Goal: Task Accomplishment & Management: Use online tool/utility

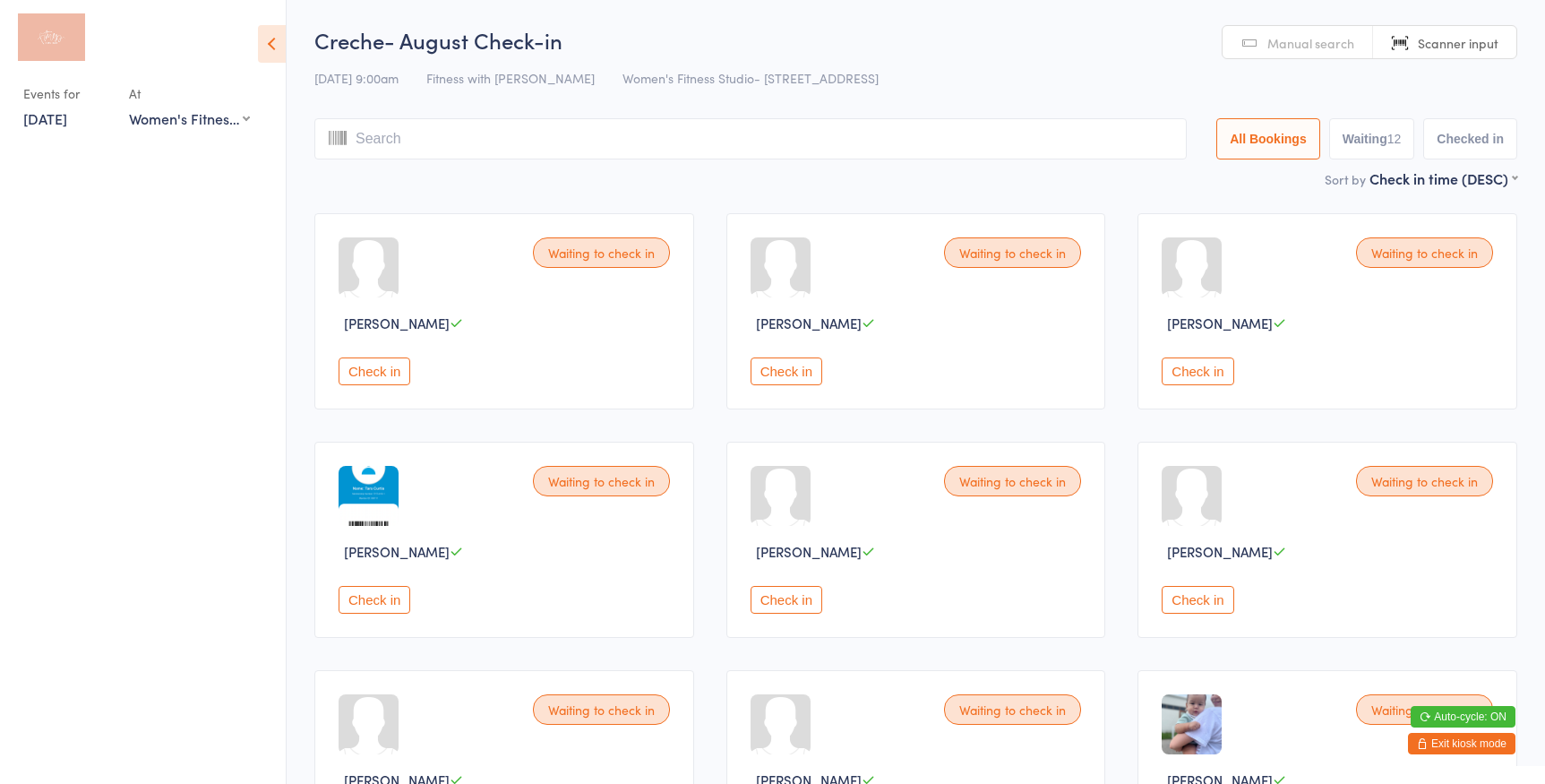
select select "0"
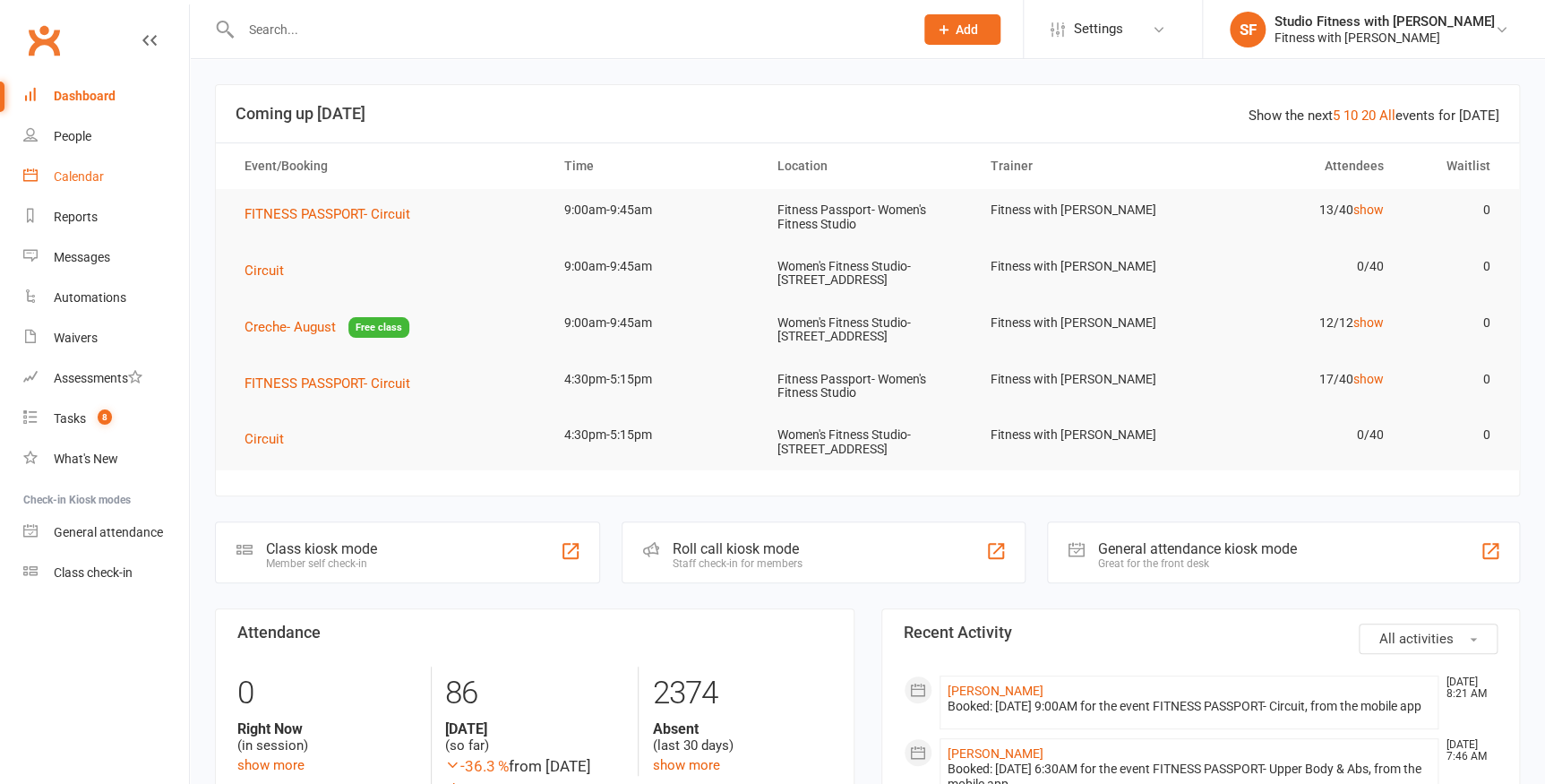
click at [117, 177] on link "Calendar" at bounding box center [106, 176] width 166 height 40
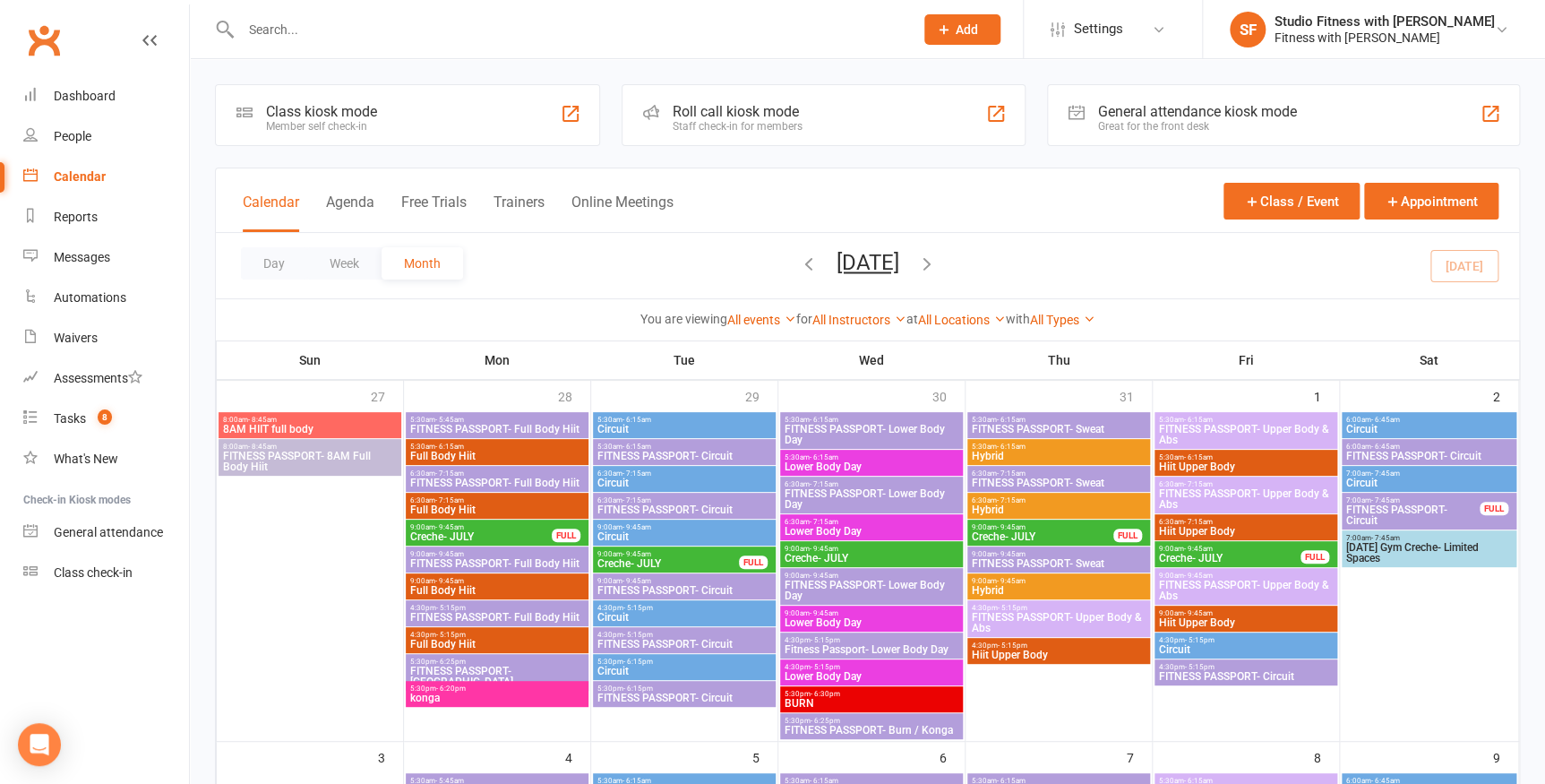
click at [402, 92] on div "Class kiosk mode Member self check-in" at bounding box center [408, 115] width 386 height 61
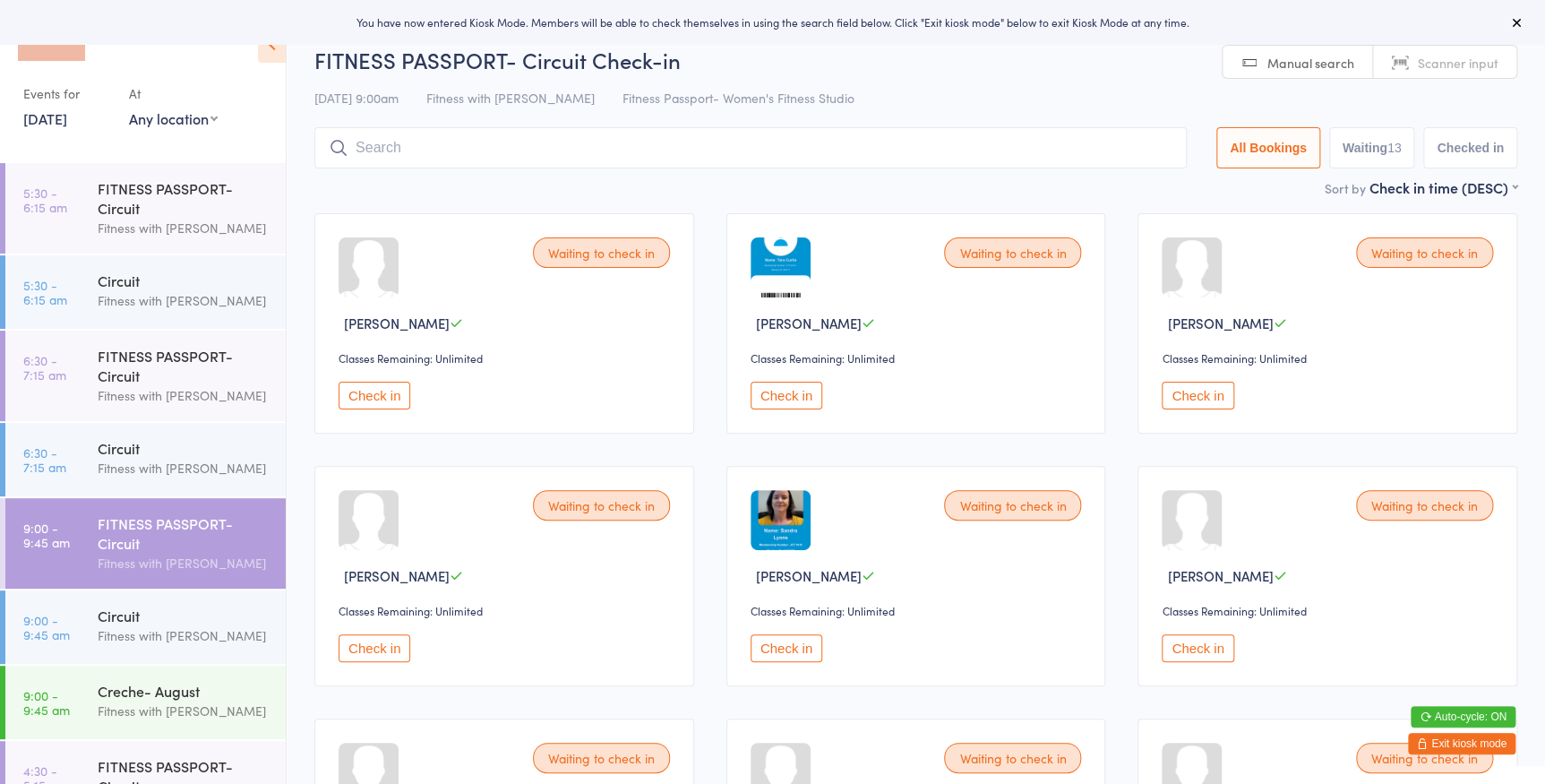
click at [214, 108] on select "Any location Women's Fitness Studio- [STREET_ADDRESS], [GEOGRAPHIC_DATA] Fitnes…" at bounding box center [172, 117] width 88 height 20
select select "0"
click at [129, 108] on select "Any location Women's Fitness Studio- [STREET_ADDRESS], [GEOGRAPHIC_DATA] Fitnes…" at bounding box center [172, 117] width 88 height 20
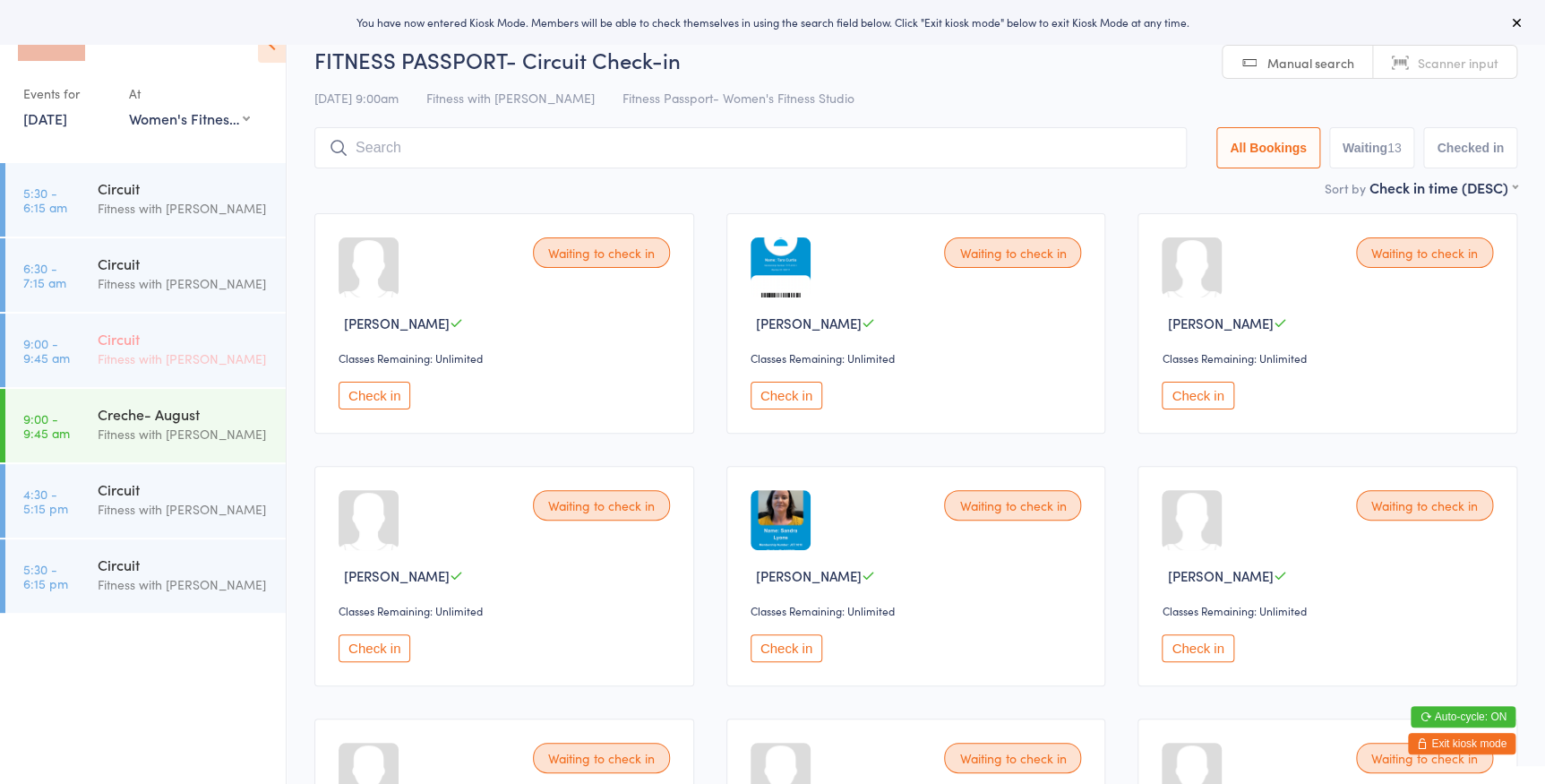
click at [171, 376] on div "Circuit Fitness with Zoe" at bounding box center [192, 349] width 188 height 71
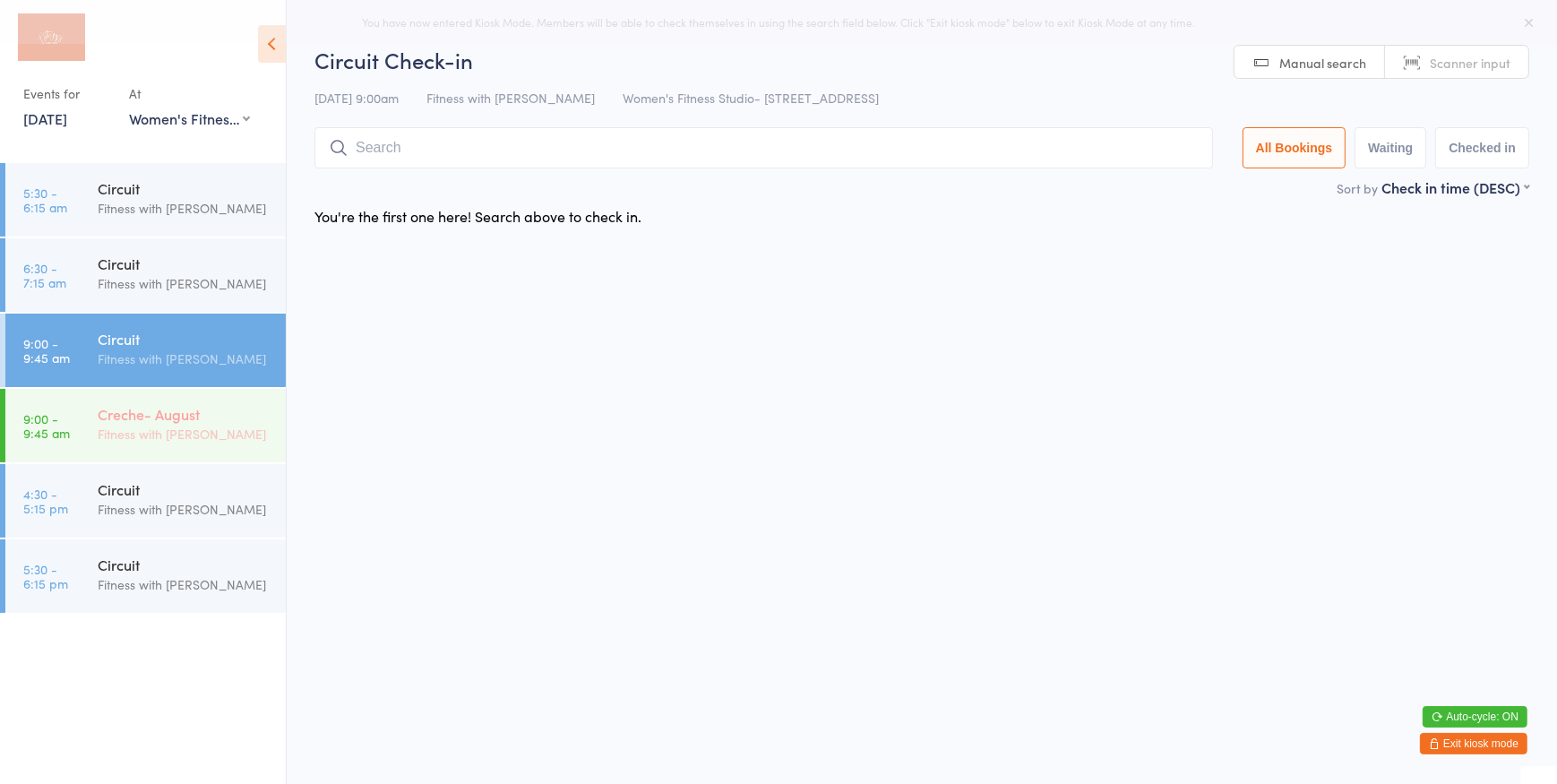
click at [166, 413] on div "Creche- August" at bounding box center [184, 413] width 173 height 20
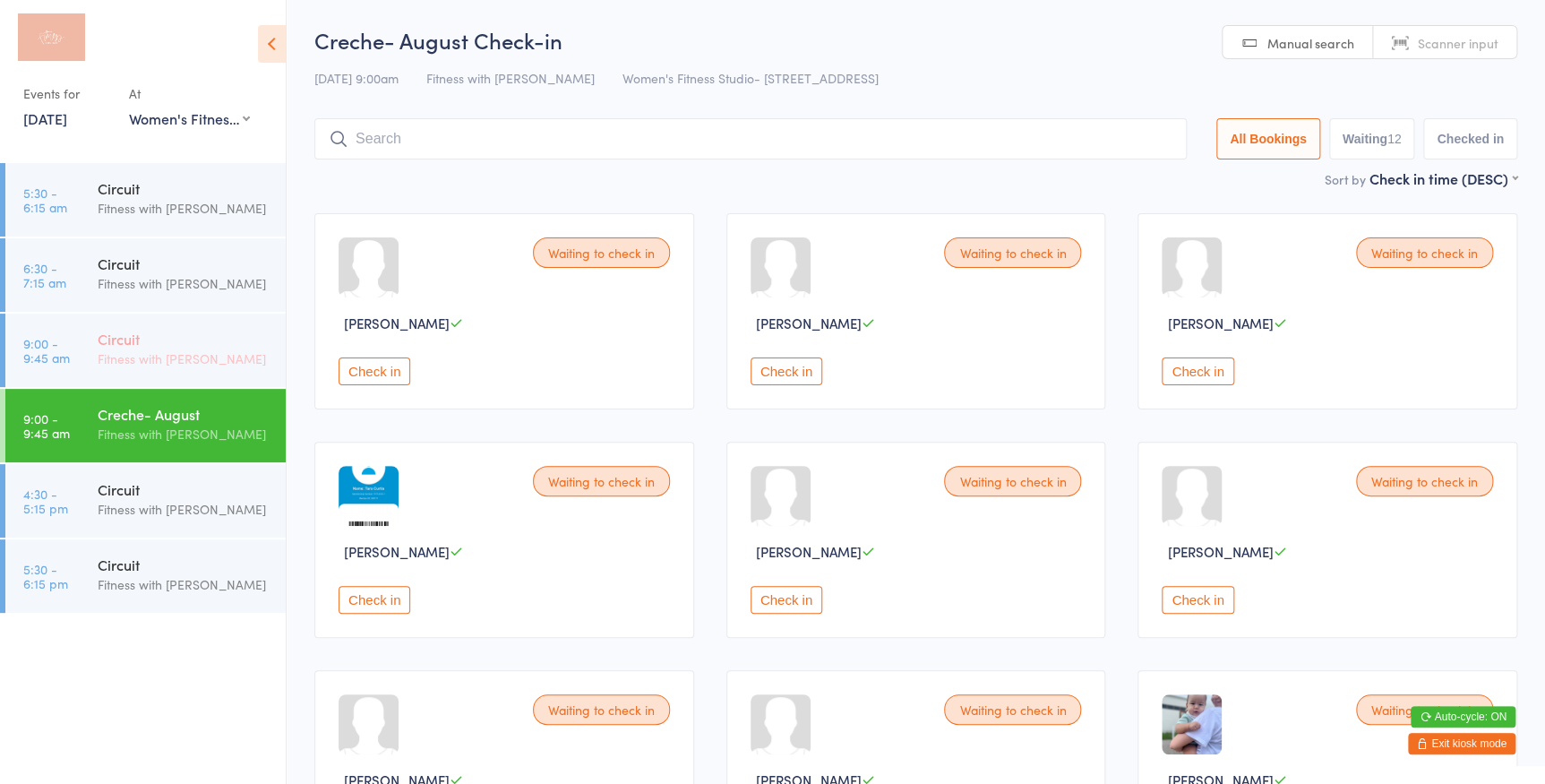
click at [198, 350] on div "Fitness with [PERSON_NAME]" at bounding box center [184, 358] width 173 height 20
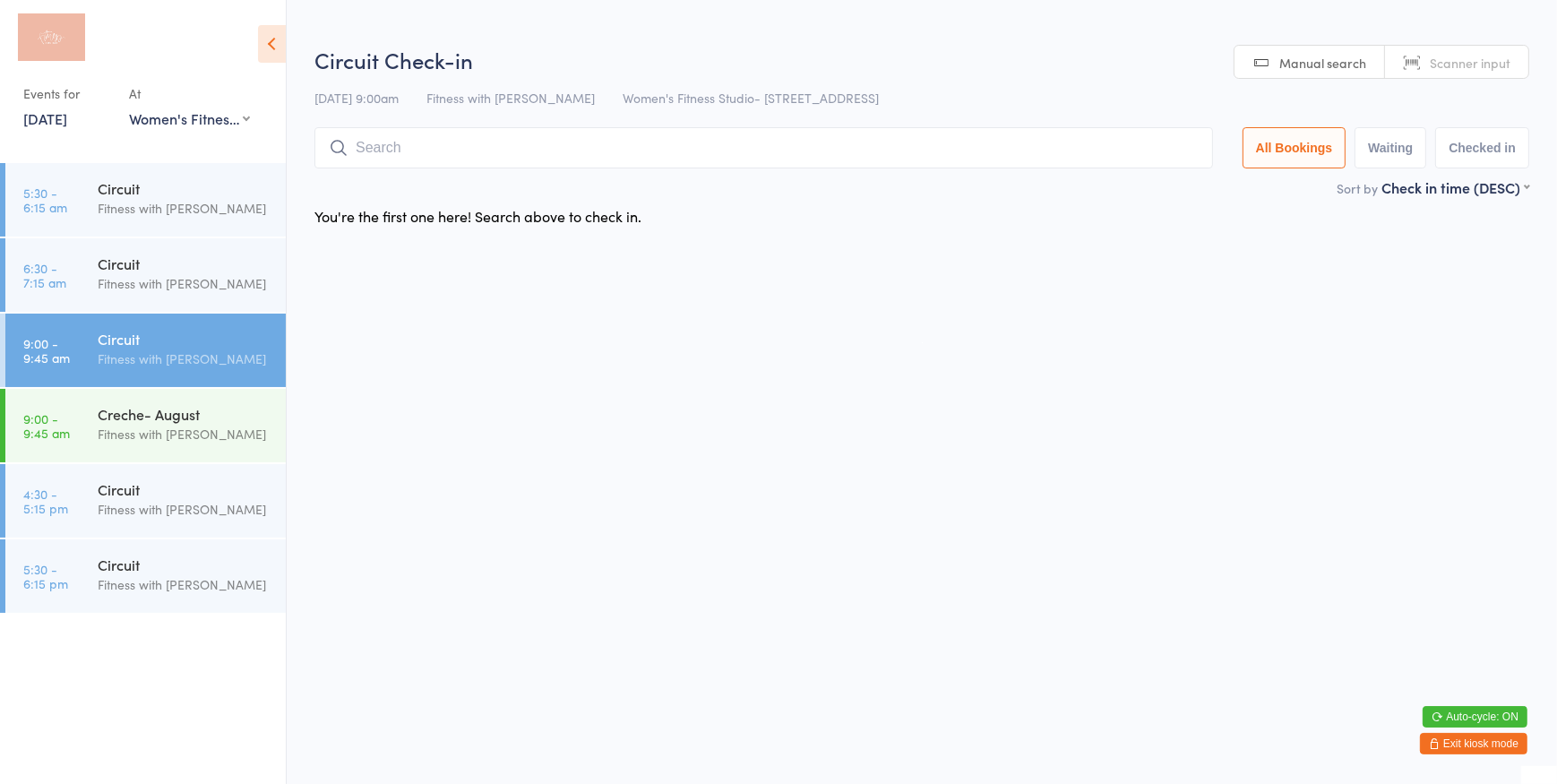
click at [1266, 69] on link "Manual search" at bounding box center [1309, 62] width 151 height 34
click at [1005, 145] on input "search" at bounding box center [764, 148] width 899 height 41
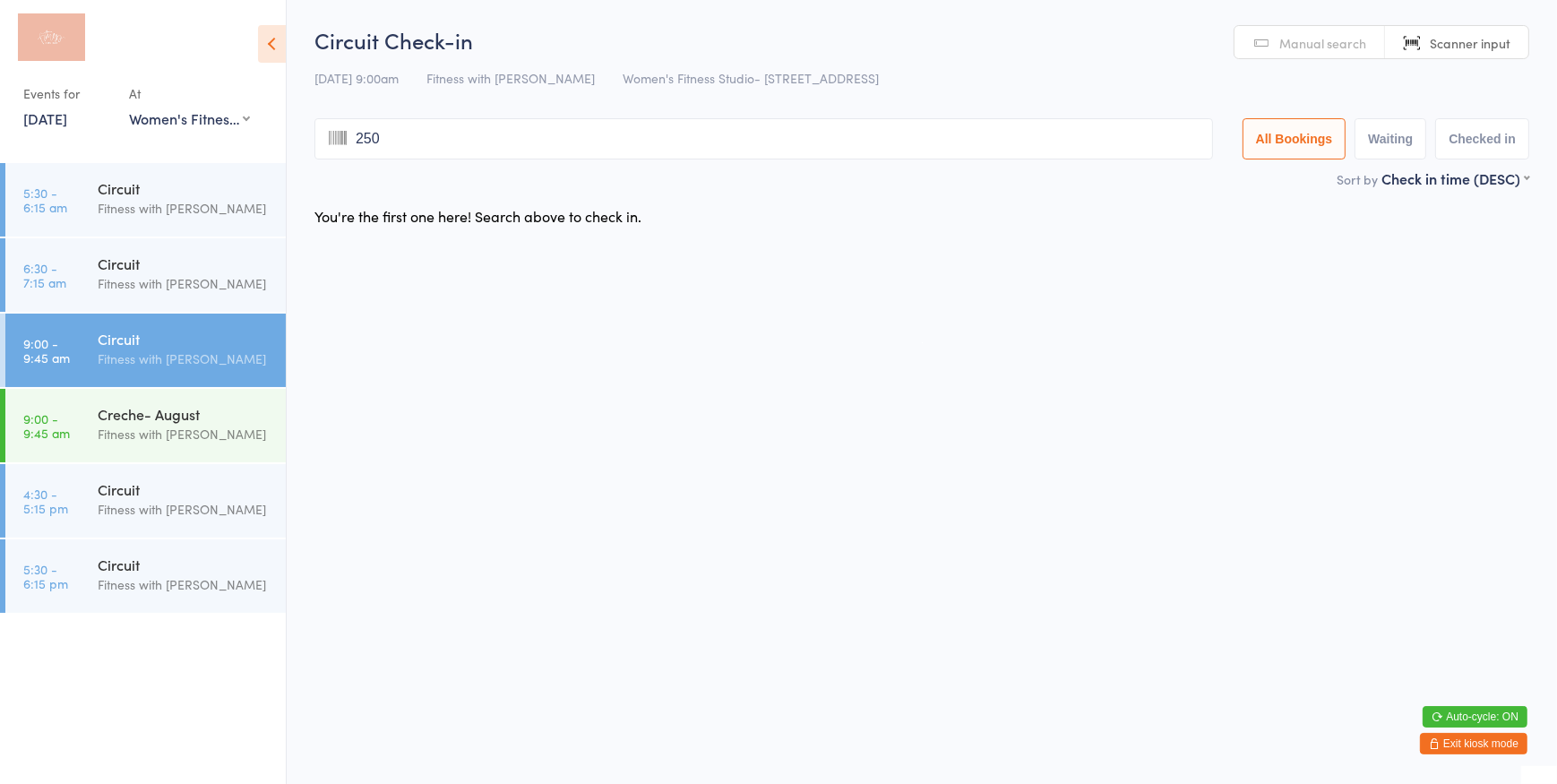
type input "2502"
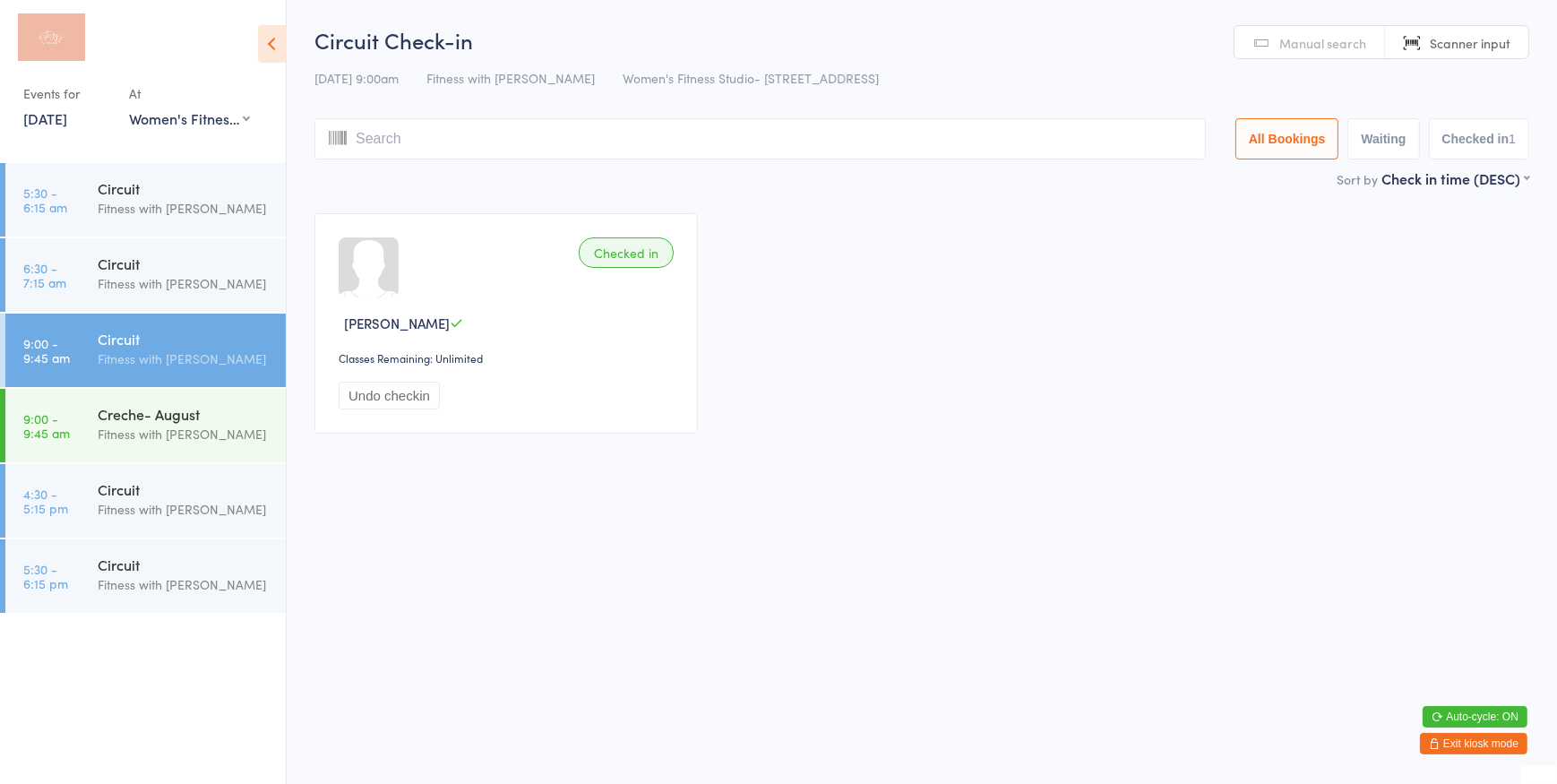
click at [1340, 43] on span "Manual search" at bounding box center [1321, 43] width 87 height 18
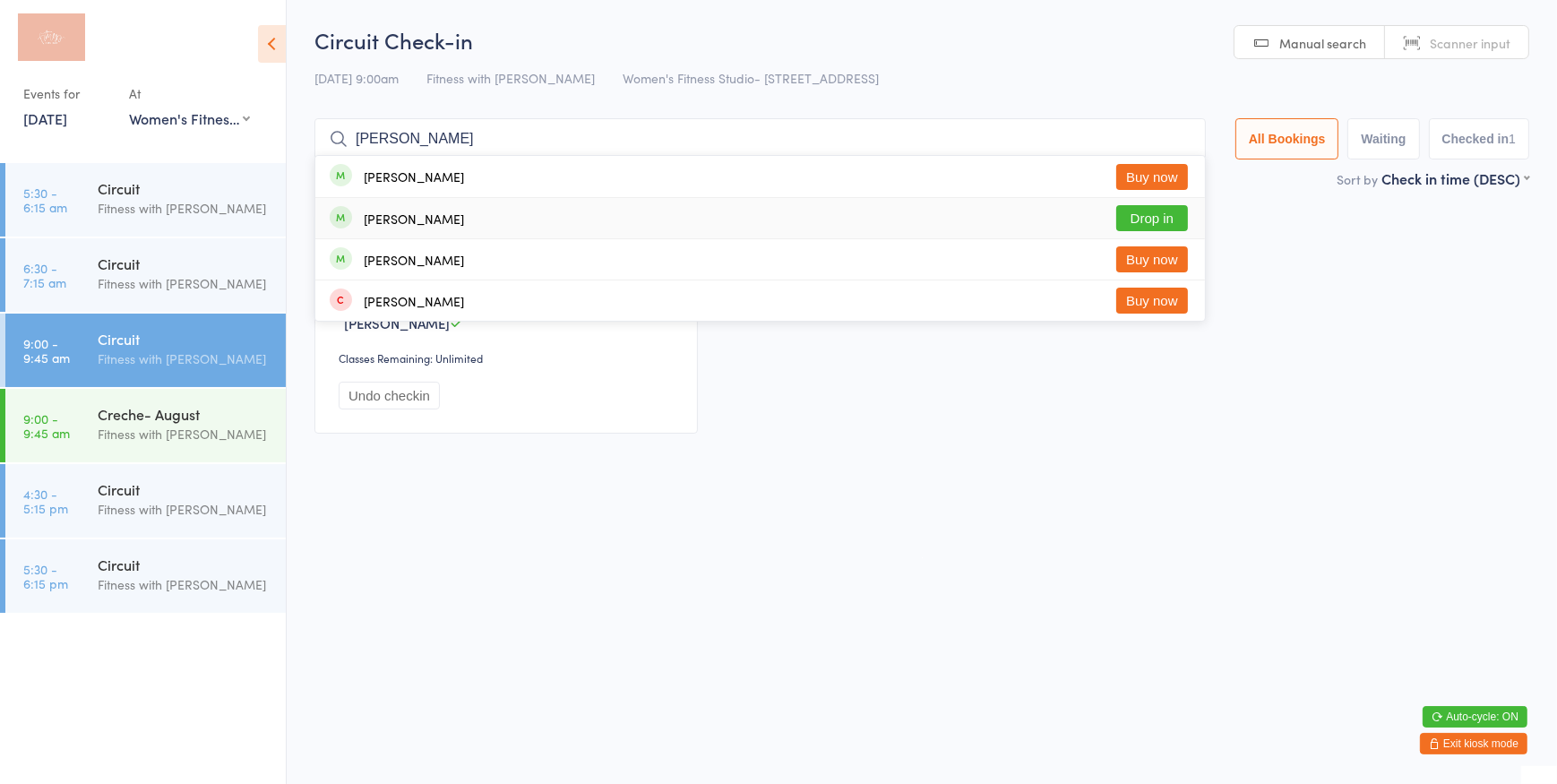
type input "buzzi"
click at [1157, 218] on button "Drop in" at bounding box center [1151, 218] width 72 height 26
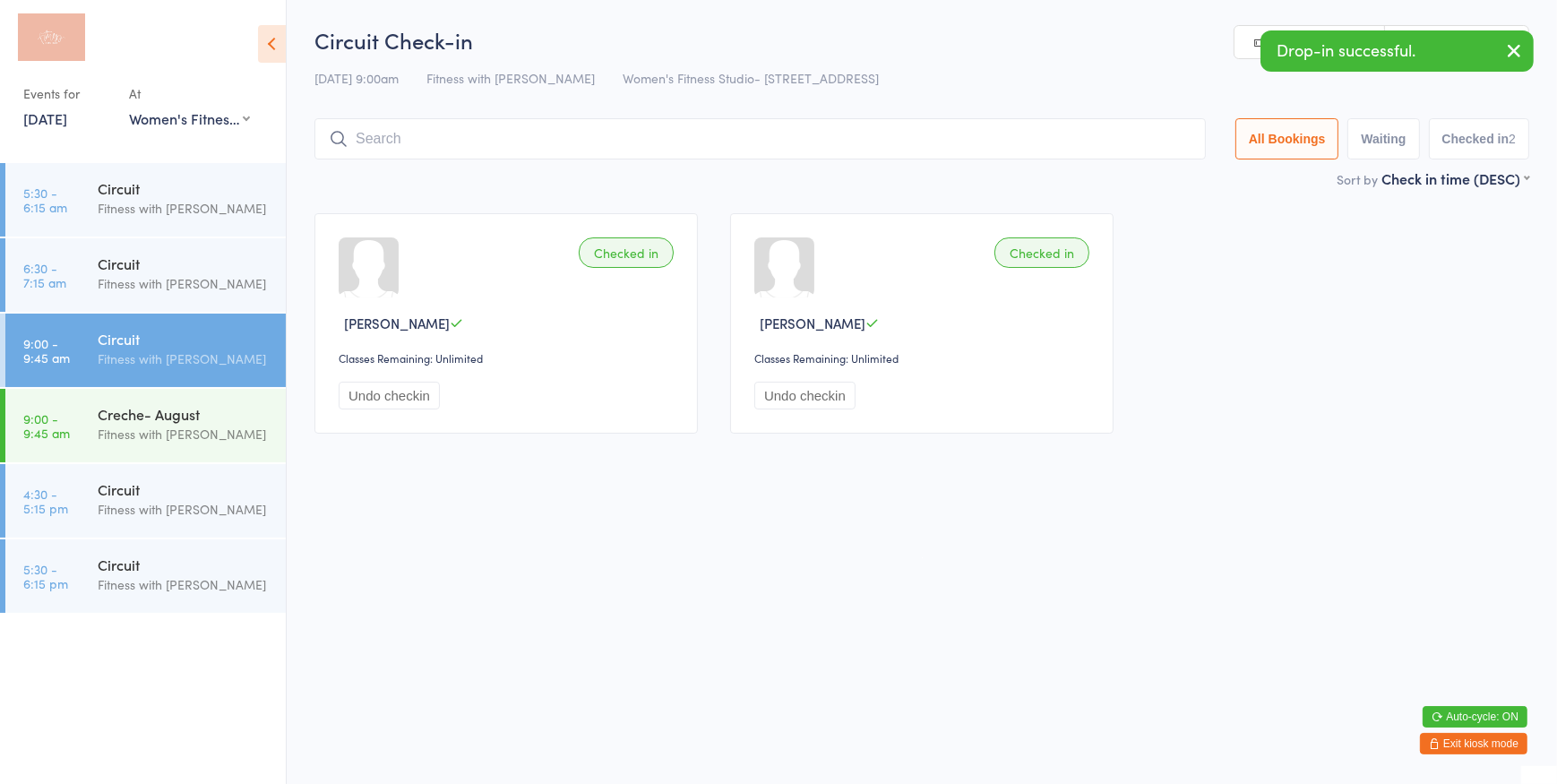
click at [1440, 28] on link "Scanner input" at bounding box center [1456, 43] width 143 height 34
click at [1519, 51] on icon "button" at bounding box center [1513, 50] width 21 height 22
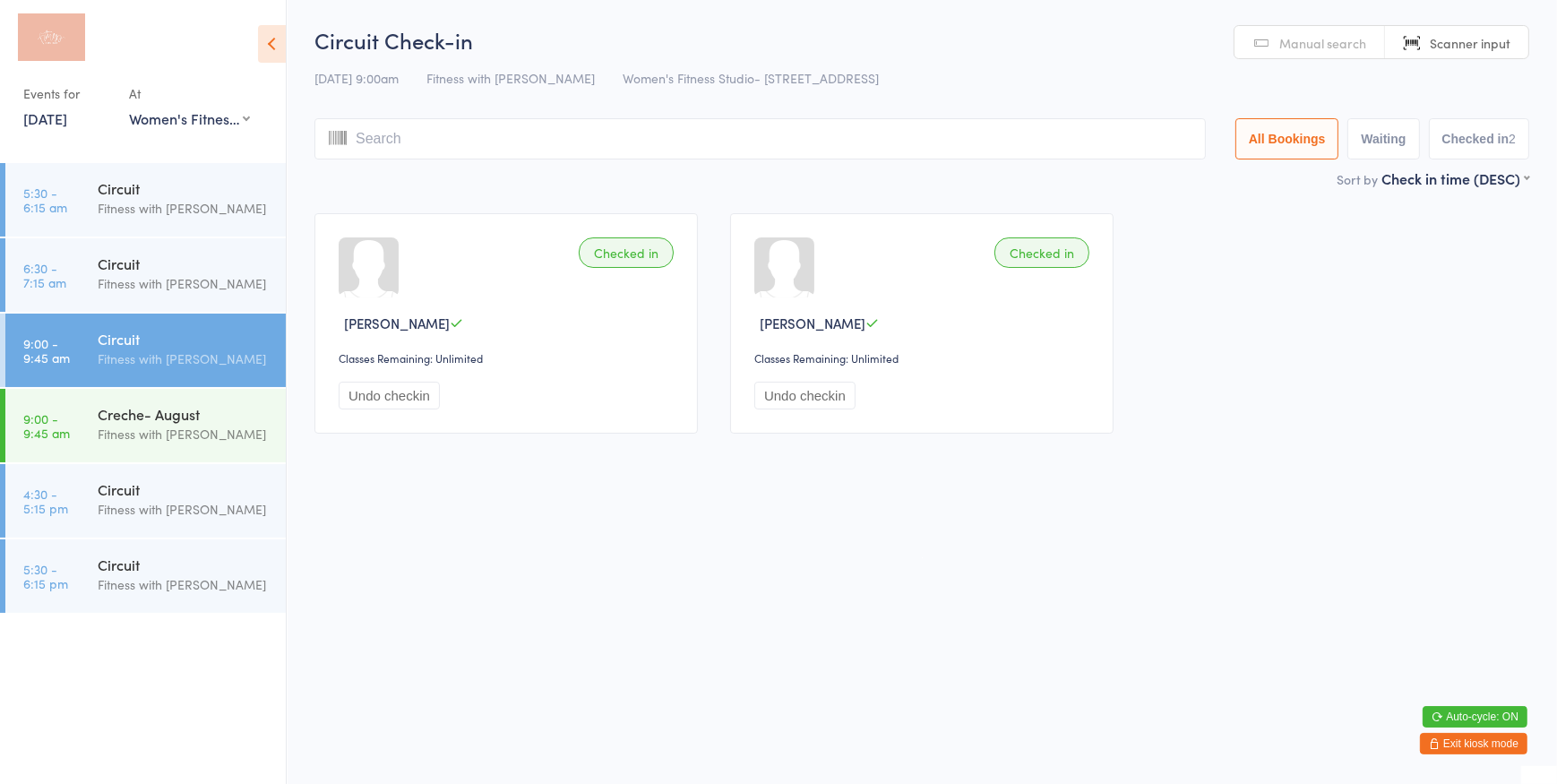
click at [1159, 133] on input "search" at bounding box center [760, 139] width 891 height 41
type input "1421"
type input "2579"
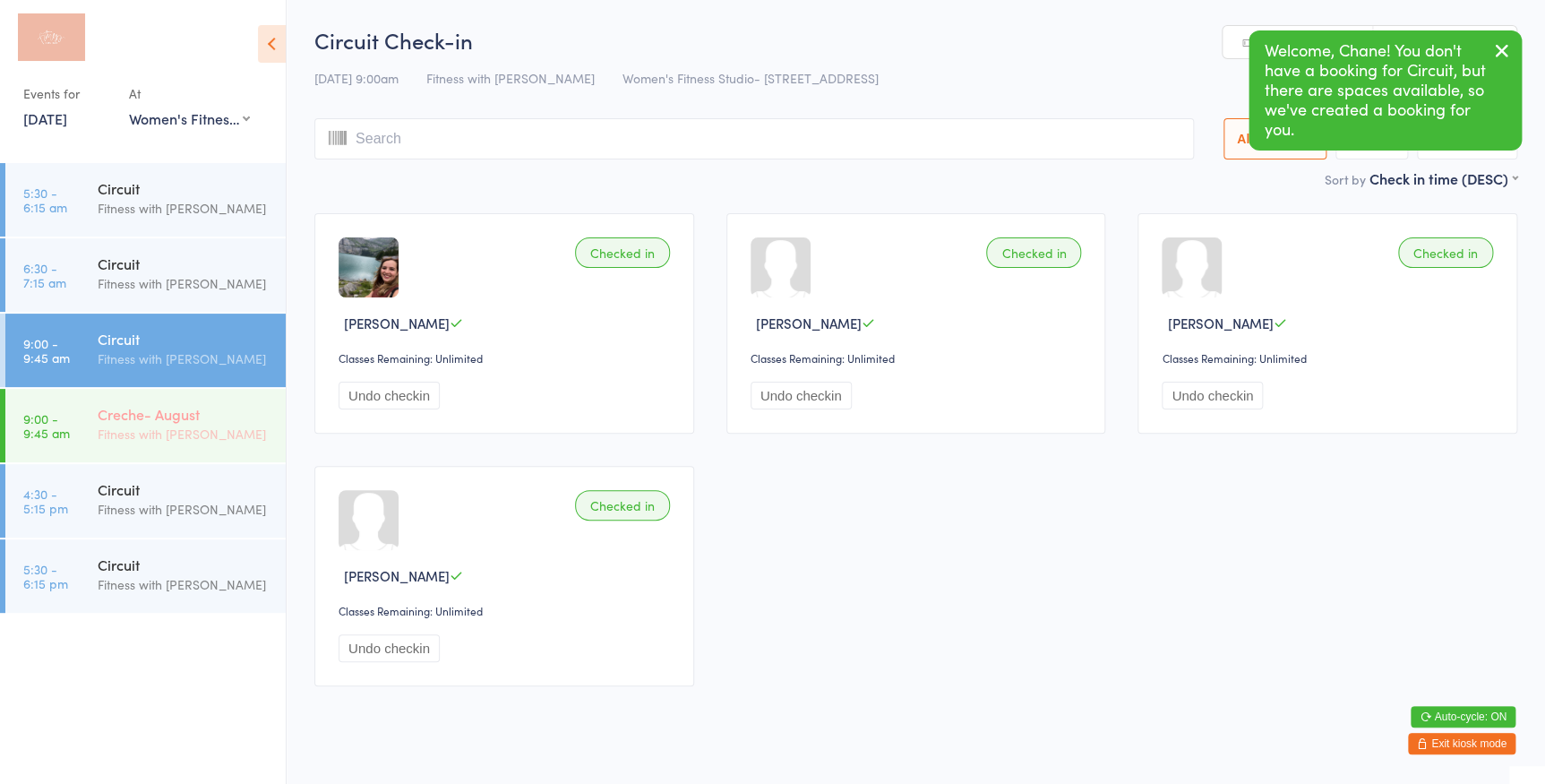
click at [59, 418] on time "9:00 - 9:45 am" at bounding box center [47, 425] width 47 height 29
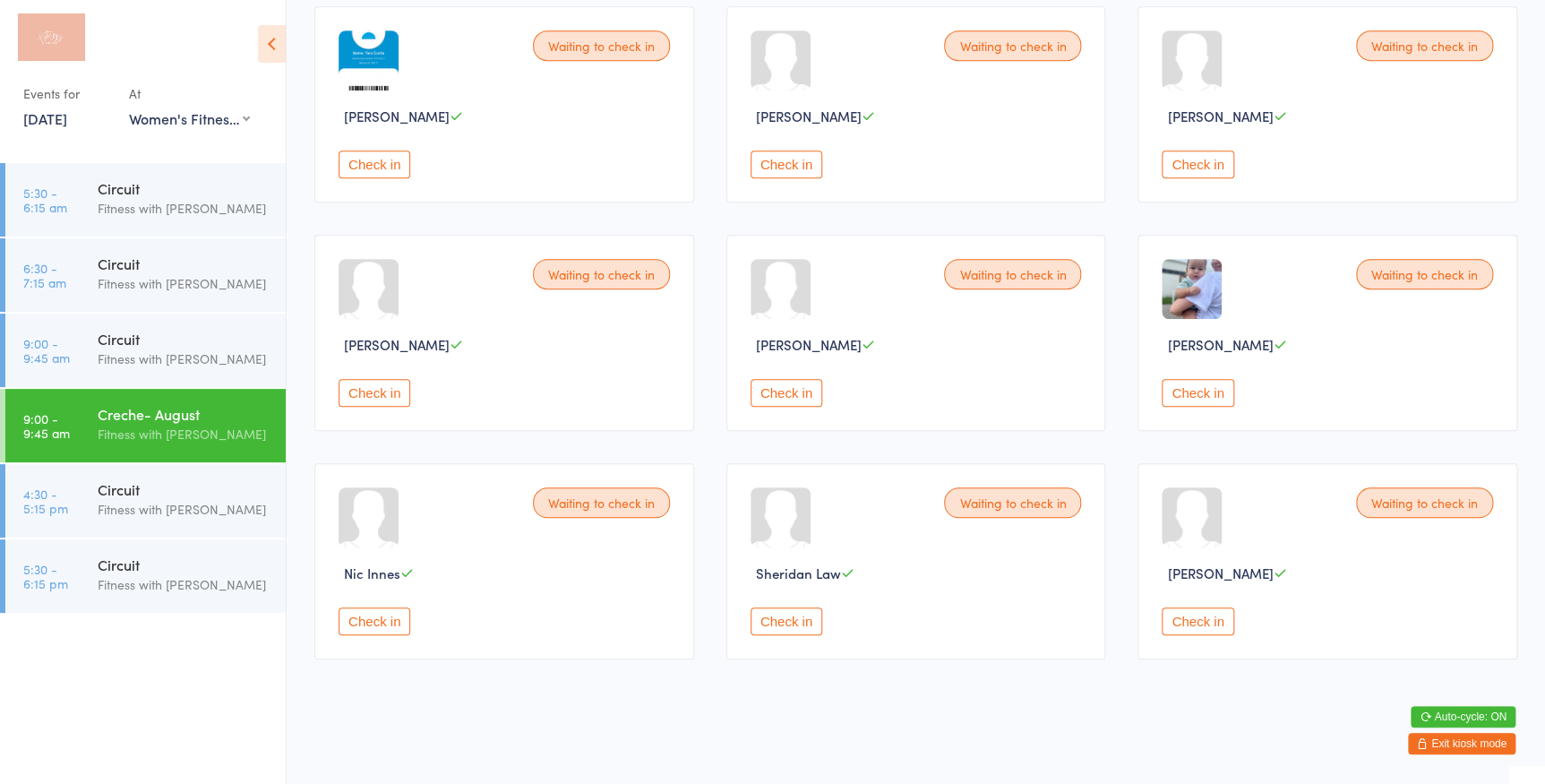
scroll to position [355, 0]
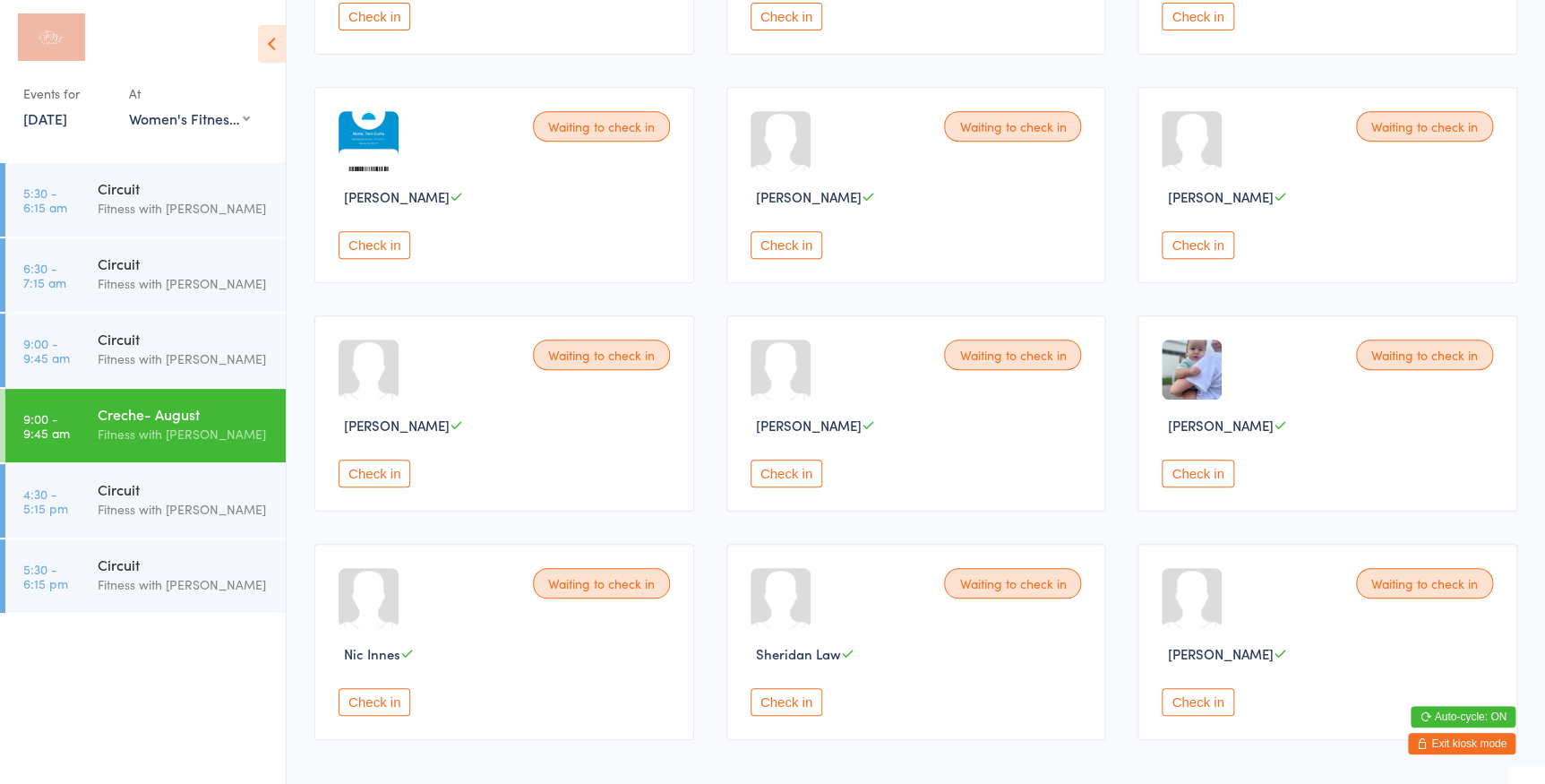
click at [375, 470] on button "Check in" at bounding box center [374, 473] width 72 height 28
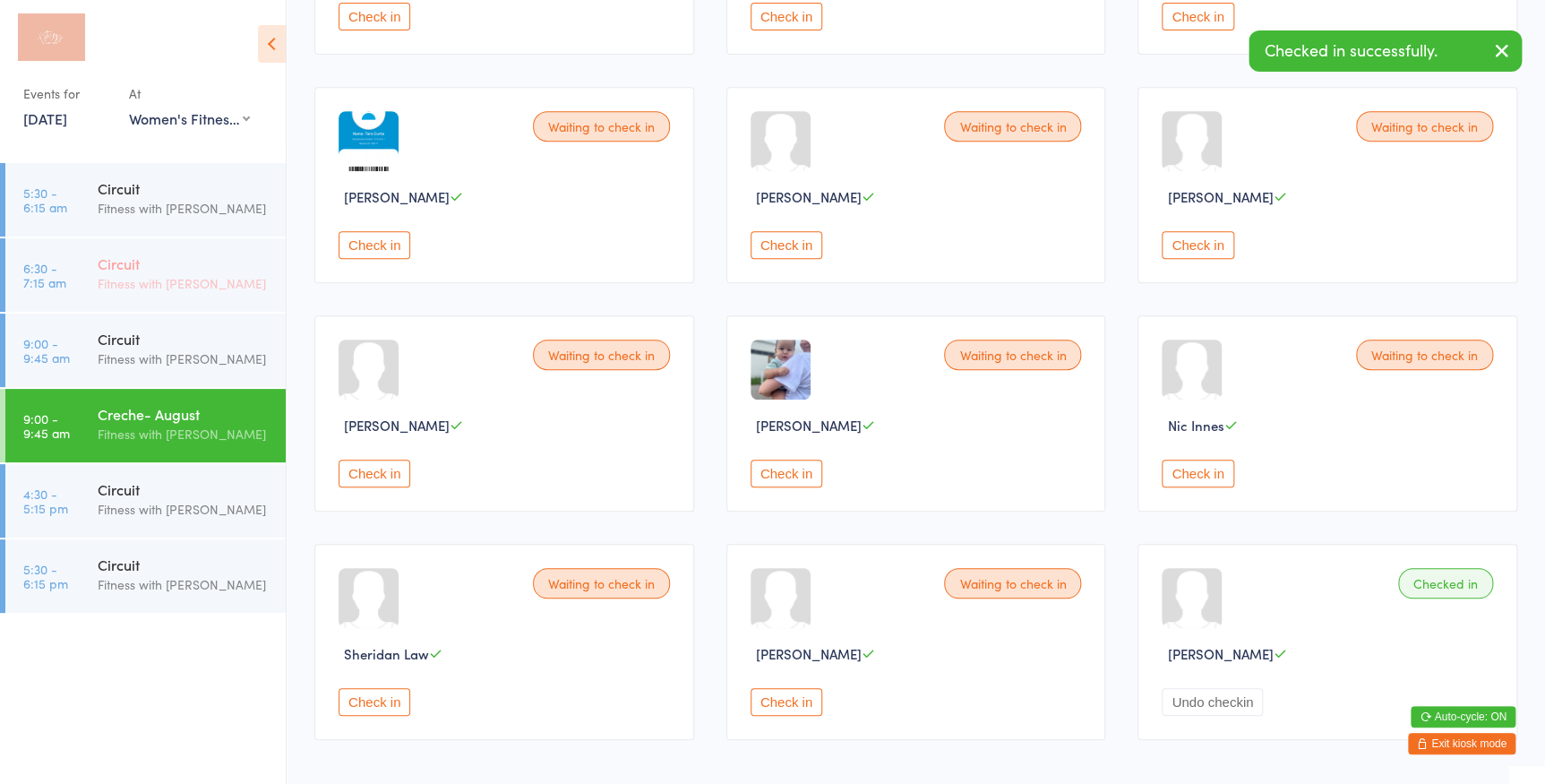
click at [142, 309] on div "Circuit Fitness with Zoe" at bounding box center [192, 274] width 188 height 71
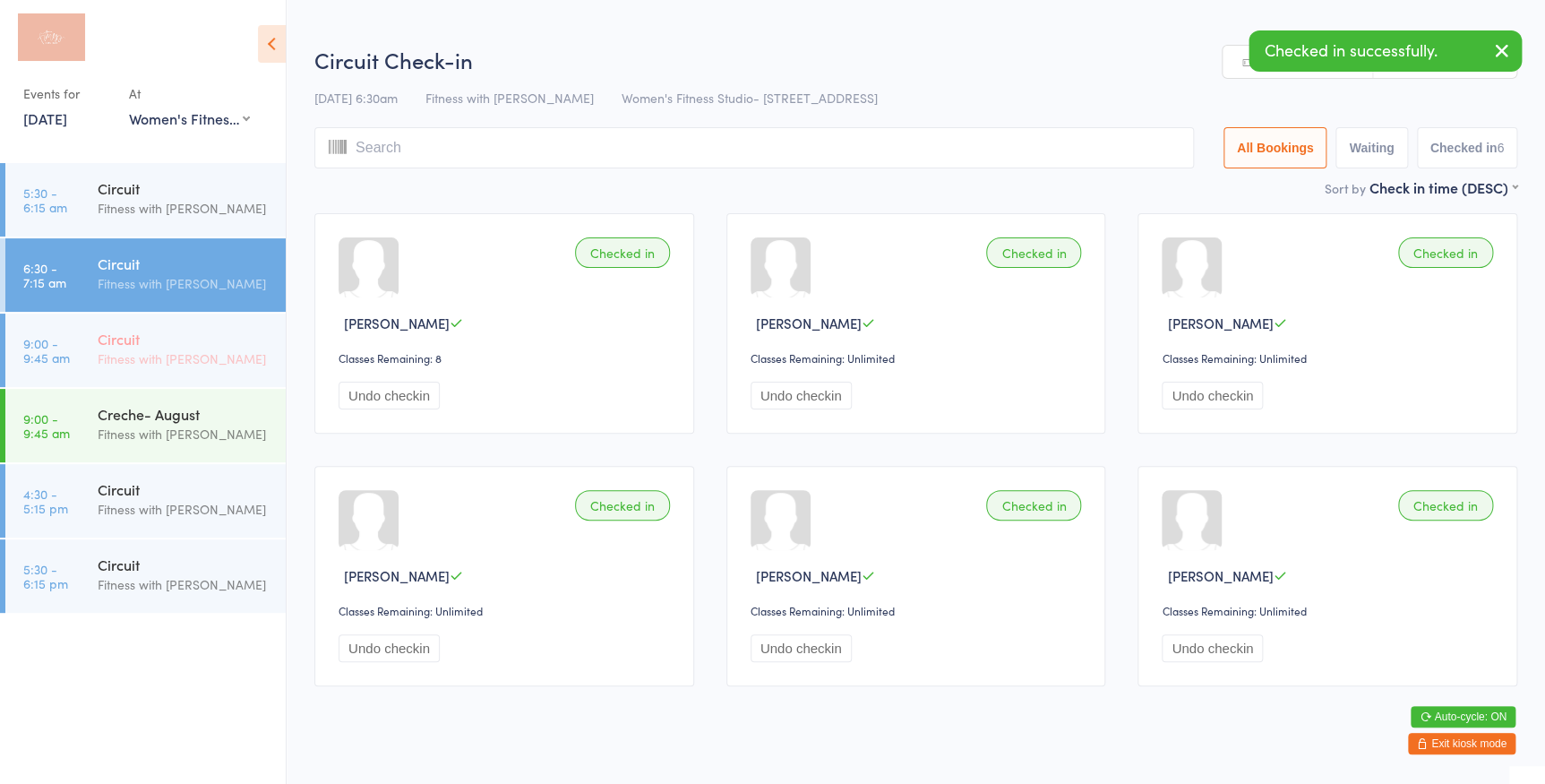
click at [64, 331] on link "9:00 - 9:45 am Circuit Fitness with Zoe" at bounding box center [145, 350] width 280 height 74
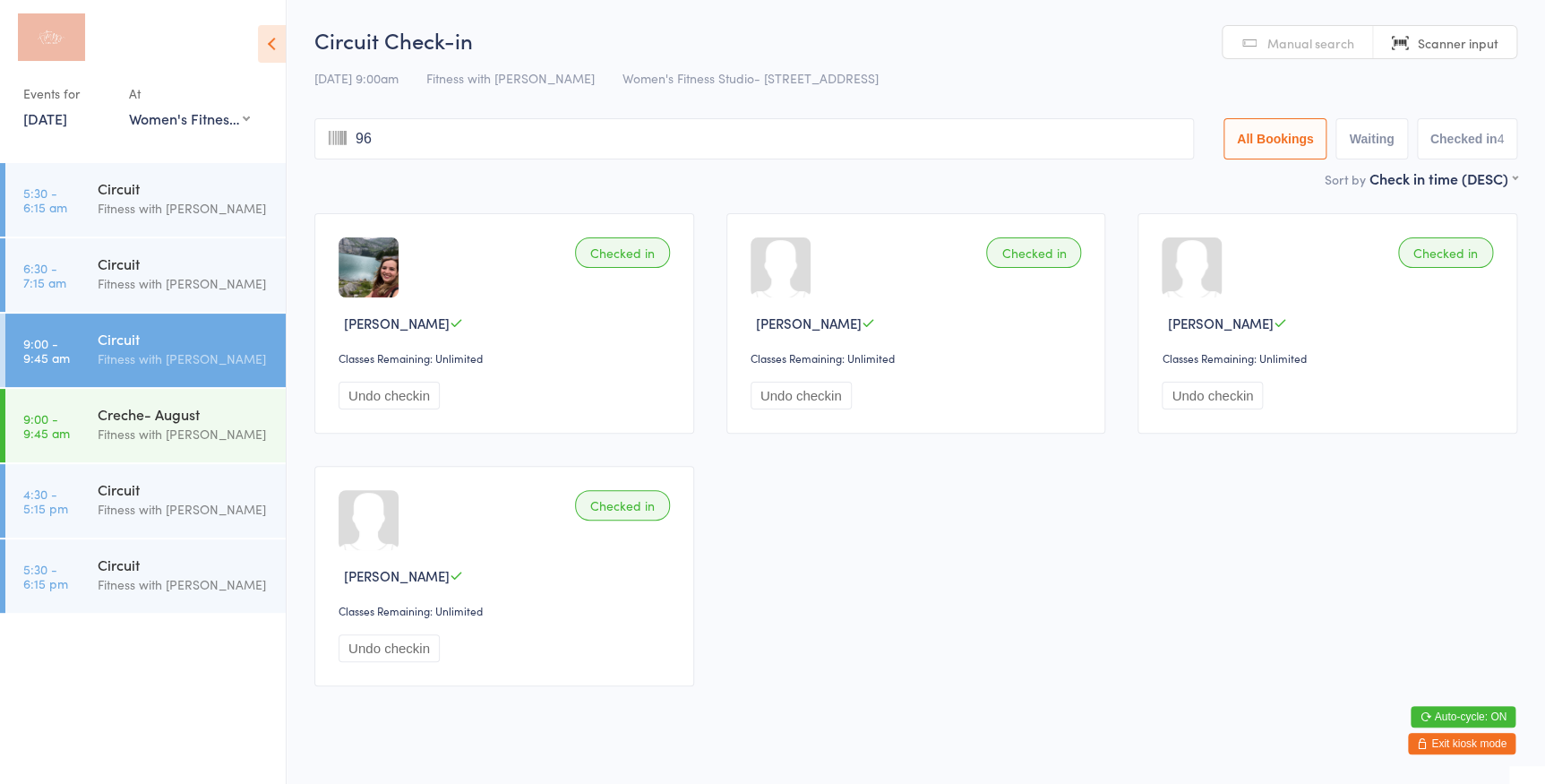
type input "965"
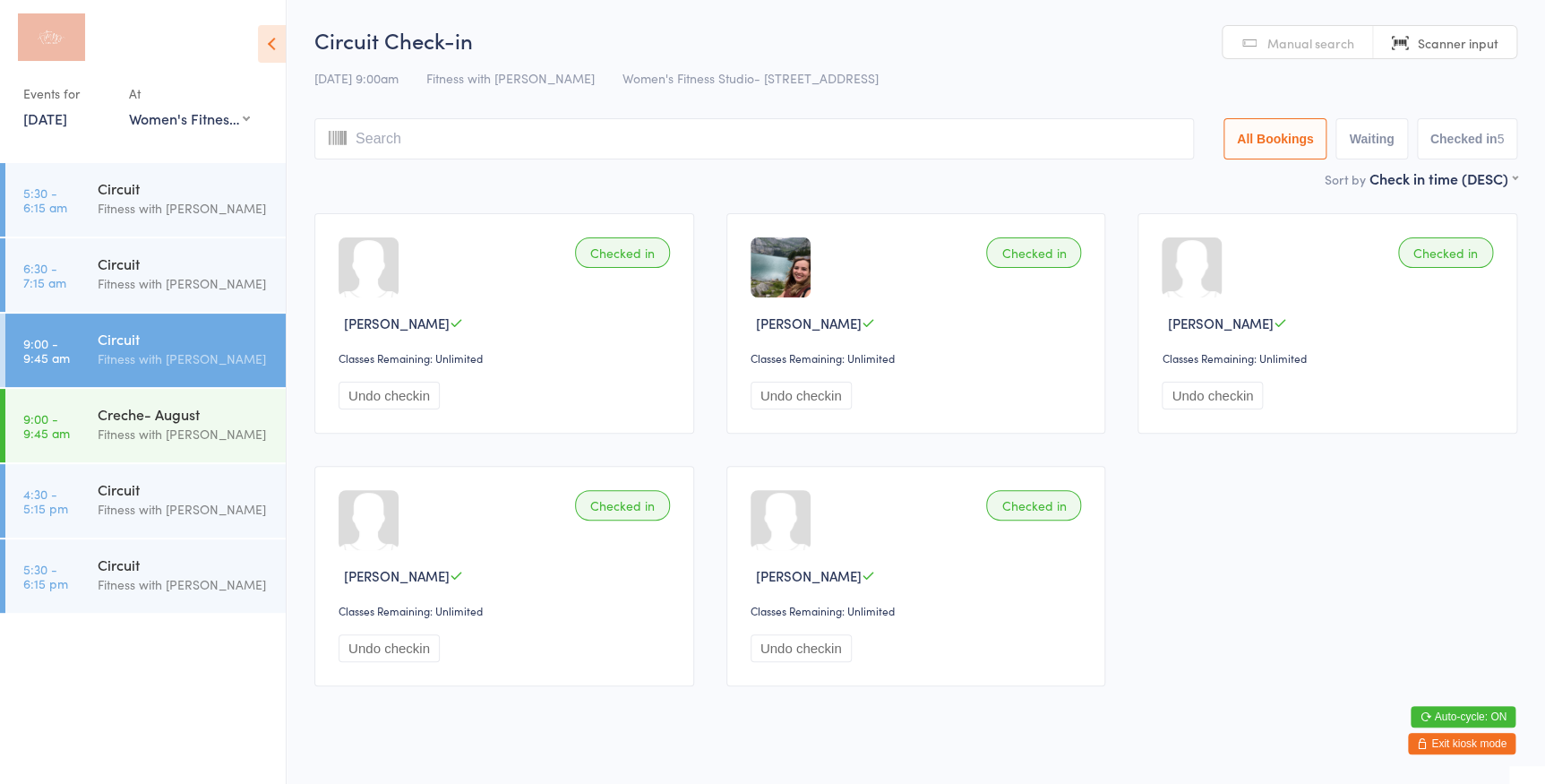
click at [420, 151] on input "search" at bounding box center [754, 139] width 879 height 41
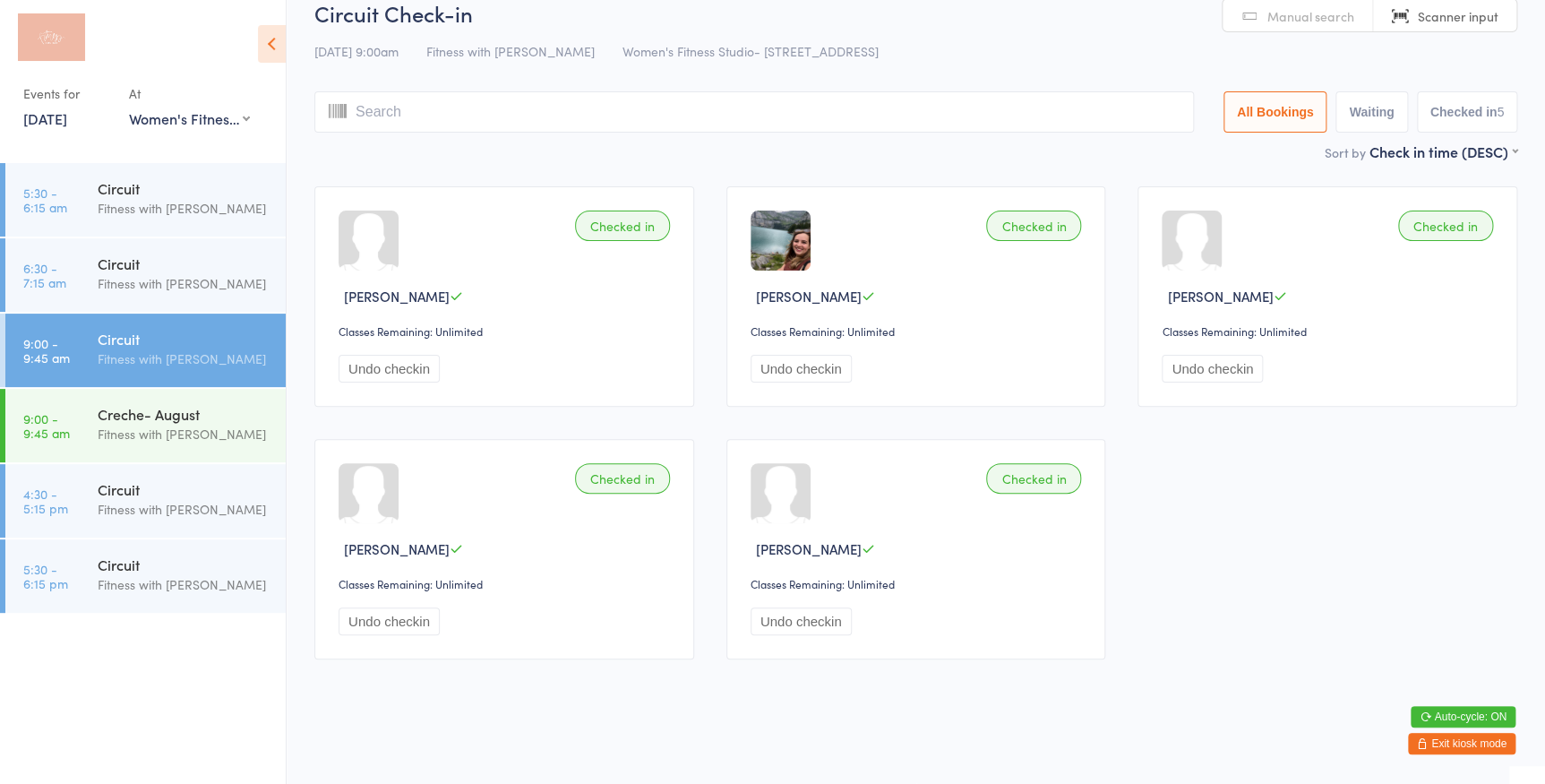
scroll to position [28, 0]
click at [98, 414] on div "Creche- August" at bounding box center [184, 413] width 173 height 20
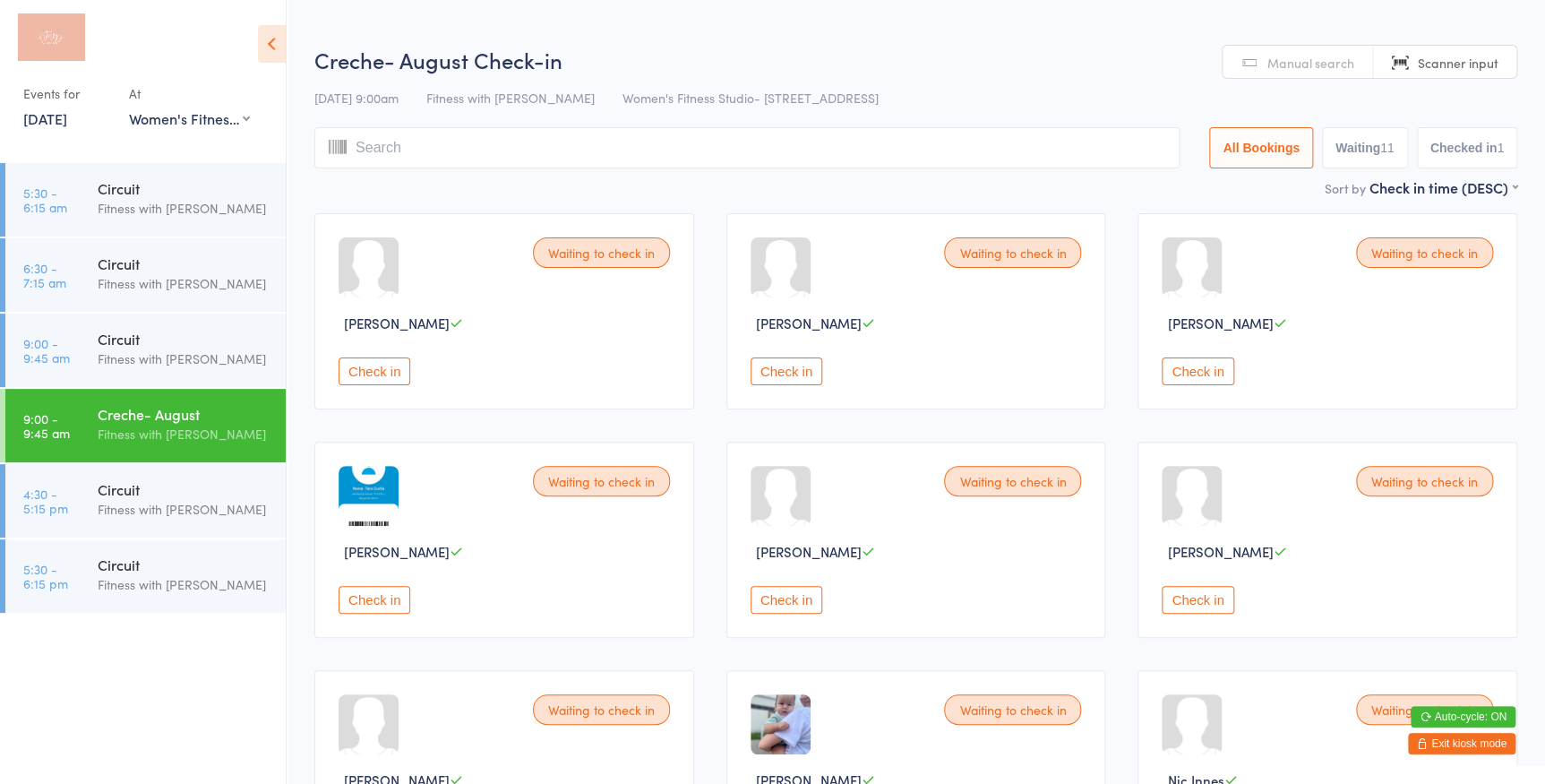
click at [1370, 140] on button "Waiting 11" at bounding box center [1365, 148] width 86 height 41
select select "0"
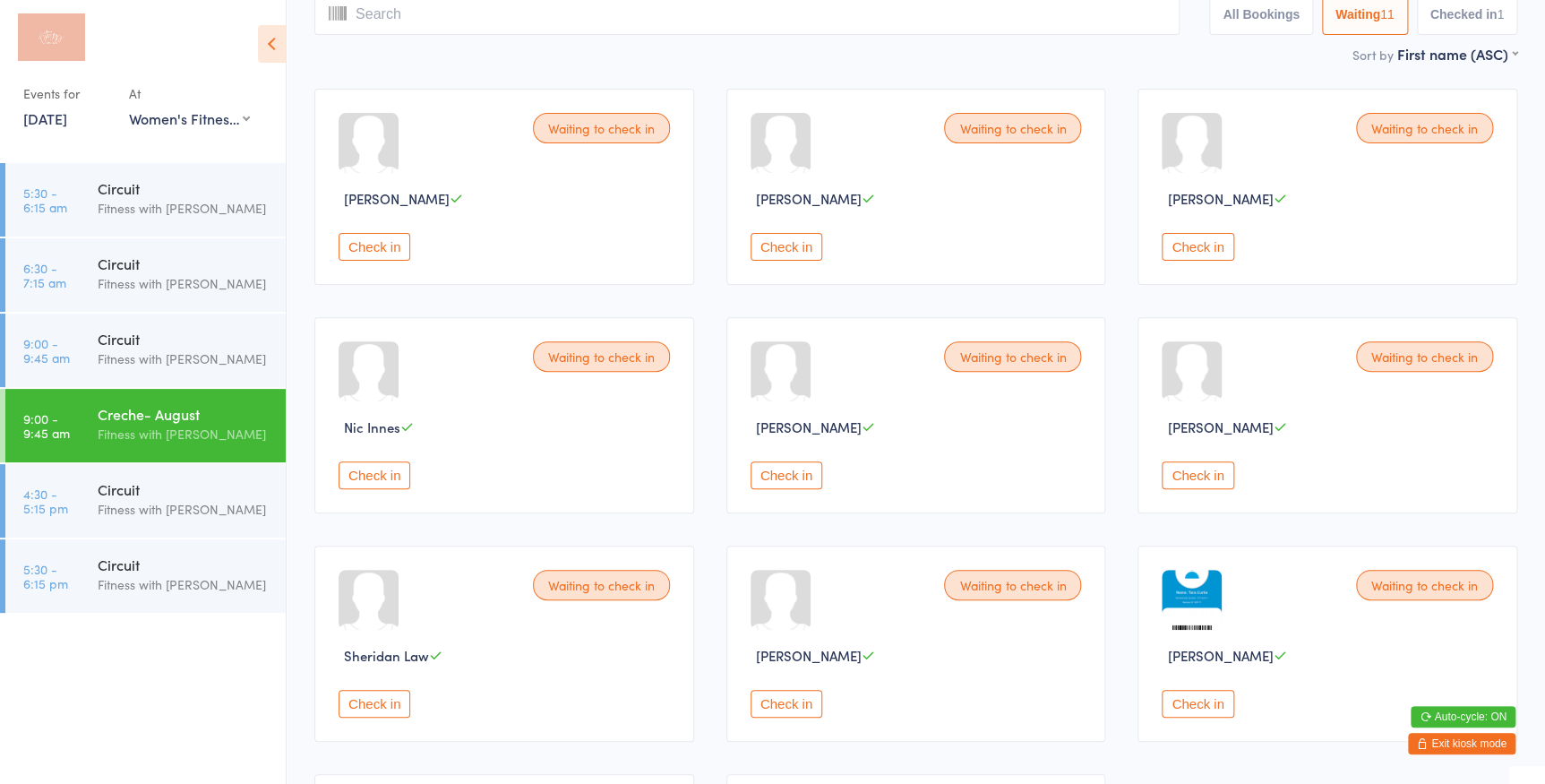
scroll to position [244, 0]
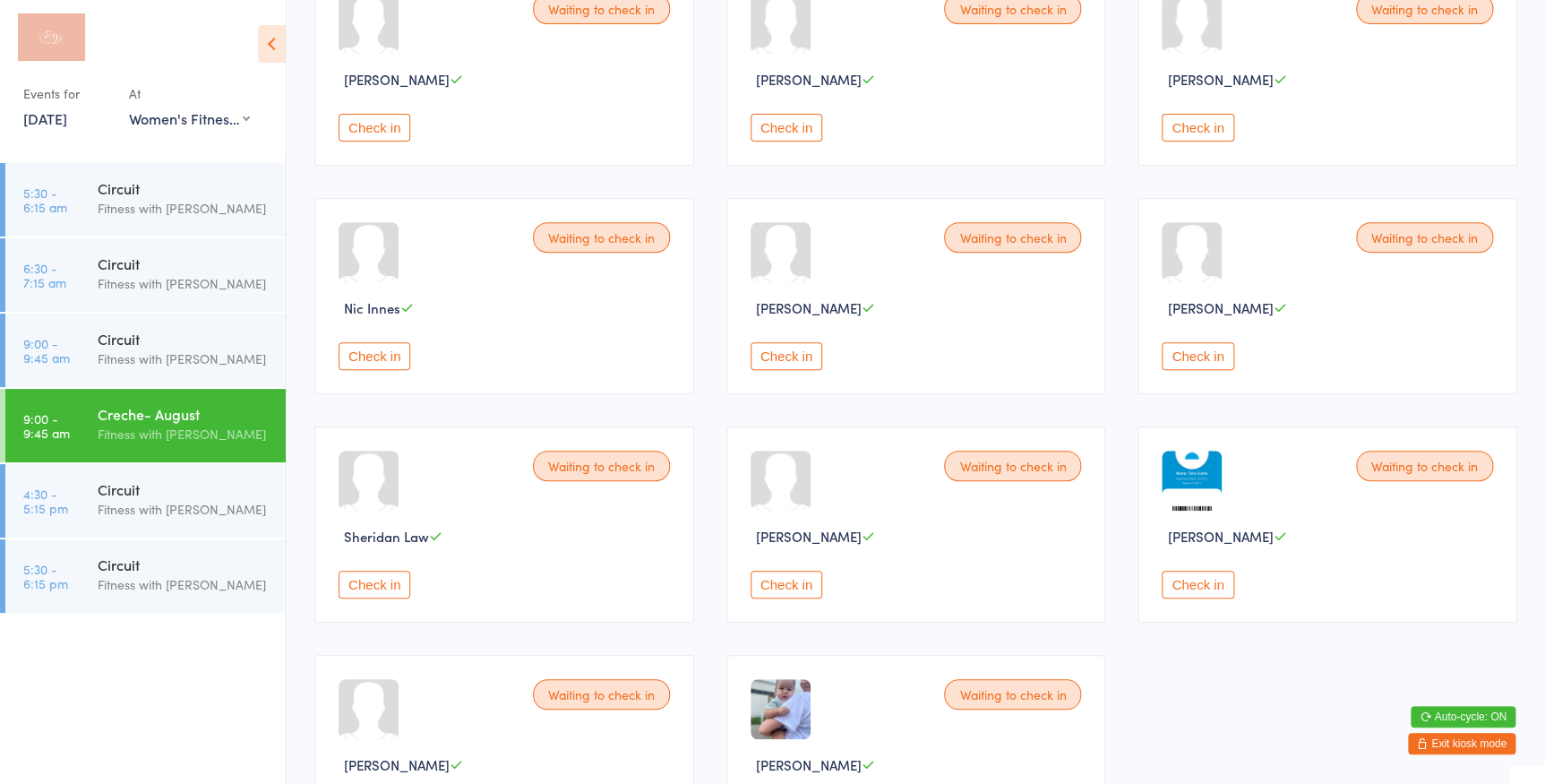
click at [823, 342] on div "Check in" at bounding box center [919, 356] width 337 height 28
click at [748, 355] on div "Waiting to check in Olivia Dennis Check in" at bounding box center [916, 296] width 380 height 196
click at [807, 359] on button "Check in" at bounding box center [786, 356] width 72 height 28
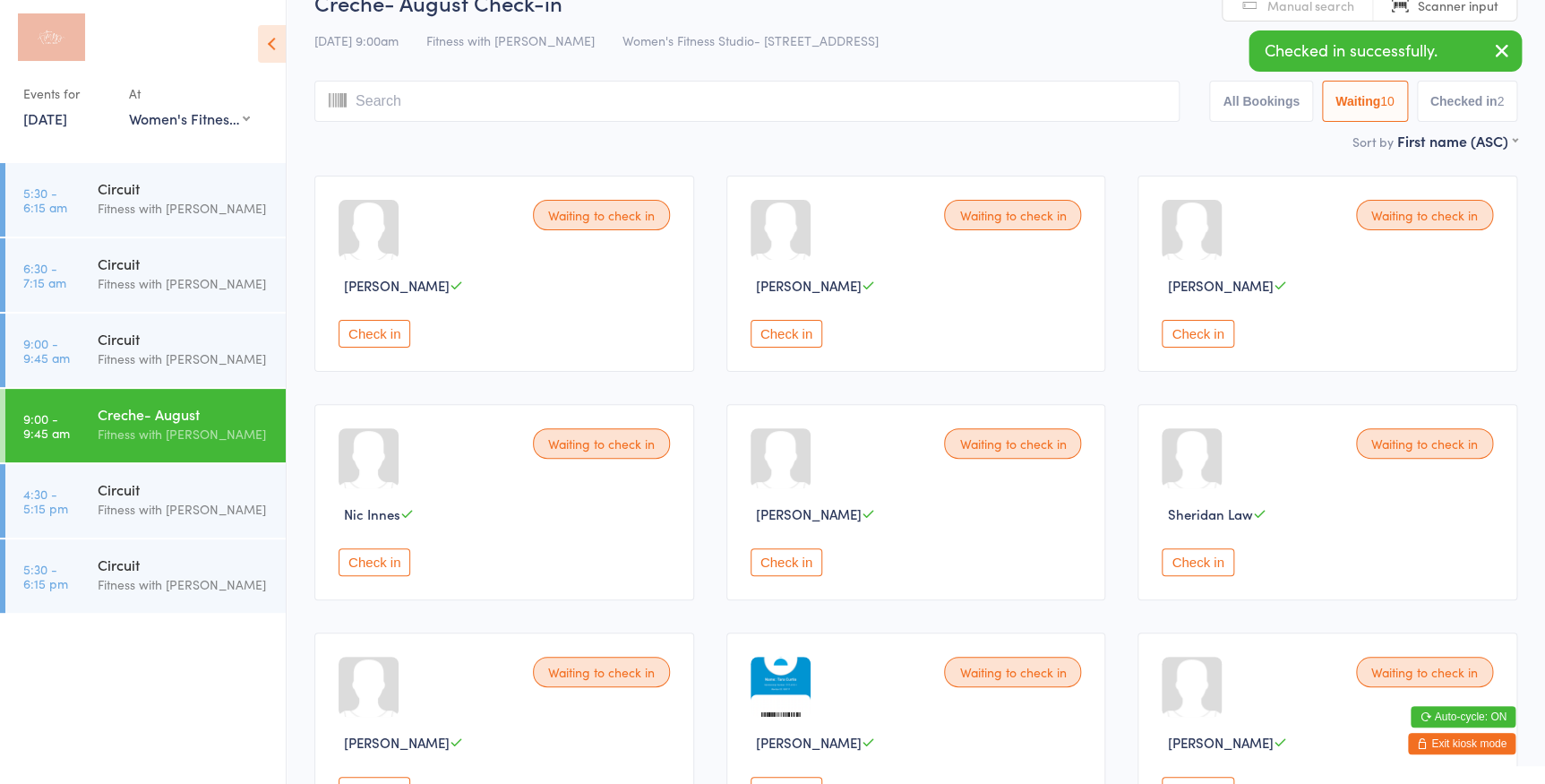
scroll to position [29, 0]
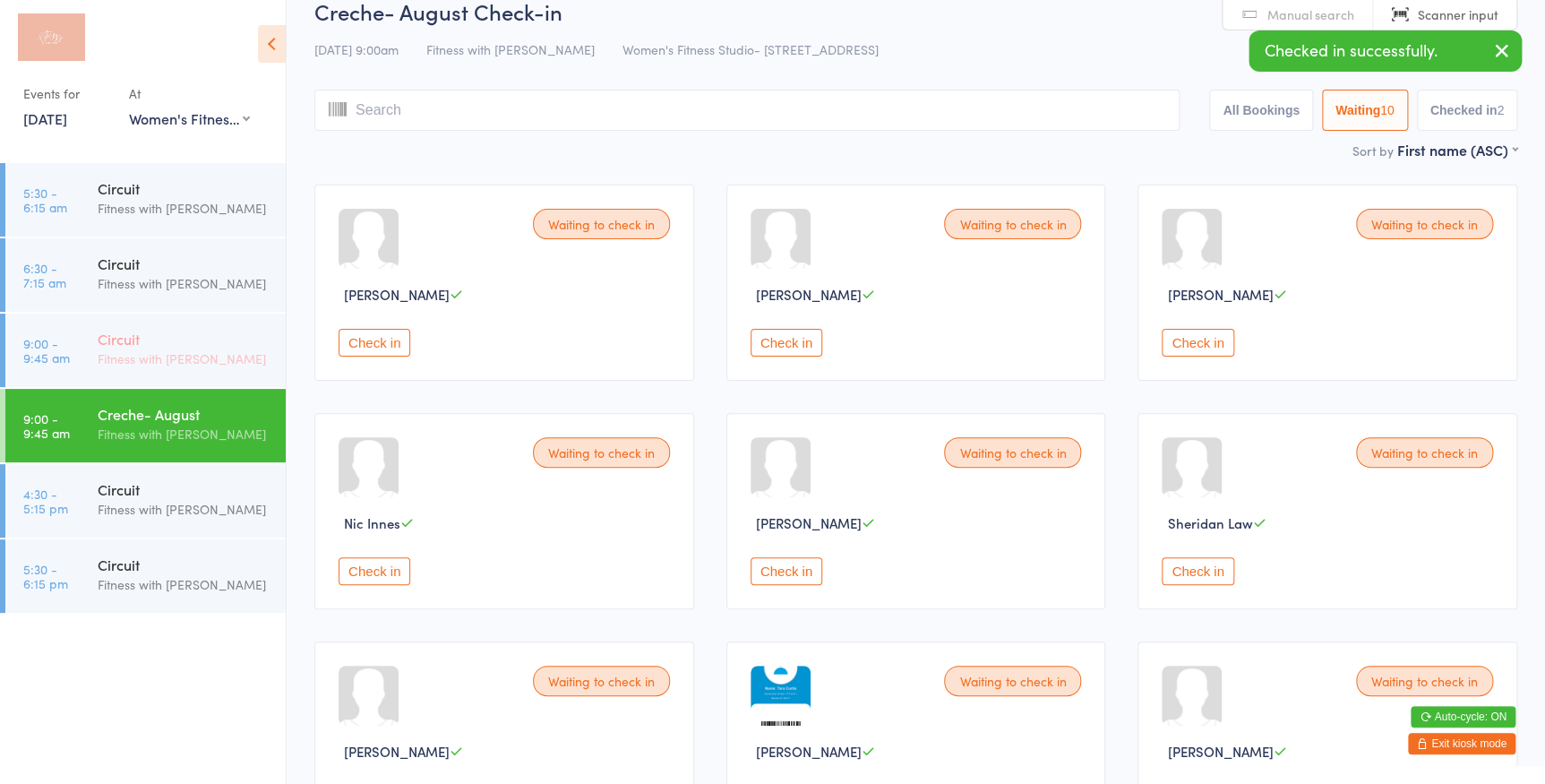
click at [207, 349] on div "Fitness with [PERSON_NAME]" at bounding box center [184, 358] width 173 height 20
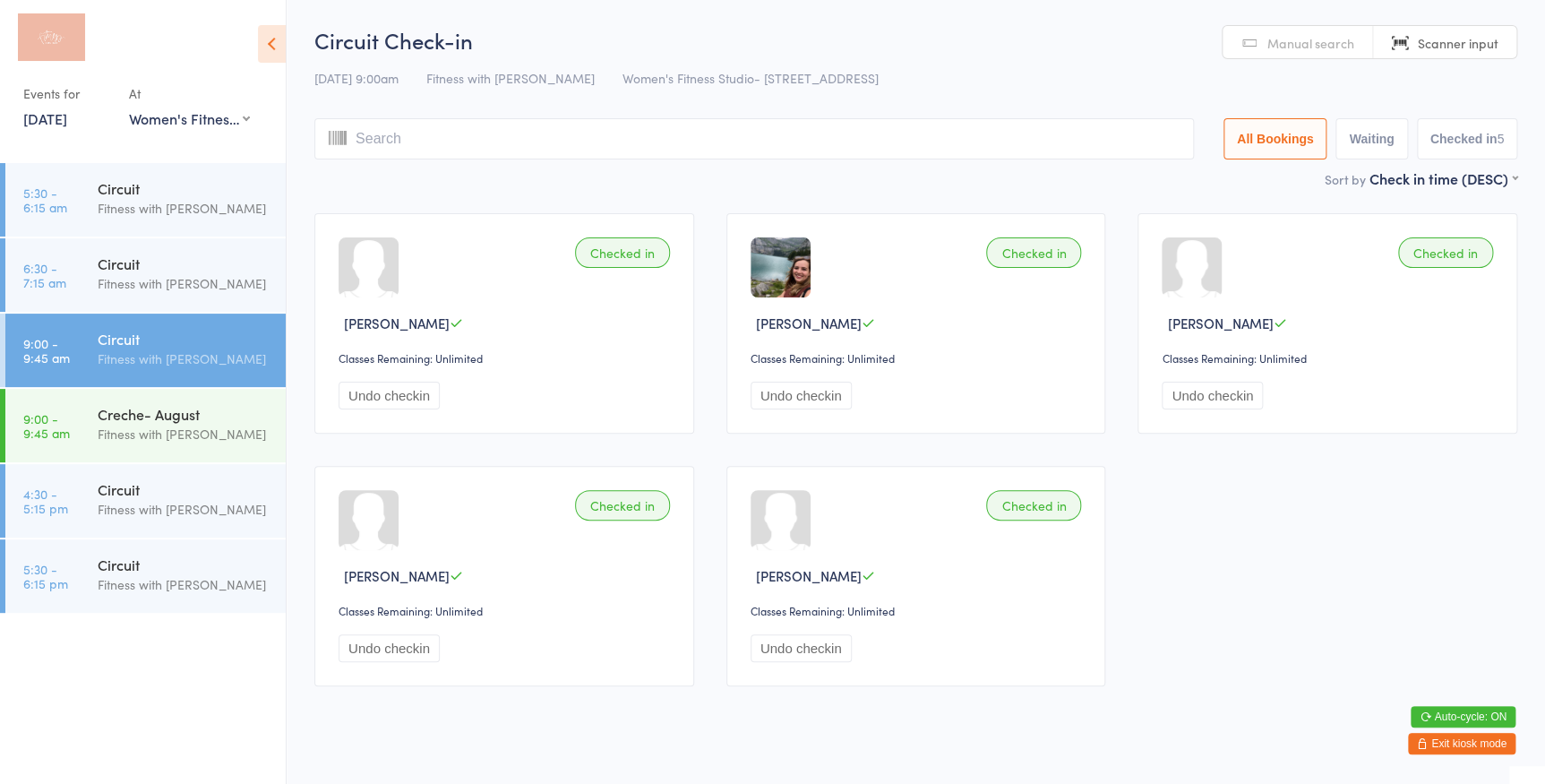
click at [1408, 53] on link "Scanner input" at bounding box center [1444, 43] width 143 height 34
click at [1075, 142] on input "search" at bounding box center [754, 139] width 879 height 41
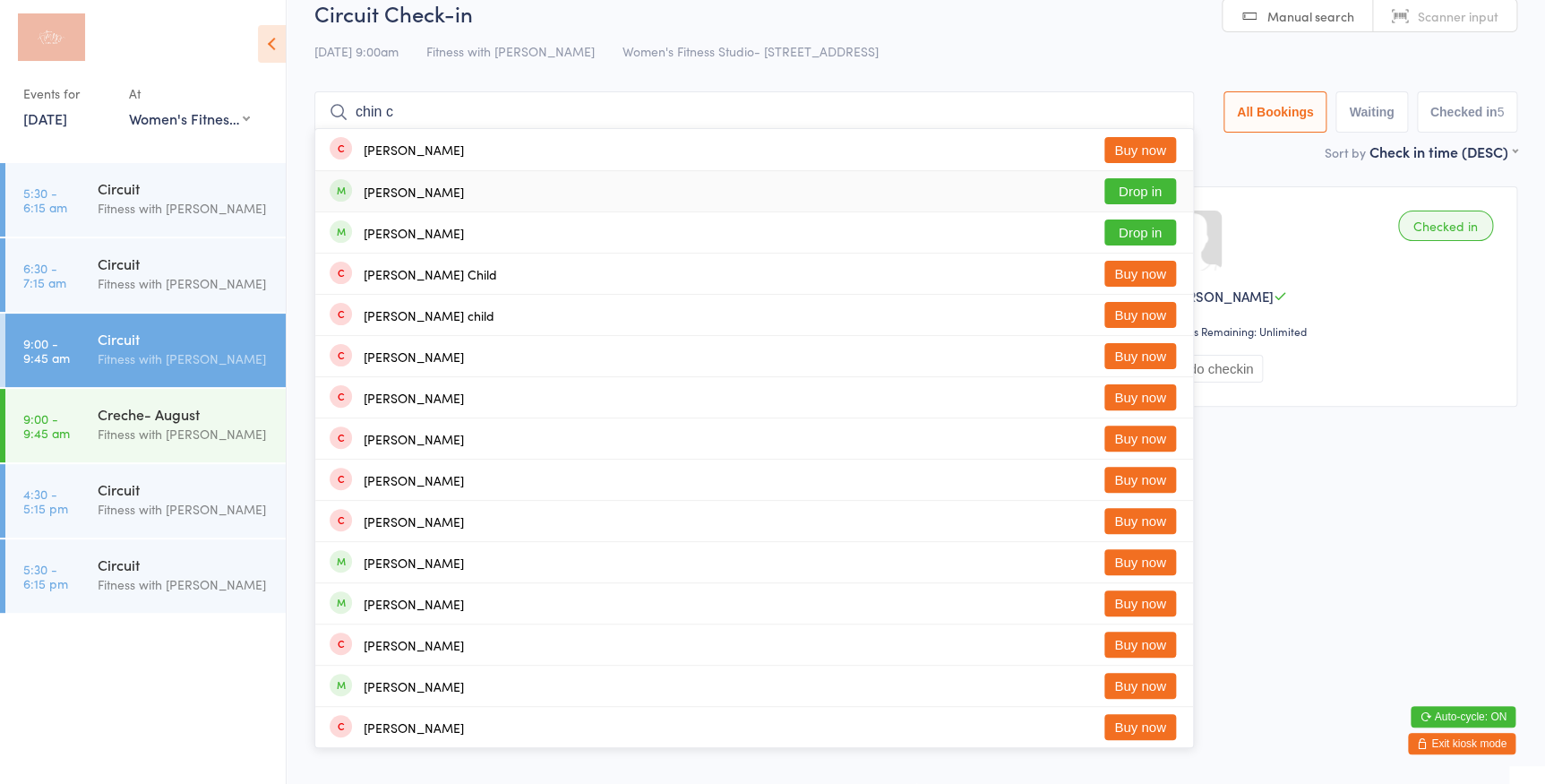
type input "chin c"
click at [1115, 183] on button "Drop in" at bounding box center [1140, 191] width 72 height 26
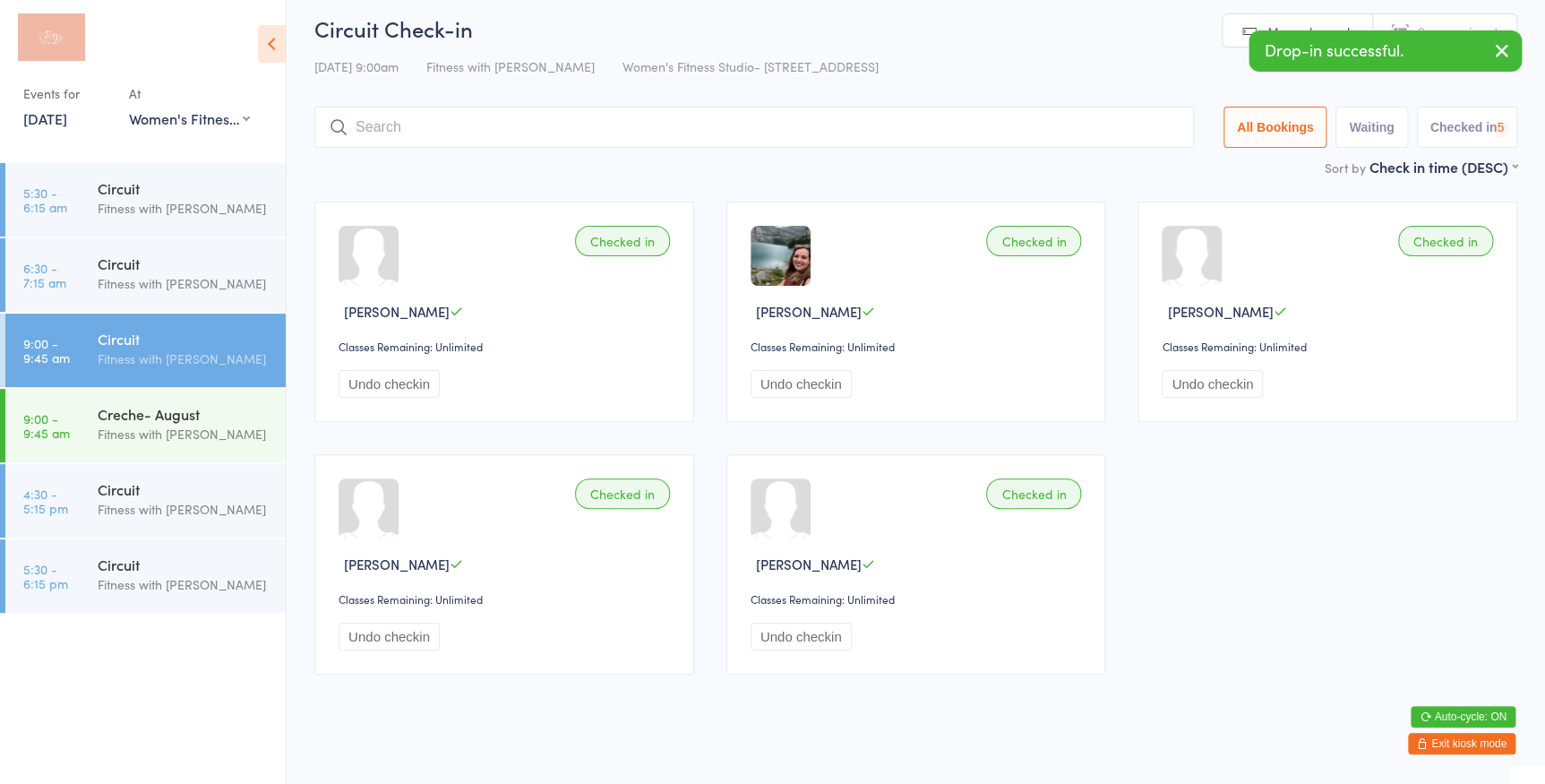
scroll to position [0, 0]
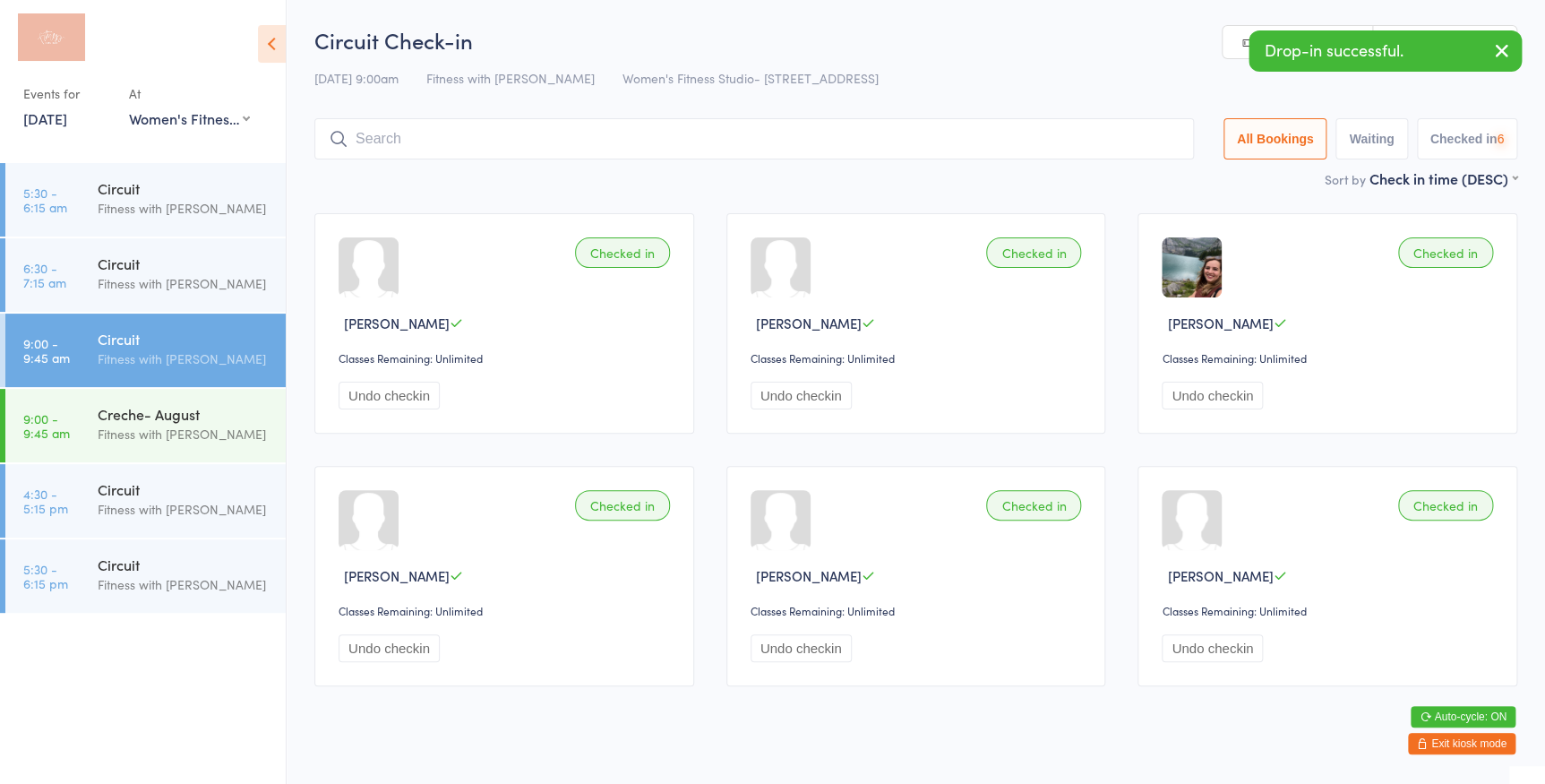
click at [1229, 43] on link "Manual search" at bounding box center [1298, 43] width 151 height 34
click at [1146, 138] on input "search" at bounding box center [754, 139] width 879 height 41
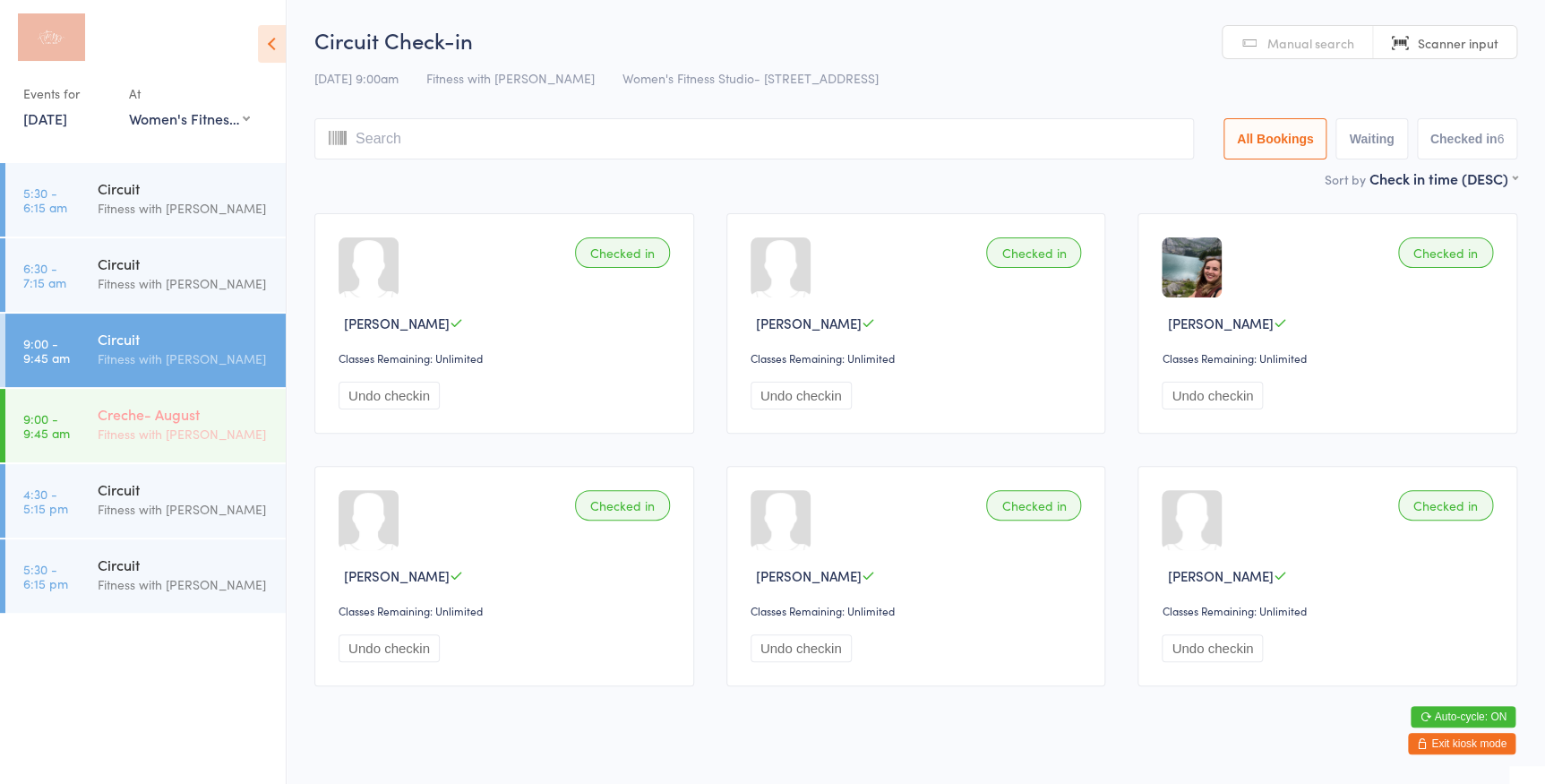
drag, startPoint x: 277, startPoint y: 364, endPoint x: 164, endPoint y: 410, distance: 122.0
click at [277, 364] on div "Circuit Fitness with Zoe" at bounding box center [192, 349] width 188 height 71
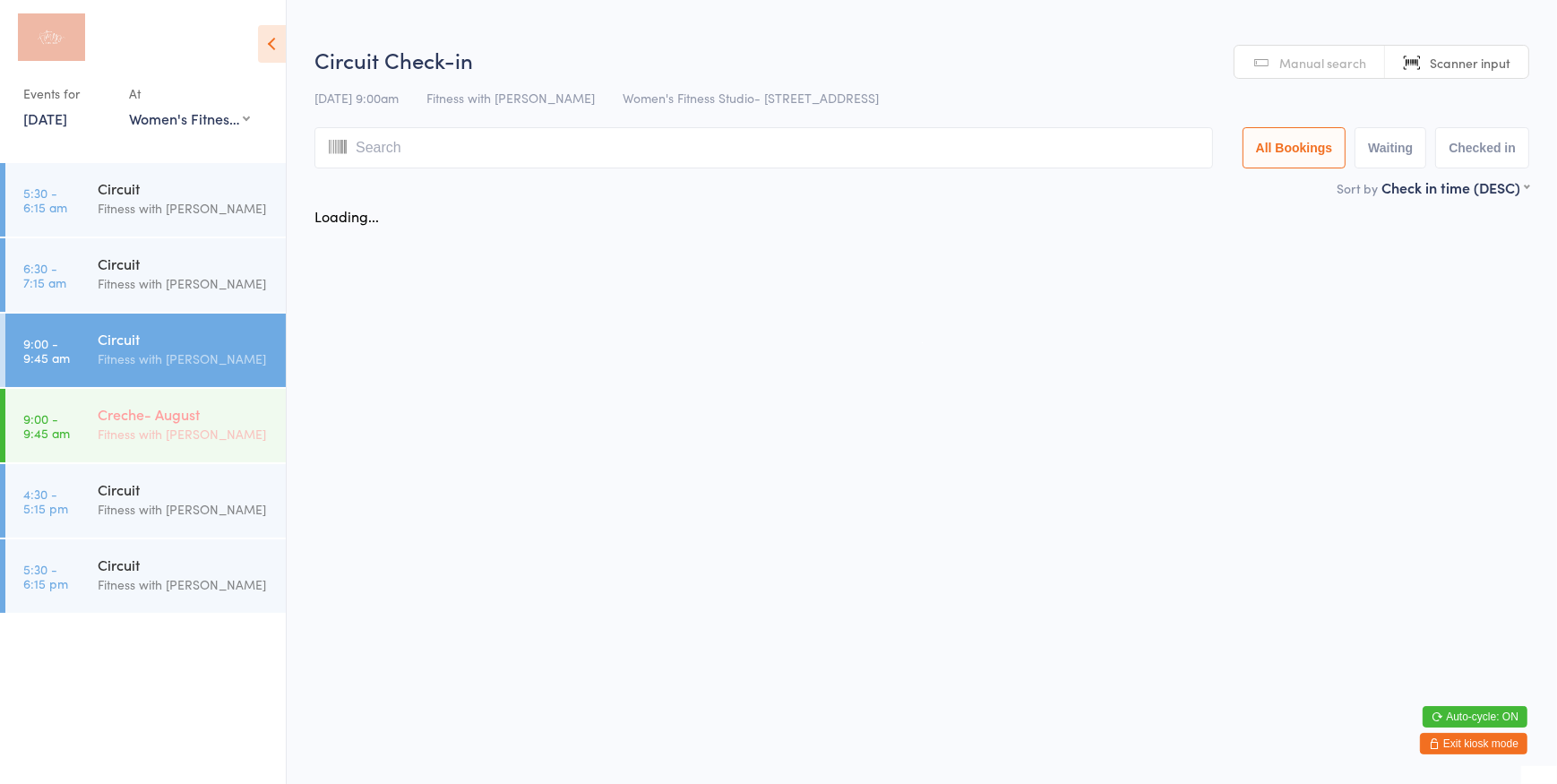
click at [156, 411] on div "Creche- August" at bounding box center [184, 413] width 173 height 20
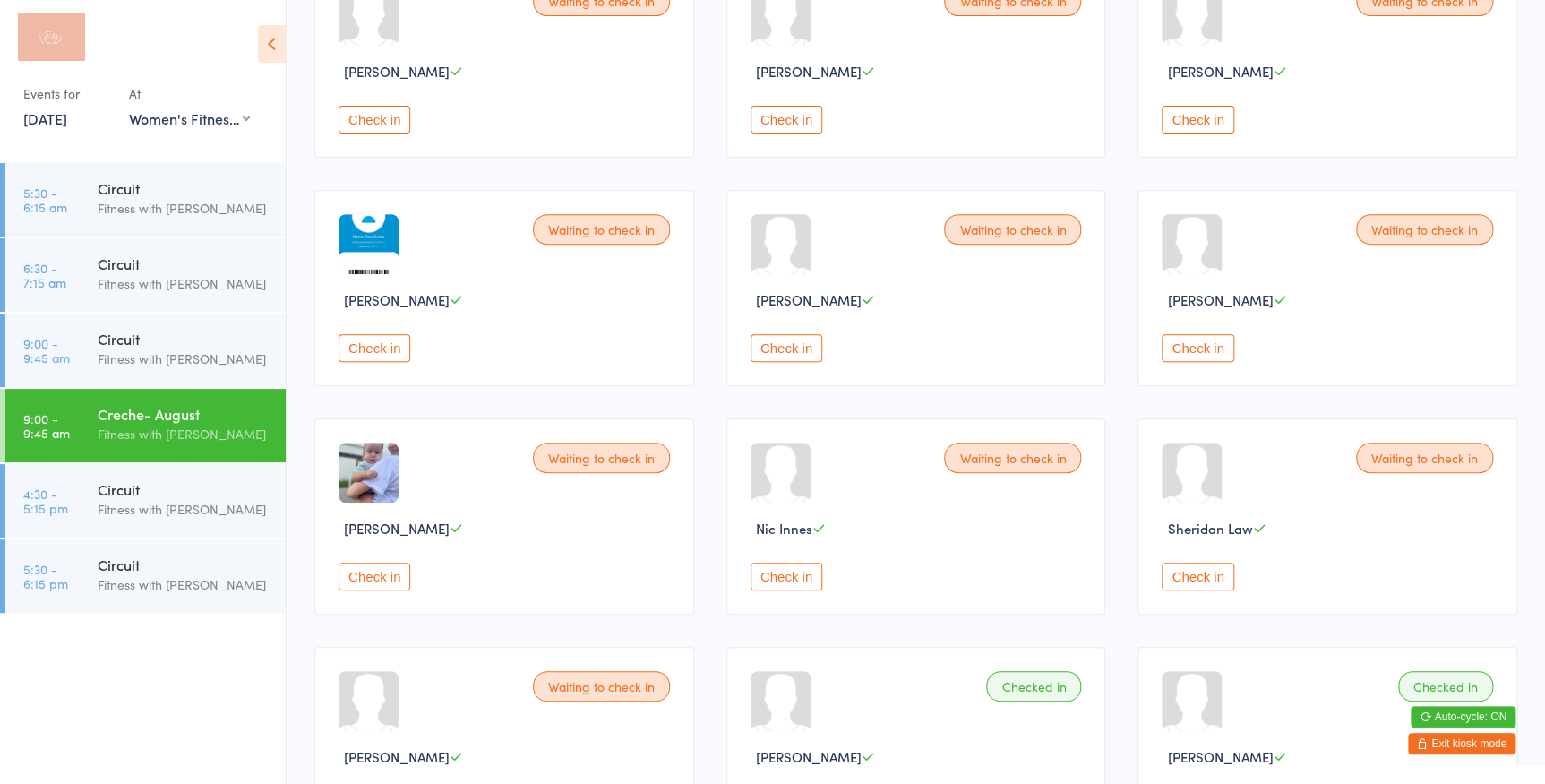
scroll to position [110, 0]
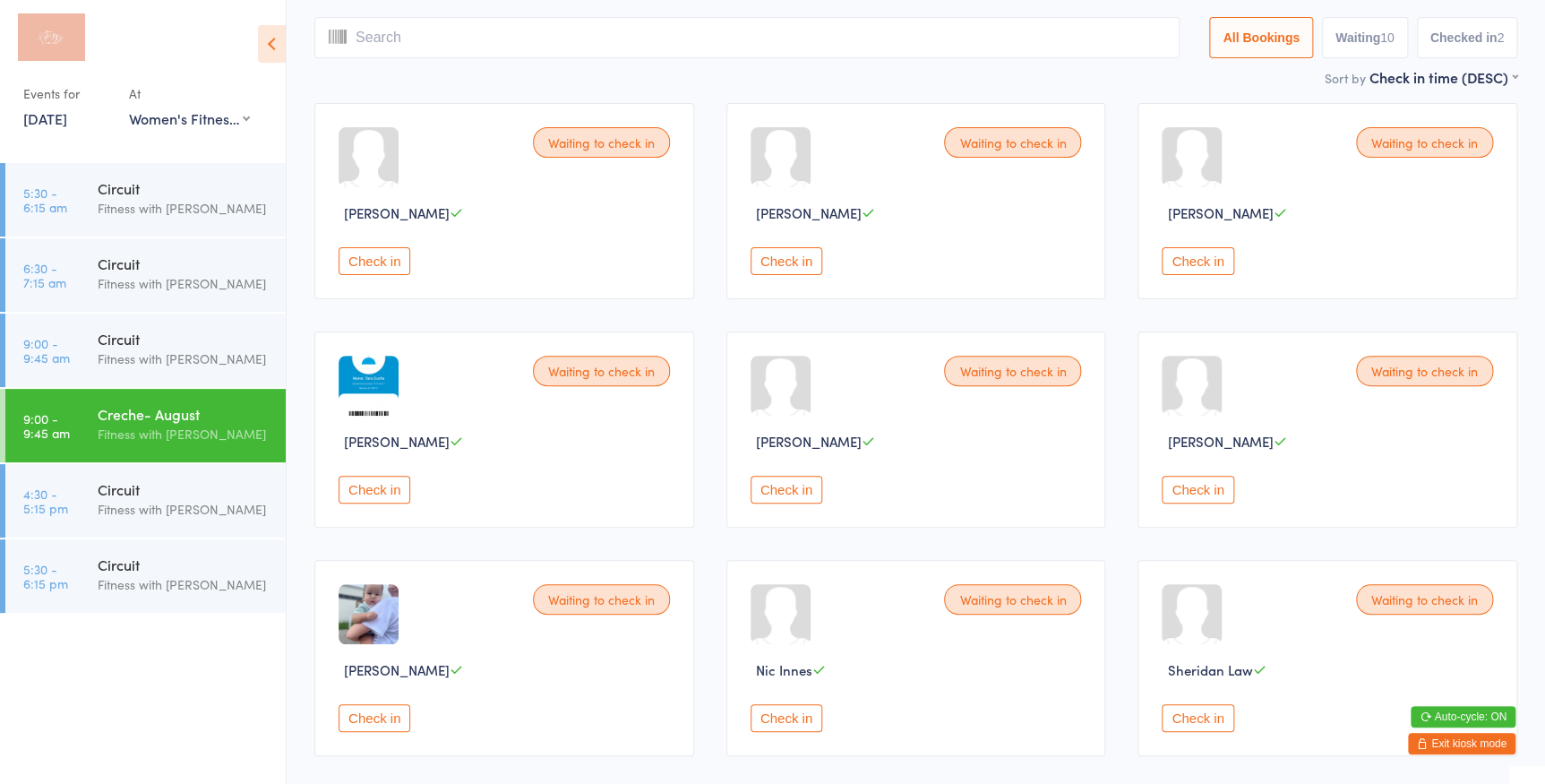
click at [404, 257] on button "Check in" at bounding box center [374, 261] width 72 height 28
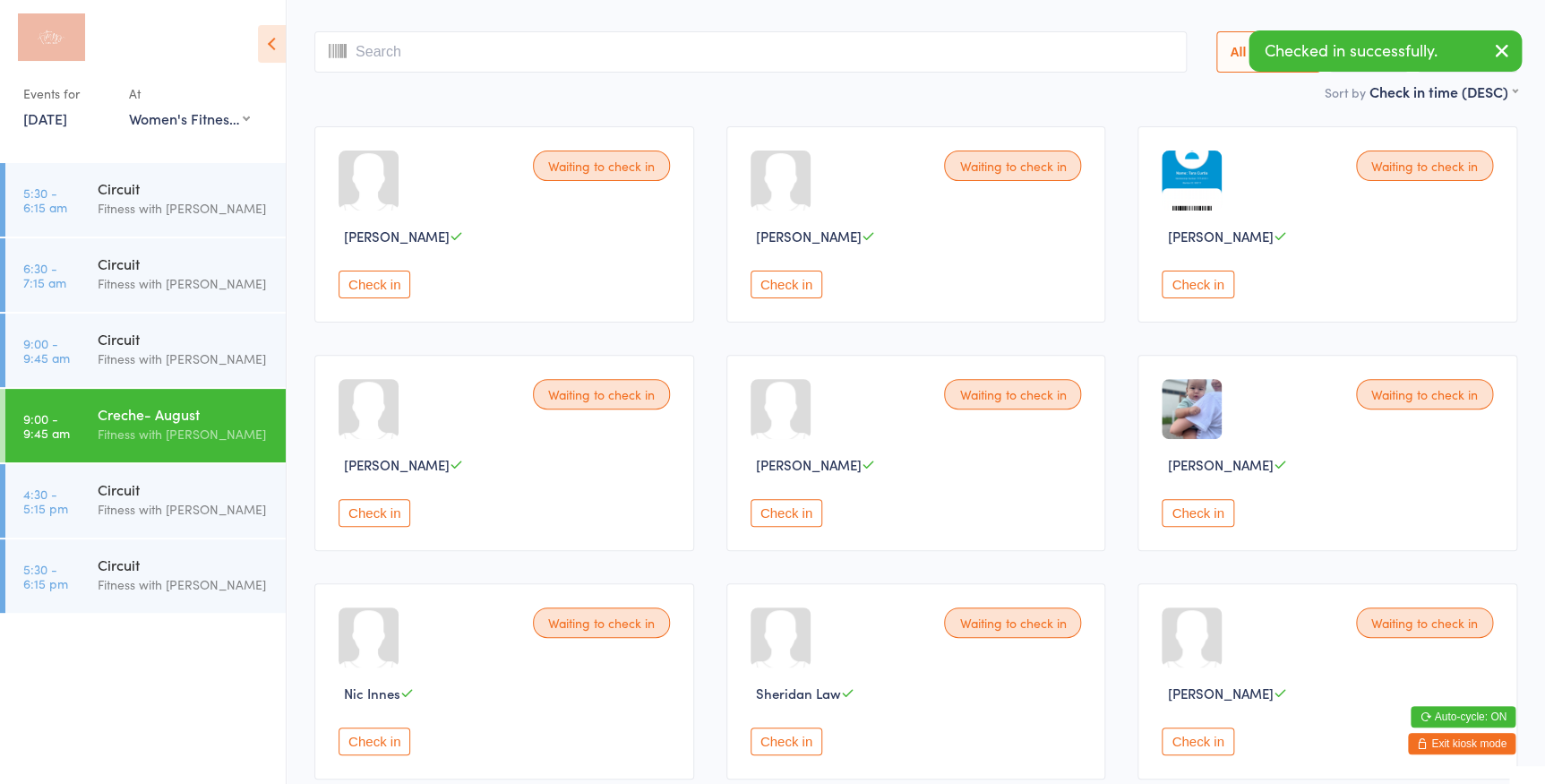
scroll to position [29, 0]
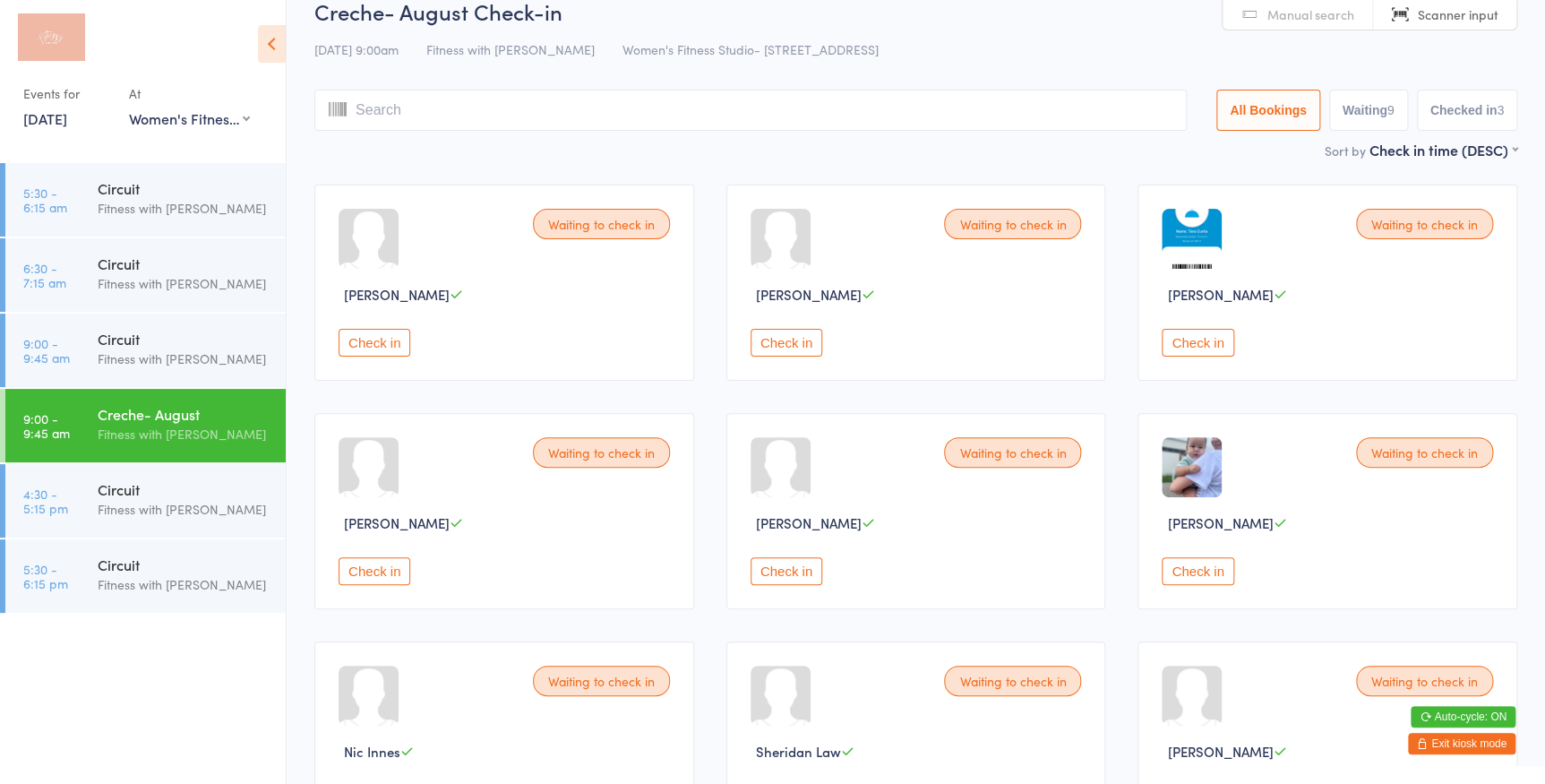
click at [1222, 339] on button "Check in" at bounding box center [1197, 343] width 72 height 28
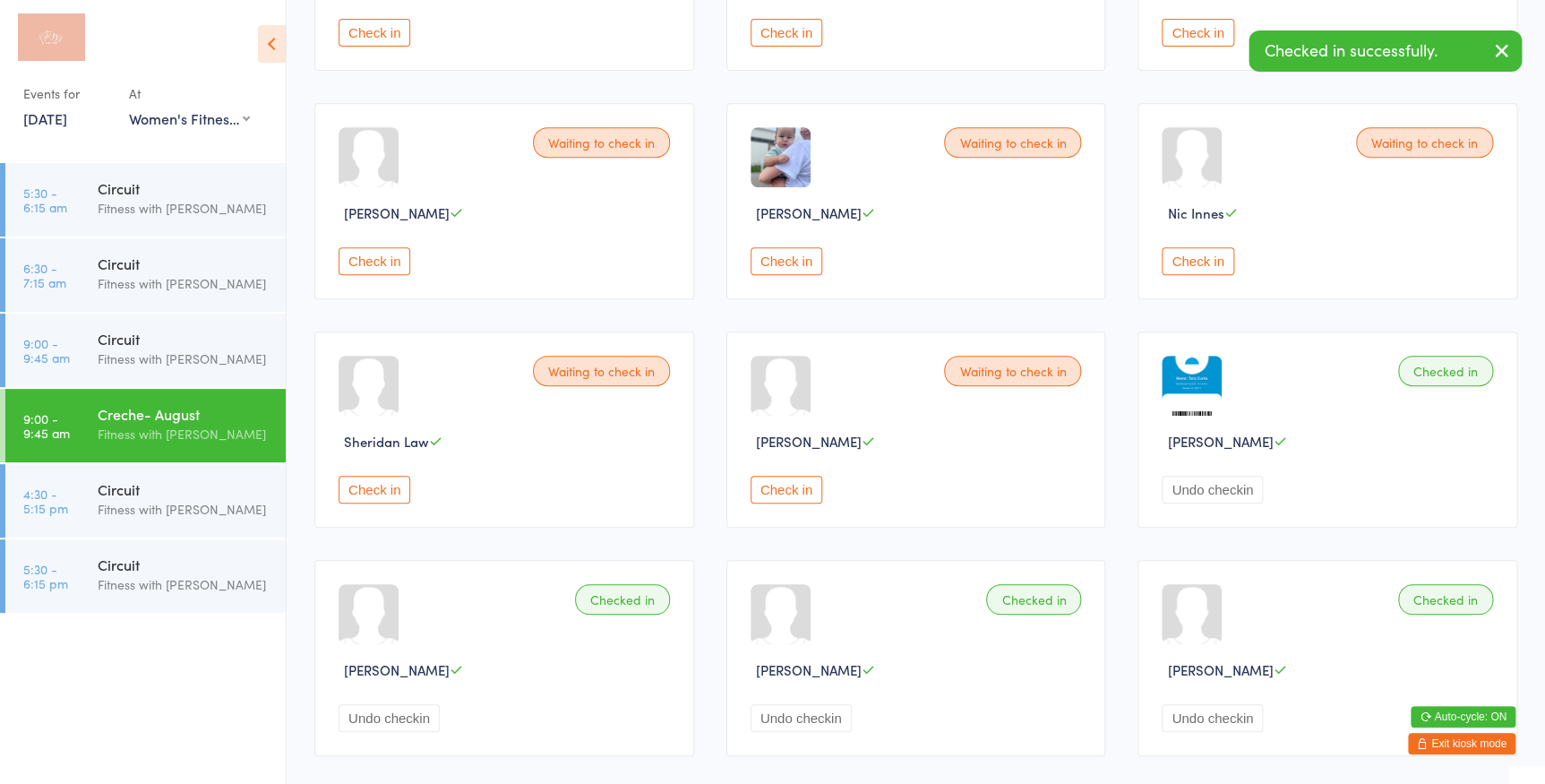
scroll to position [192, 0]
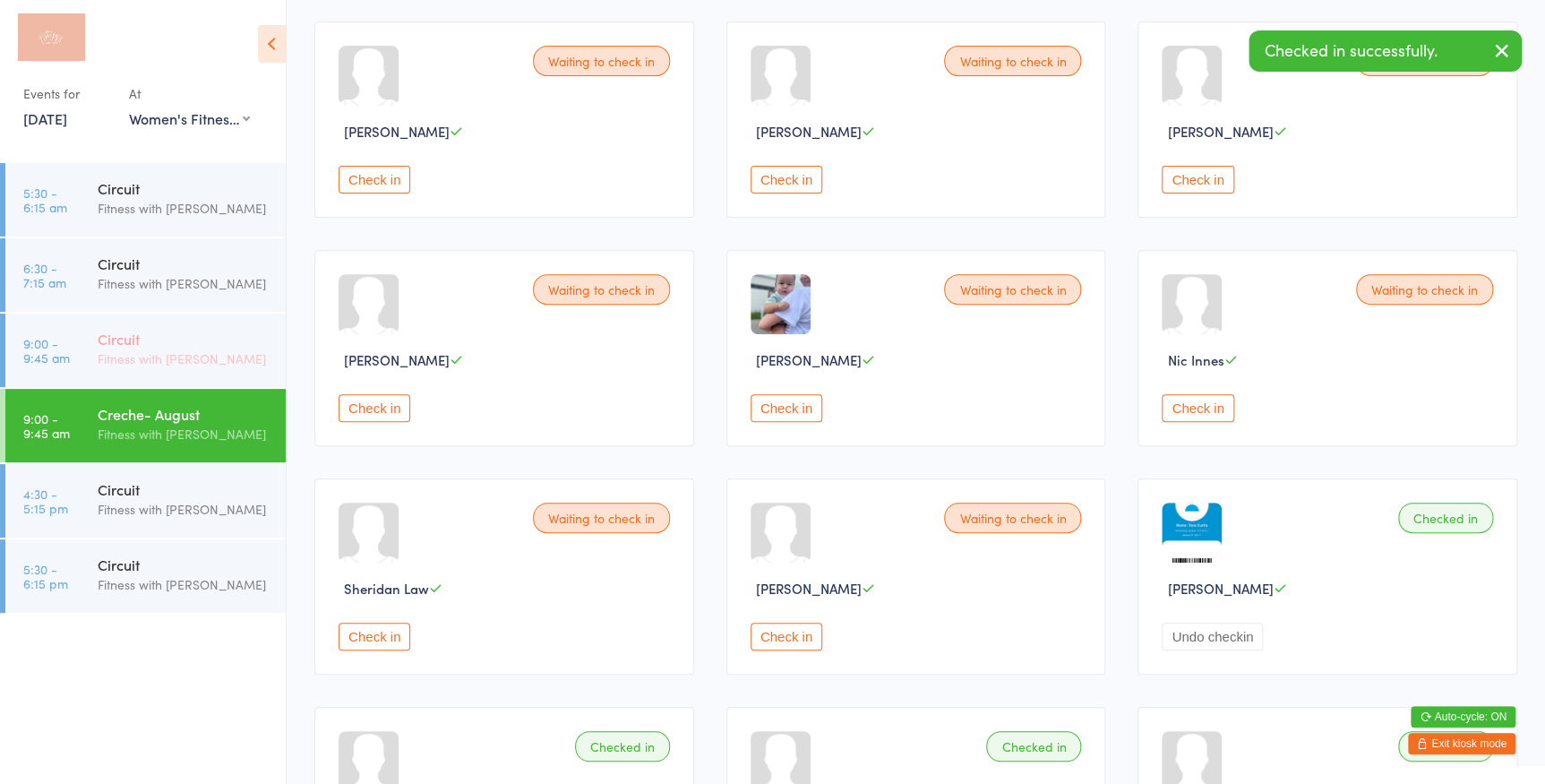
click at [255, 352] on div "Fitness with [PERSON_NAME]" at bounding box center [184, 358] width 173 height 20
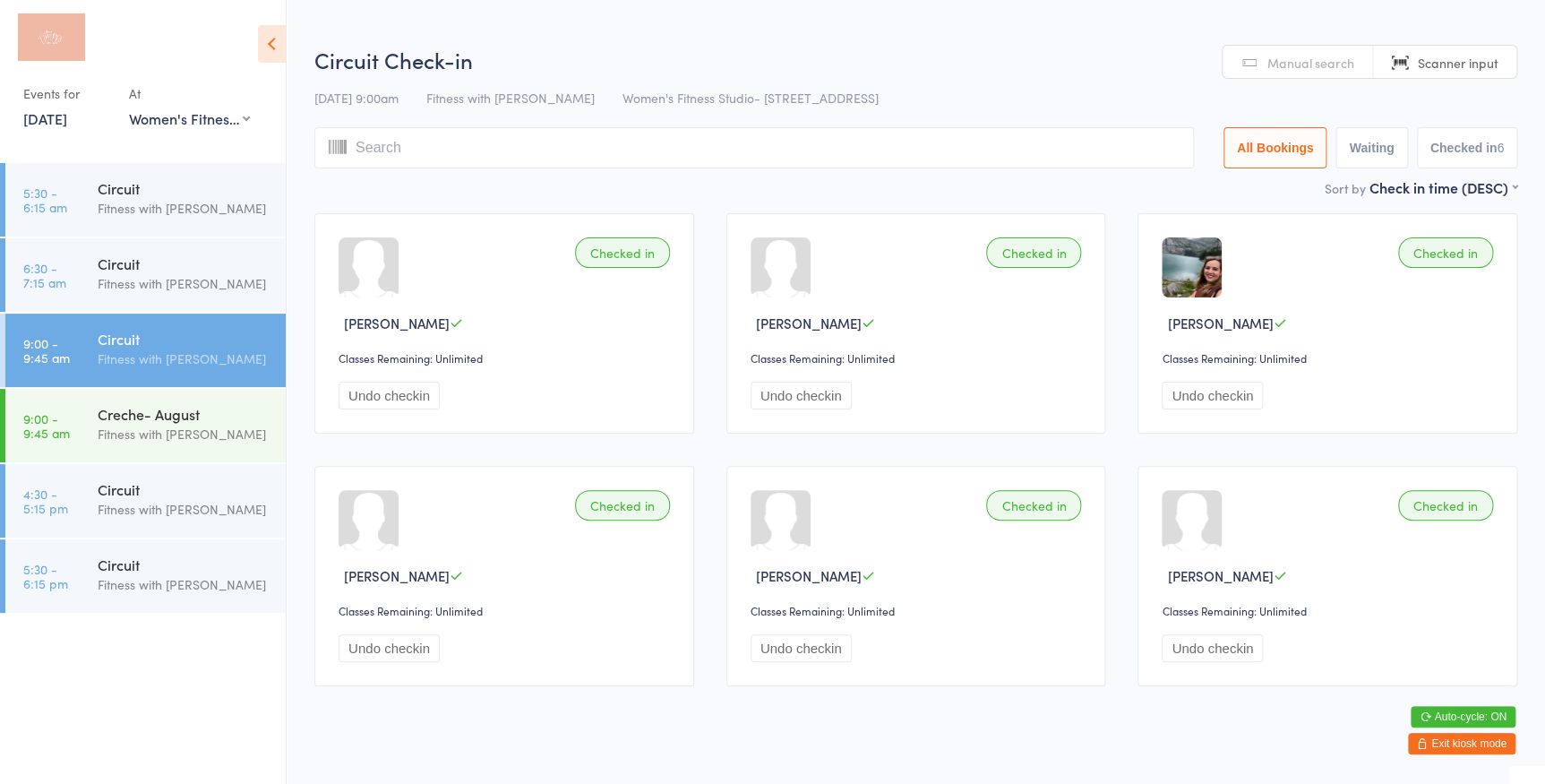
click at [532, 161] on input "search" at bounding box center [754, 148] width 879 height 41
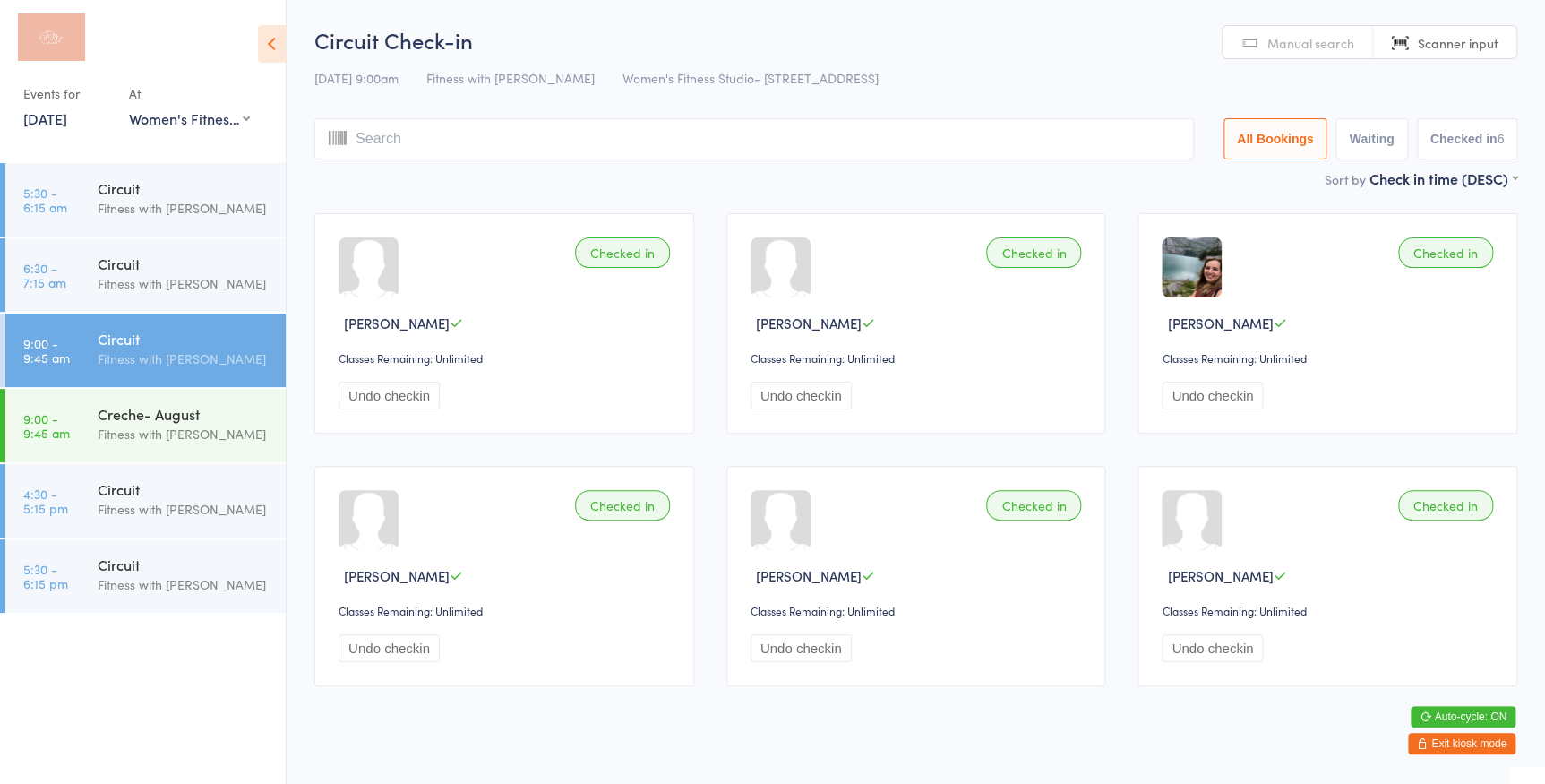
click at [462, 138] on input "search" at bounding box center [754, 139] width 879 height 41
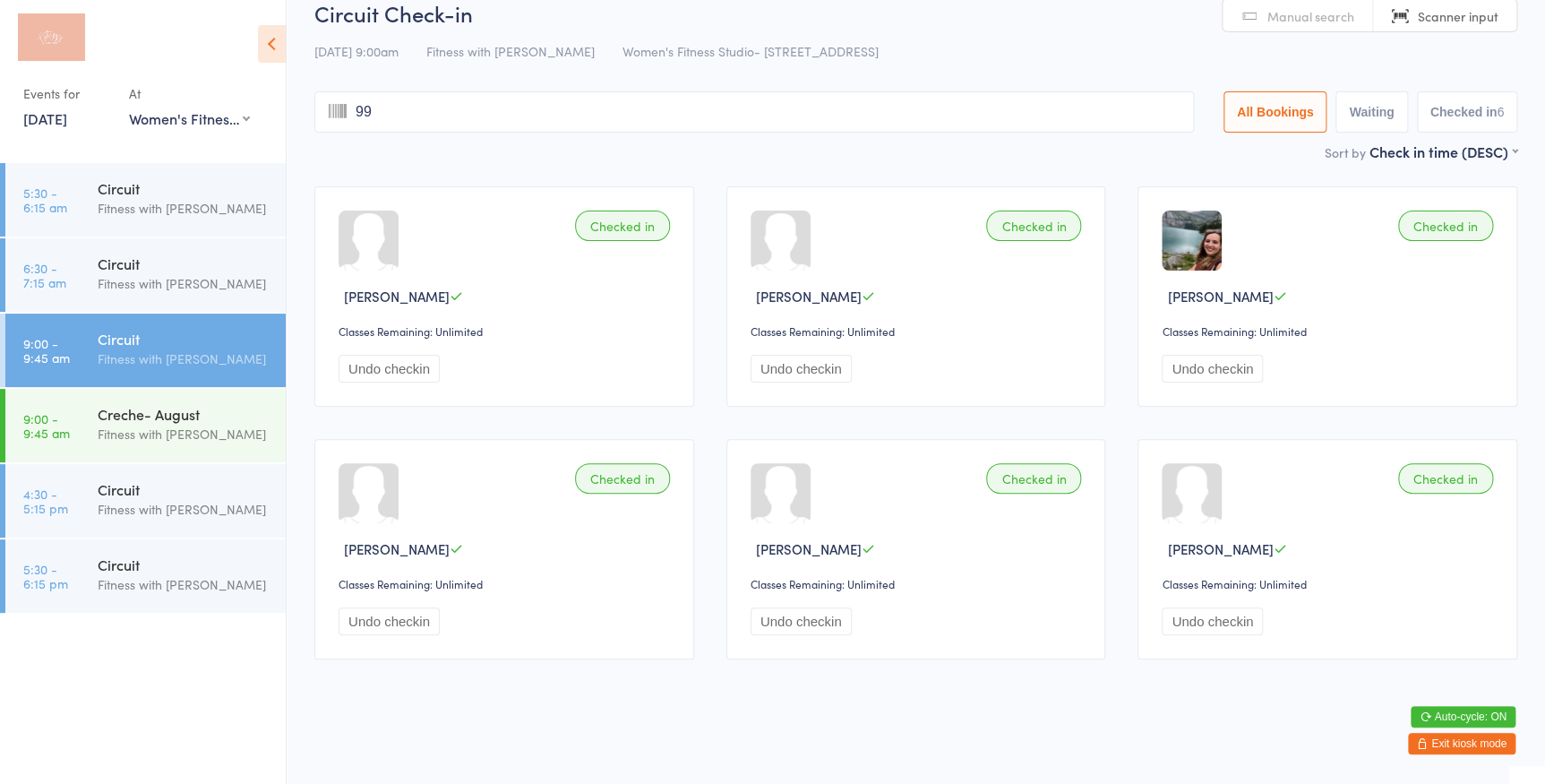
type input "994"
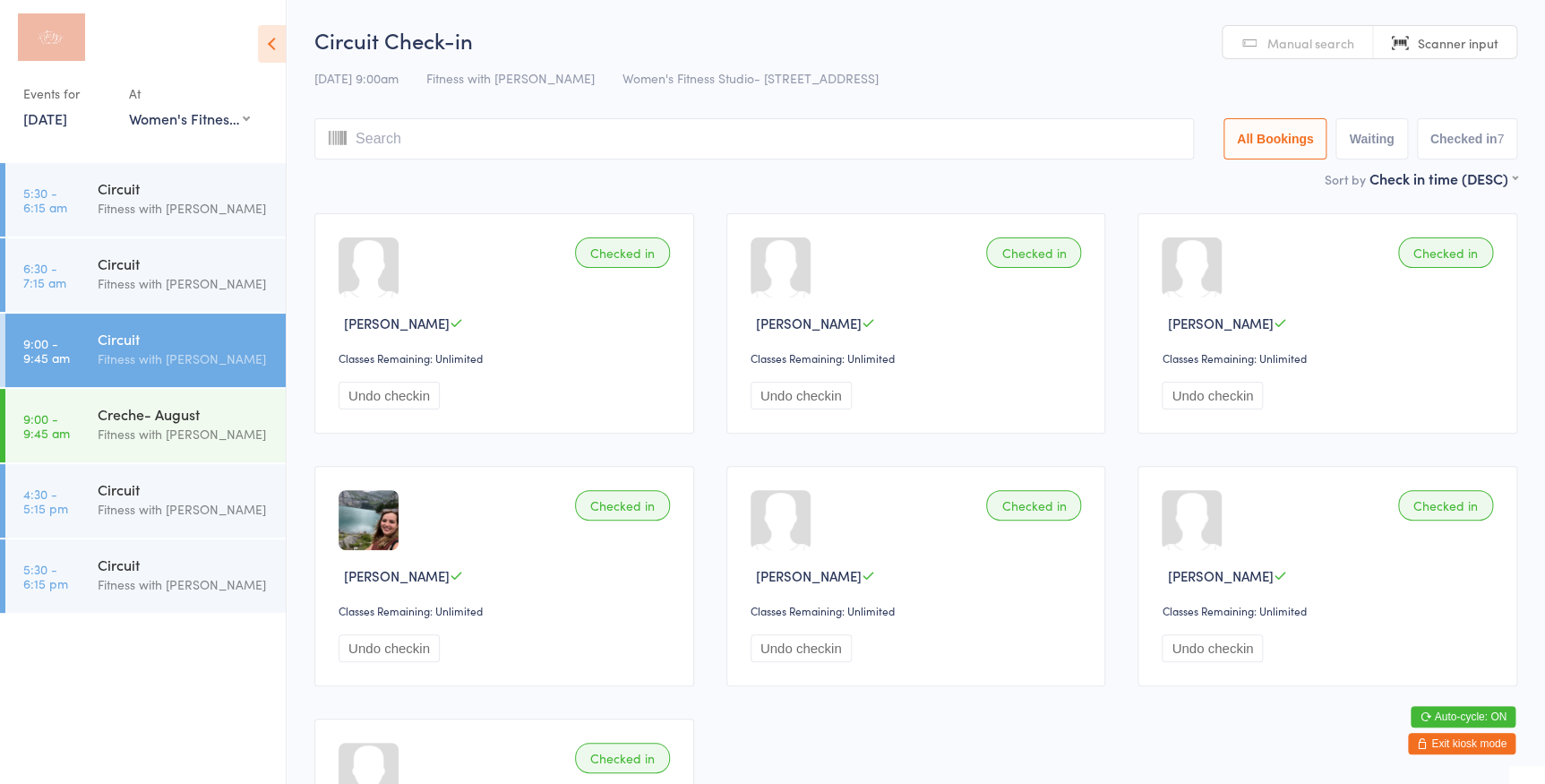
click at [134, 386] on li "9:00 - 9:45 am Circuit Fitness with Zoe" at bounding box center [142, 351] width 286 height 75
click at [134, 413] on div "Creche- August" at bounding box center [184, 413] width 173 height 20
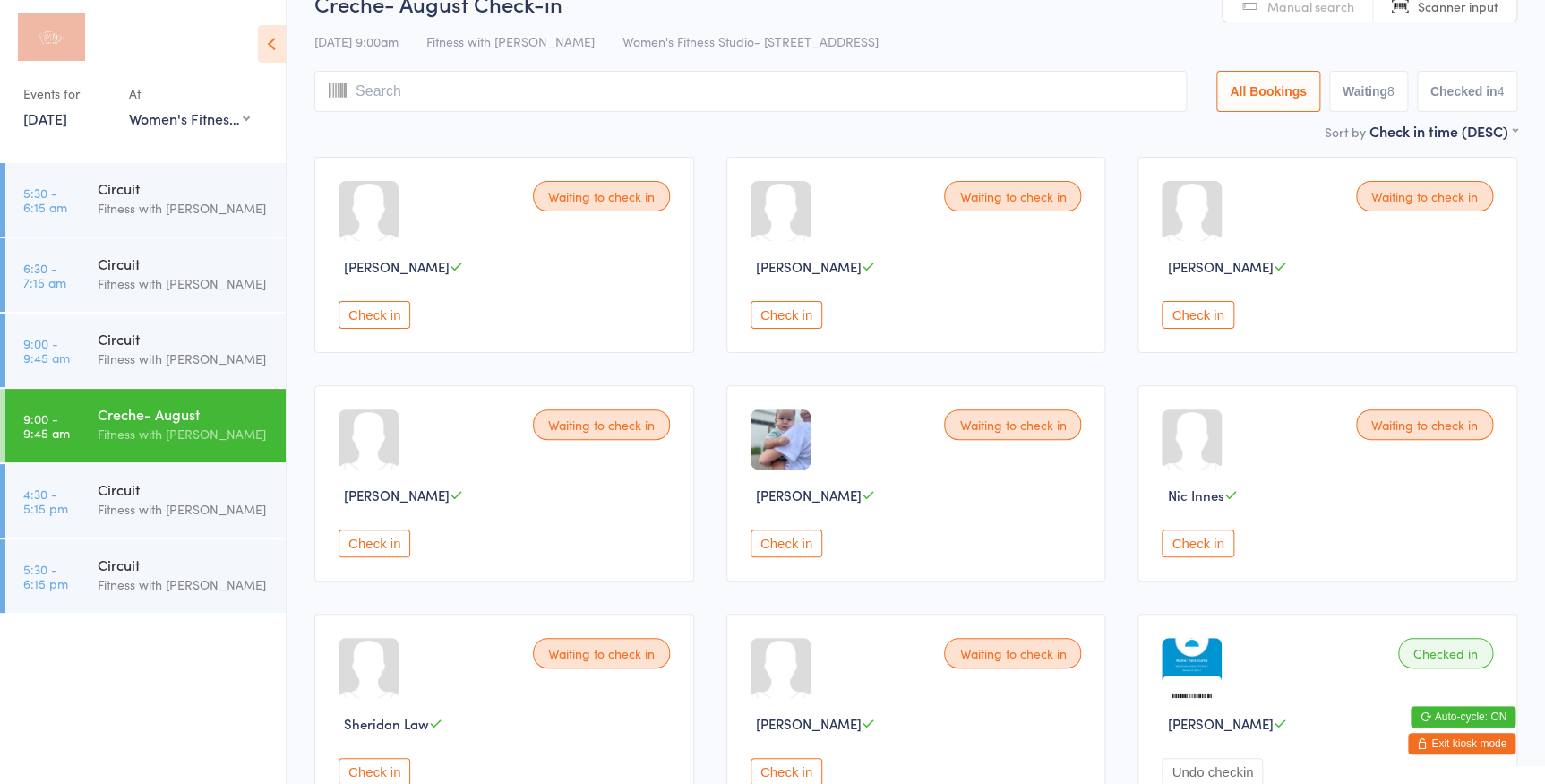
scroll to position [244, 0]
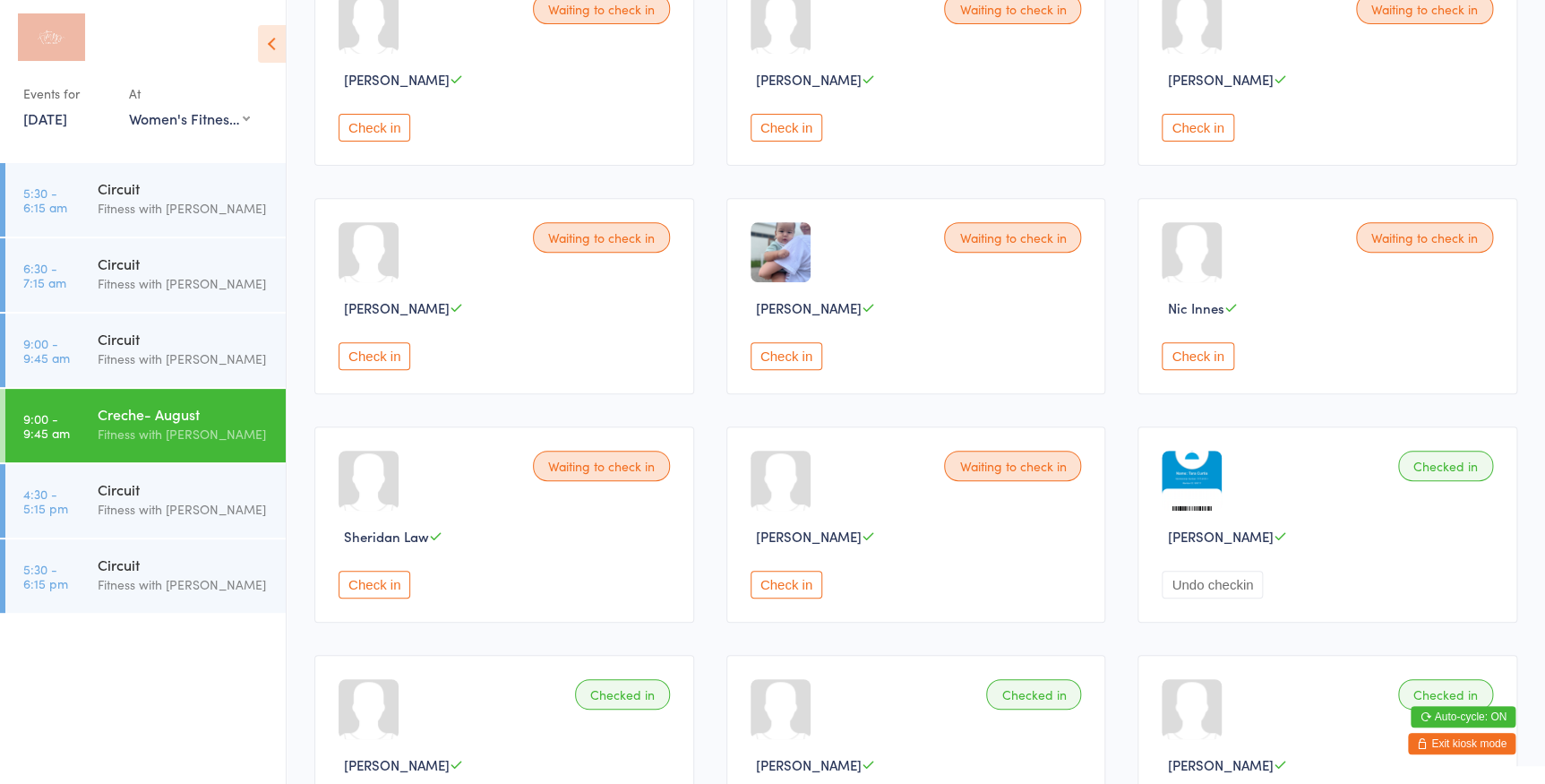
click at [787, 133] on button "Check in" at bounding box center [786, 128] width 72 height 28
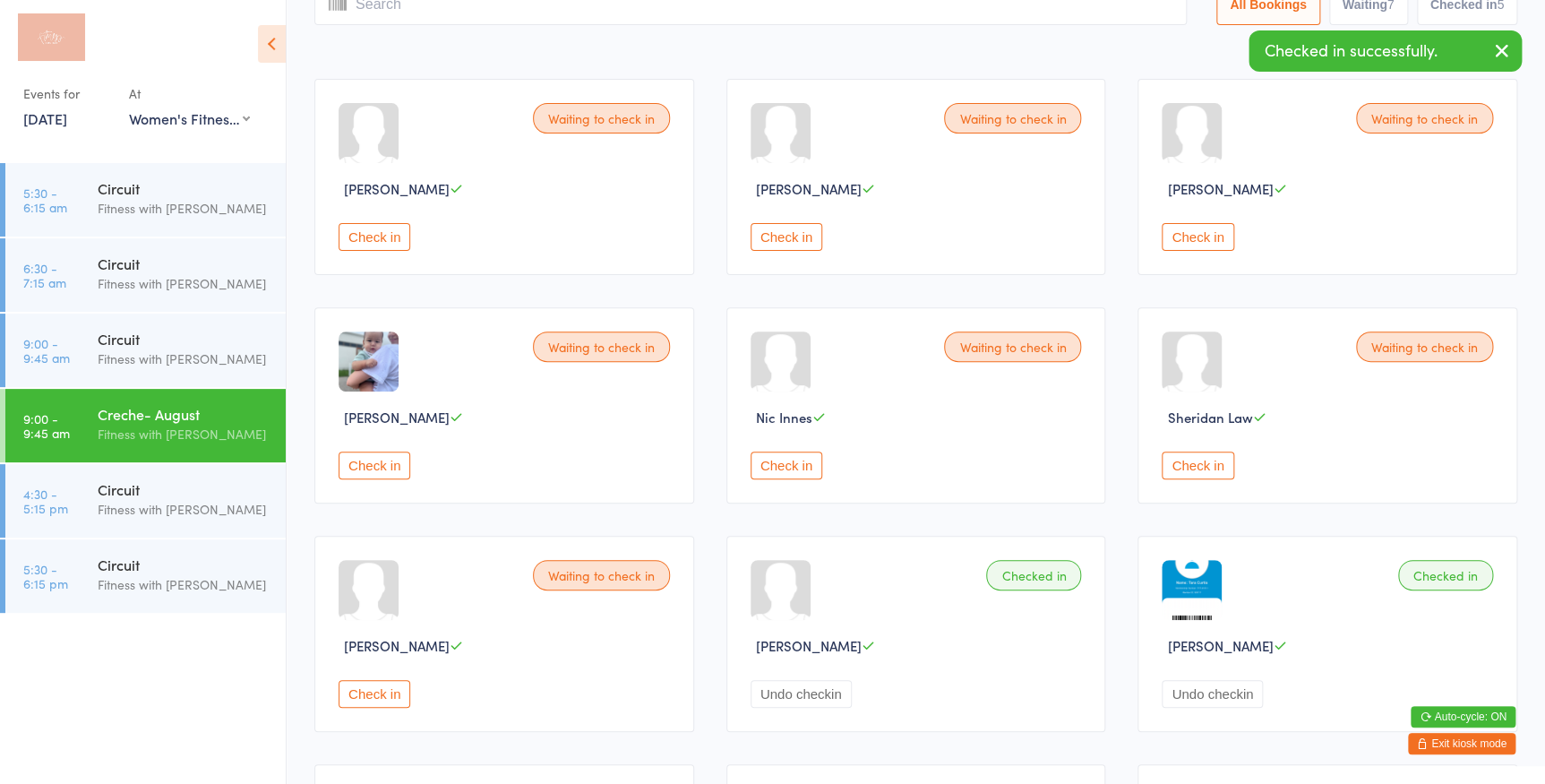
scroll to position [162, 0]
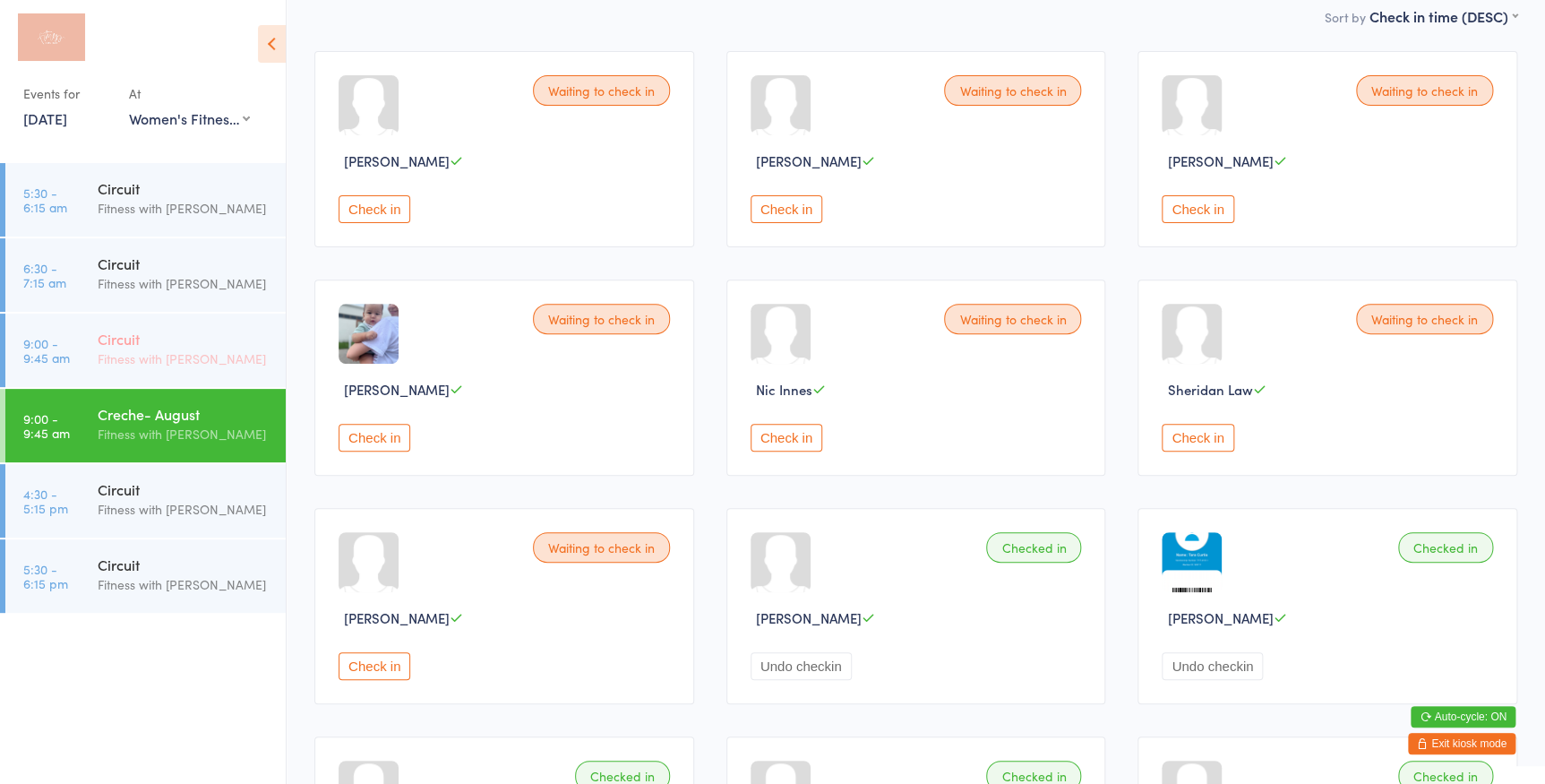
click at [165, 376] on div "Circuit Fitness with Zoe" at bounding box center [192, 349] width 188 height 71
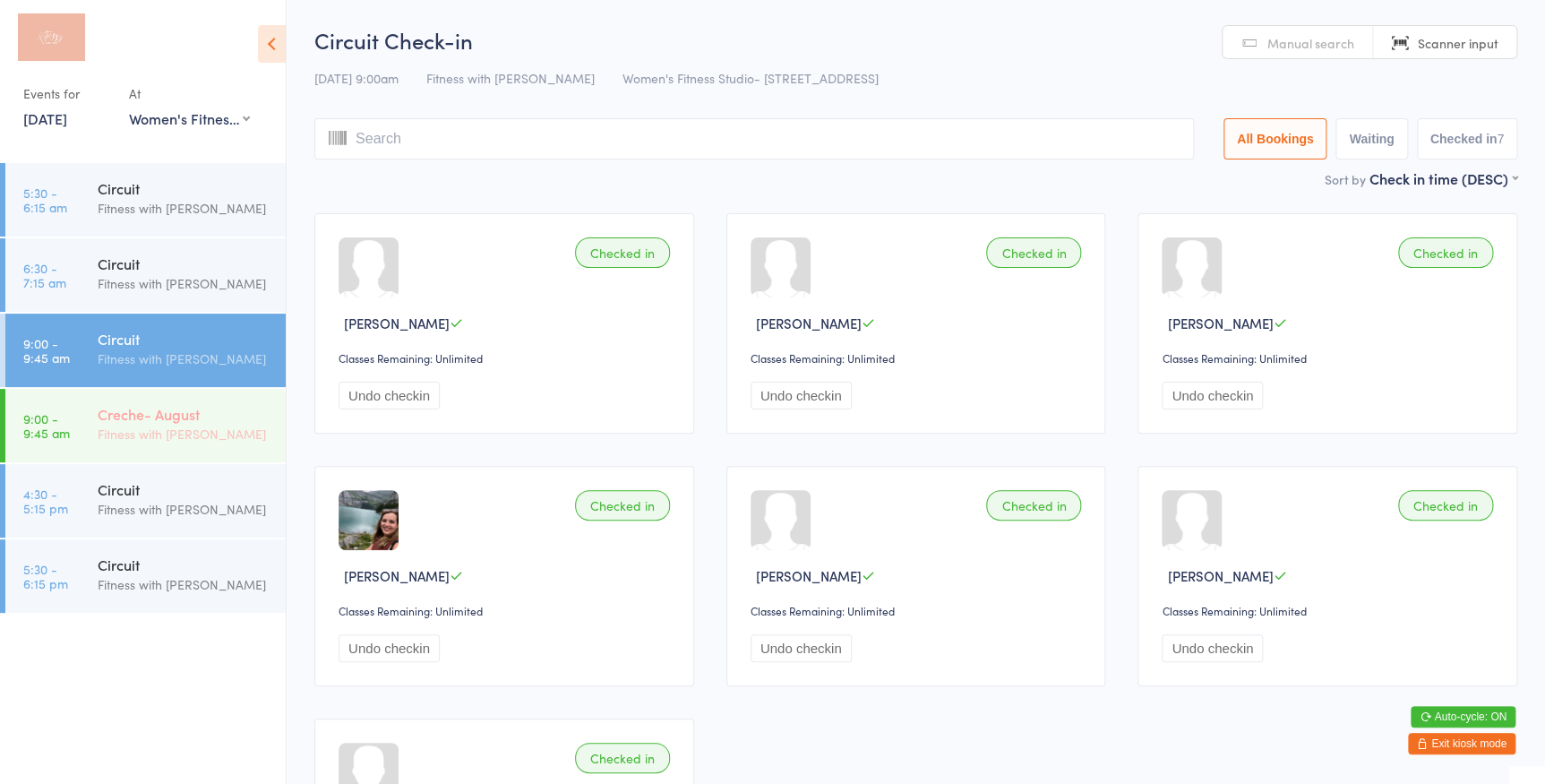
click at [146, 414] on div "Creche- August" at bounding box center [184, 413] width 173 height 20
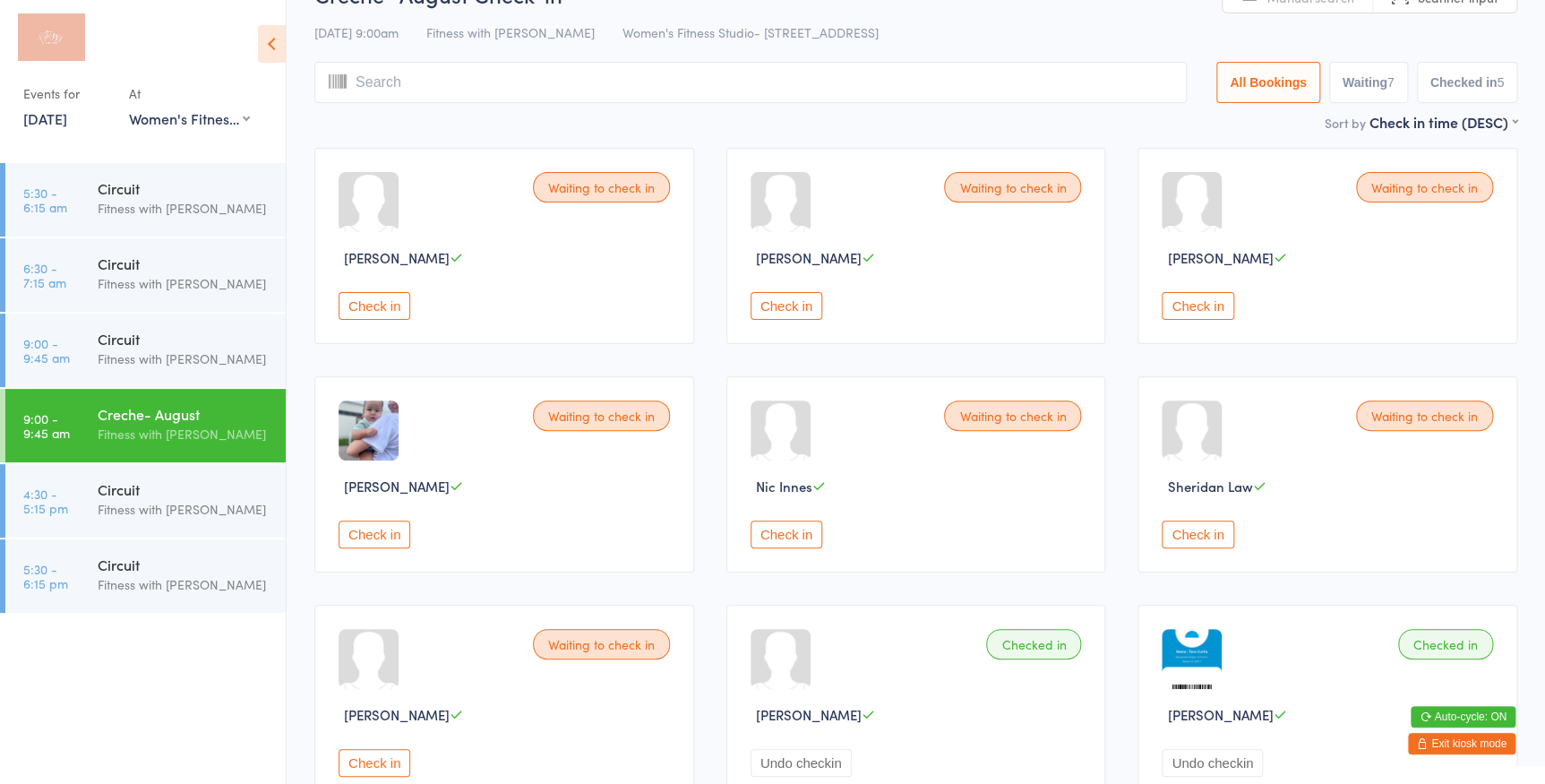
scroll to position [162, 0]
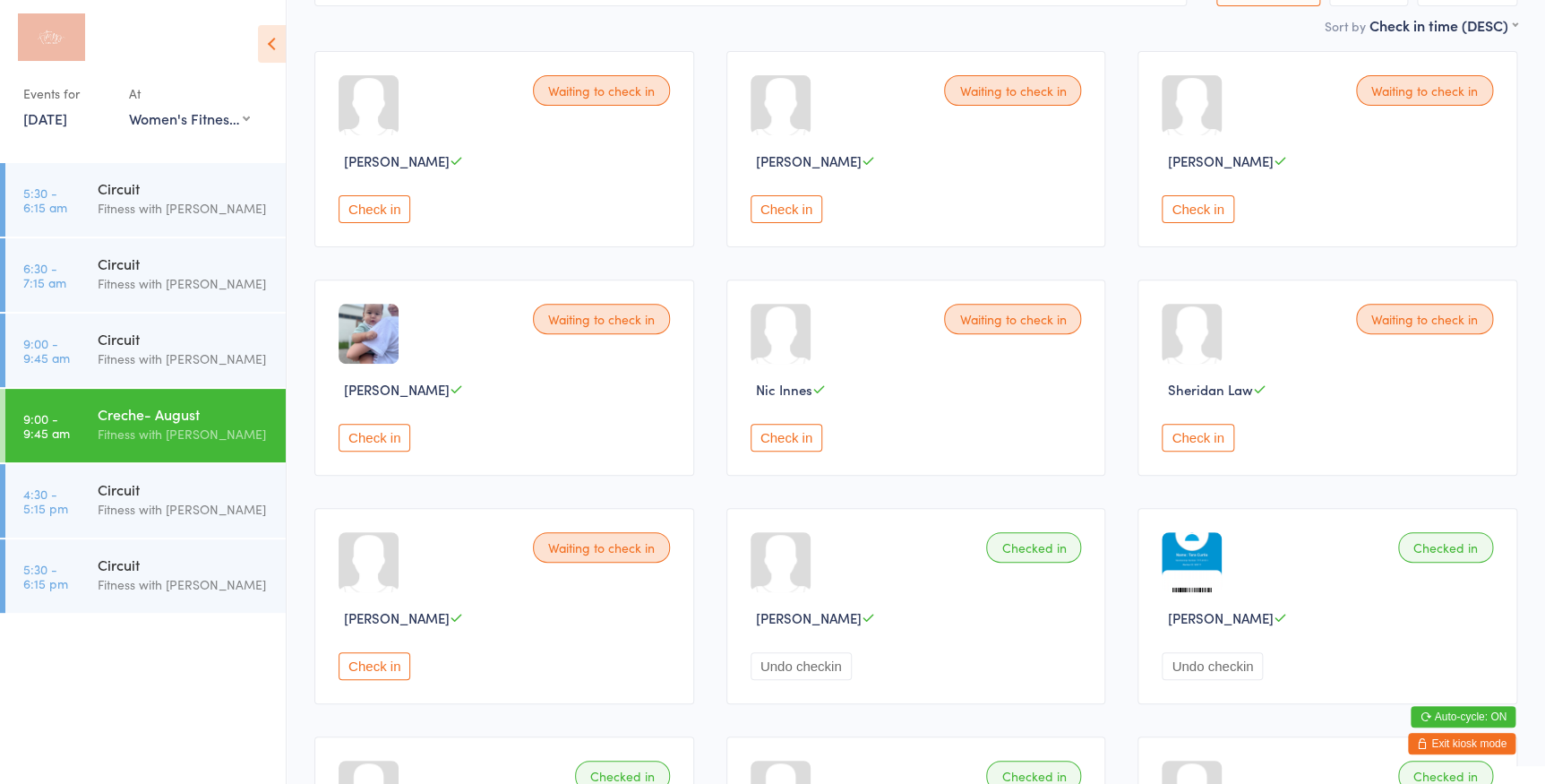
click at [390, 200] on button "Check in" at bounding box center [374, 210] width 72 height 28
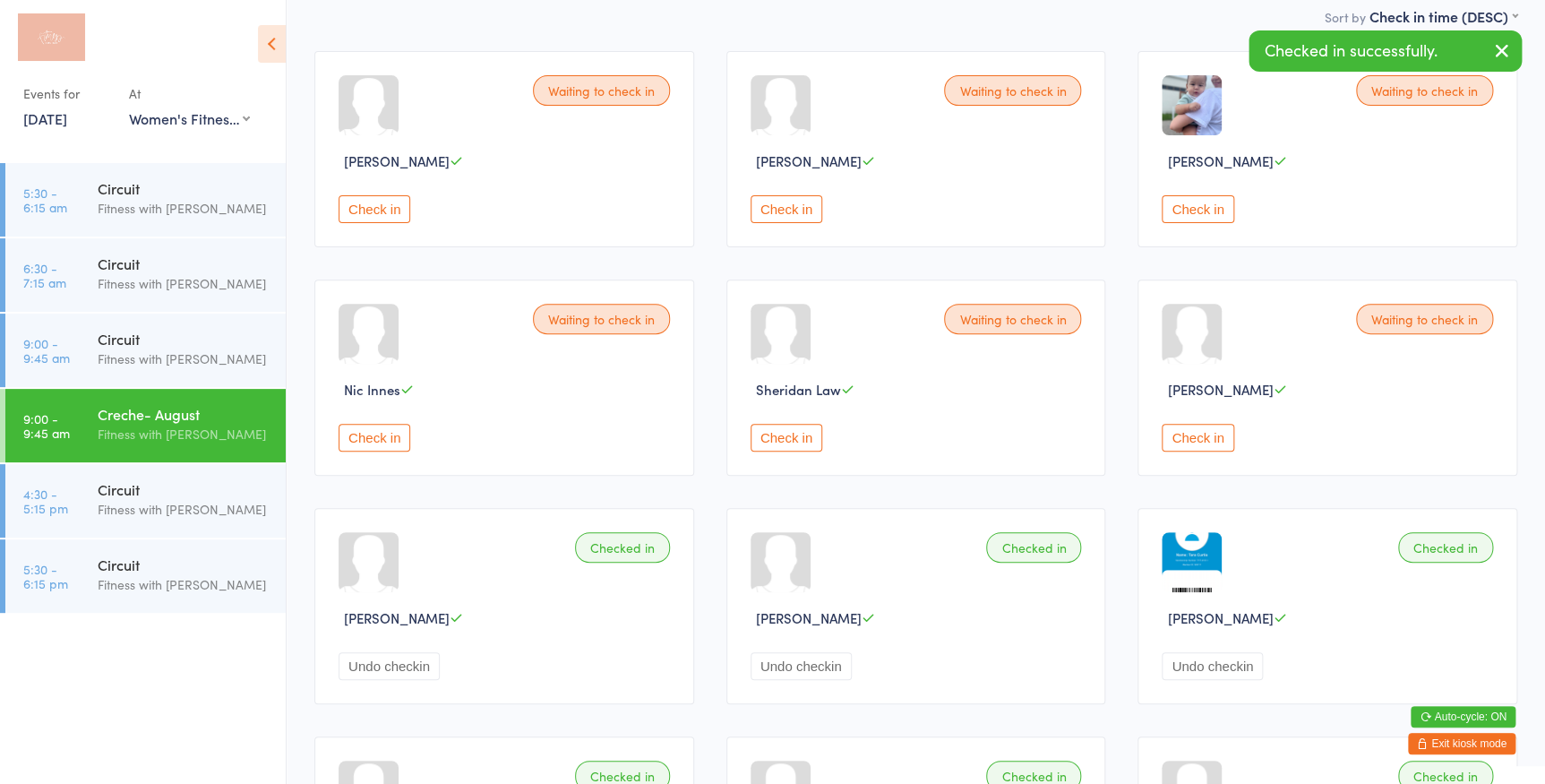
click at [385, 219] on button "Check in" at bounding box center [374, 210] width 72 height 28
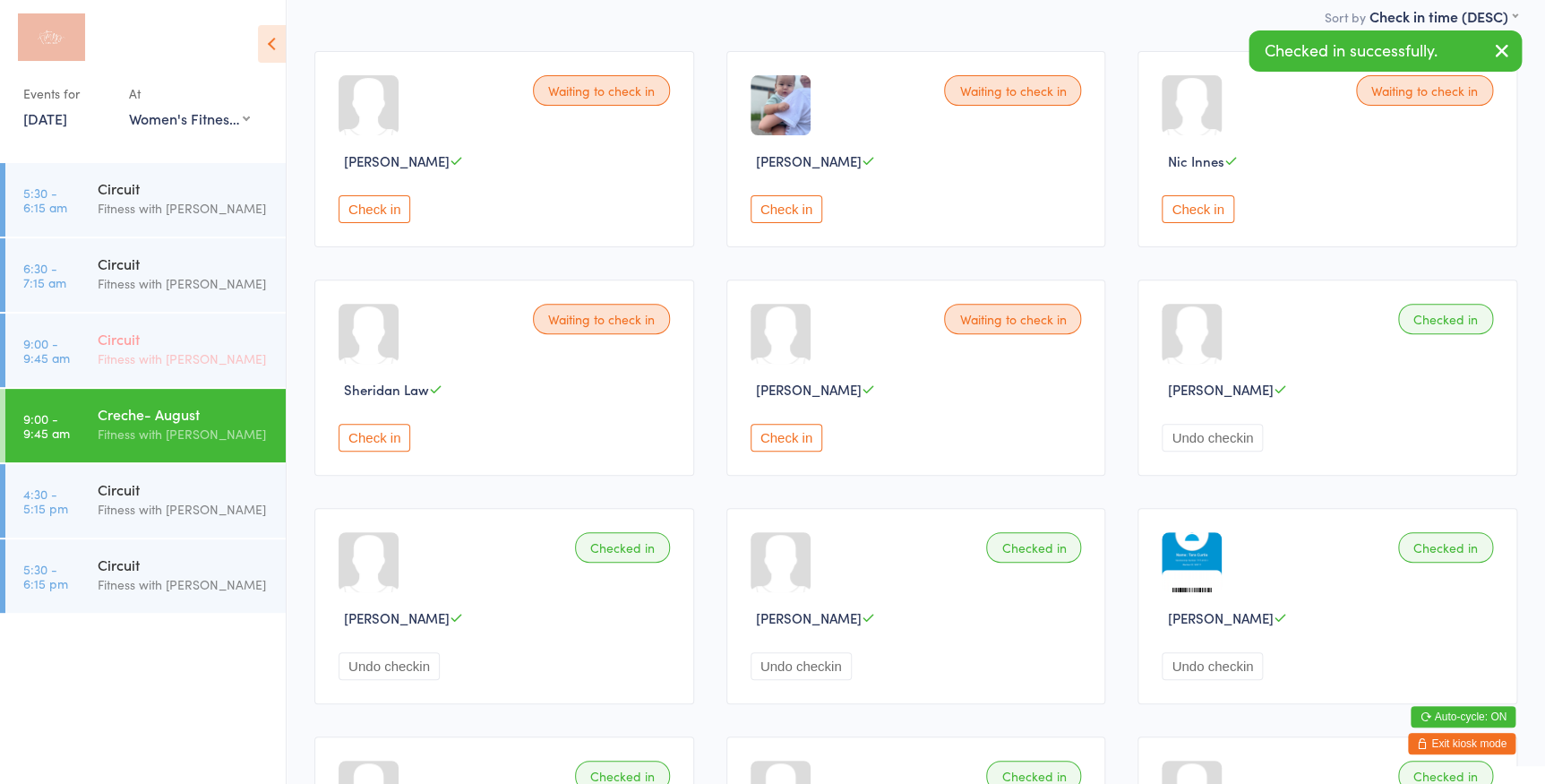
click at [125, 342] on div "Circuit" at bounding box center [184, 338] width 173 height 20
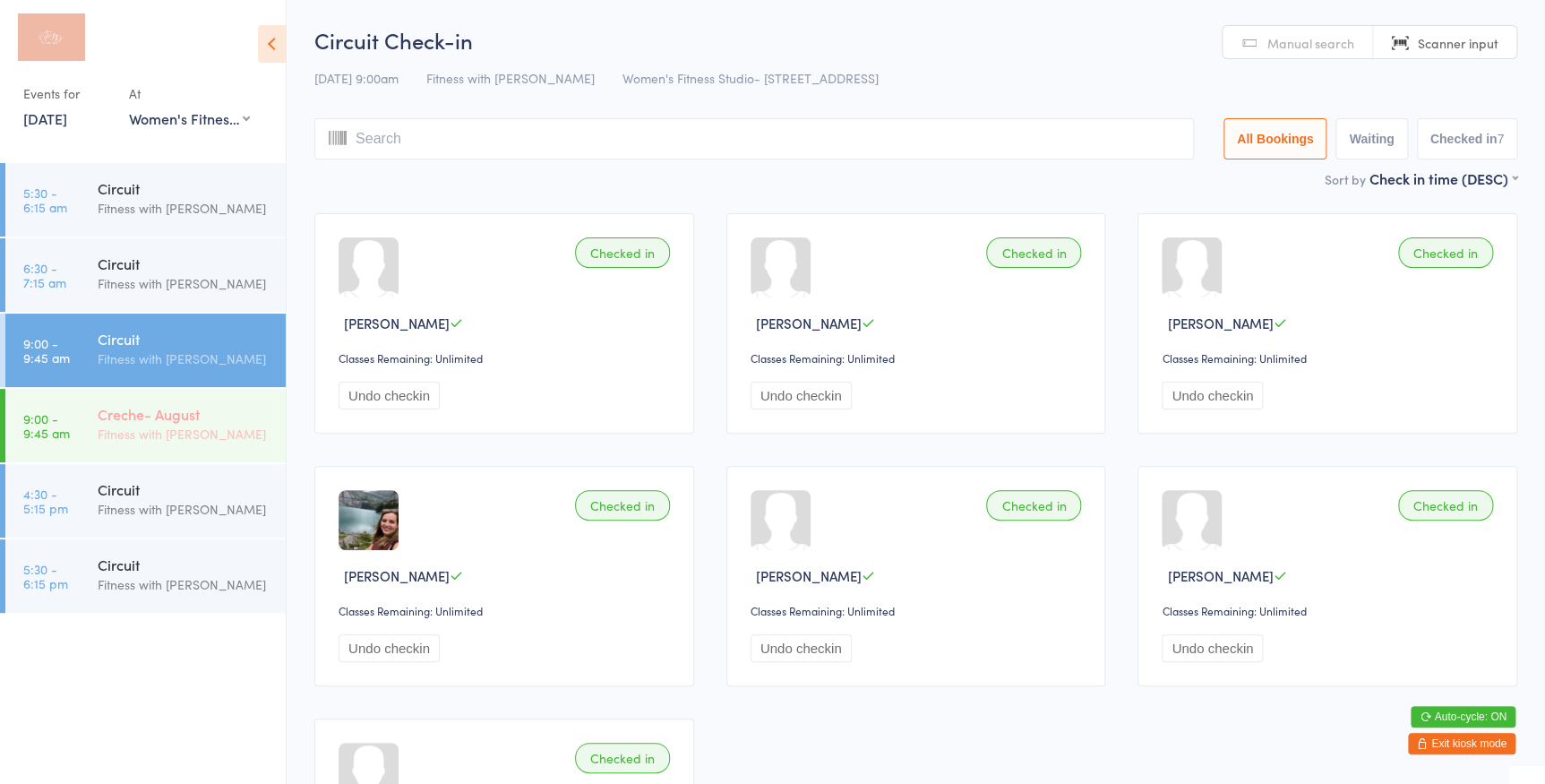
click at [182, 405] on div "Creche- August" at bounding box center [184, 413] width 173 height 20
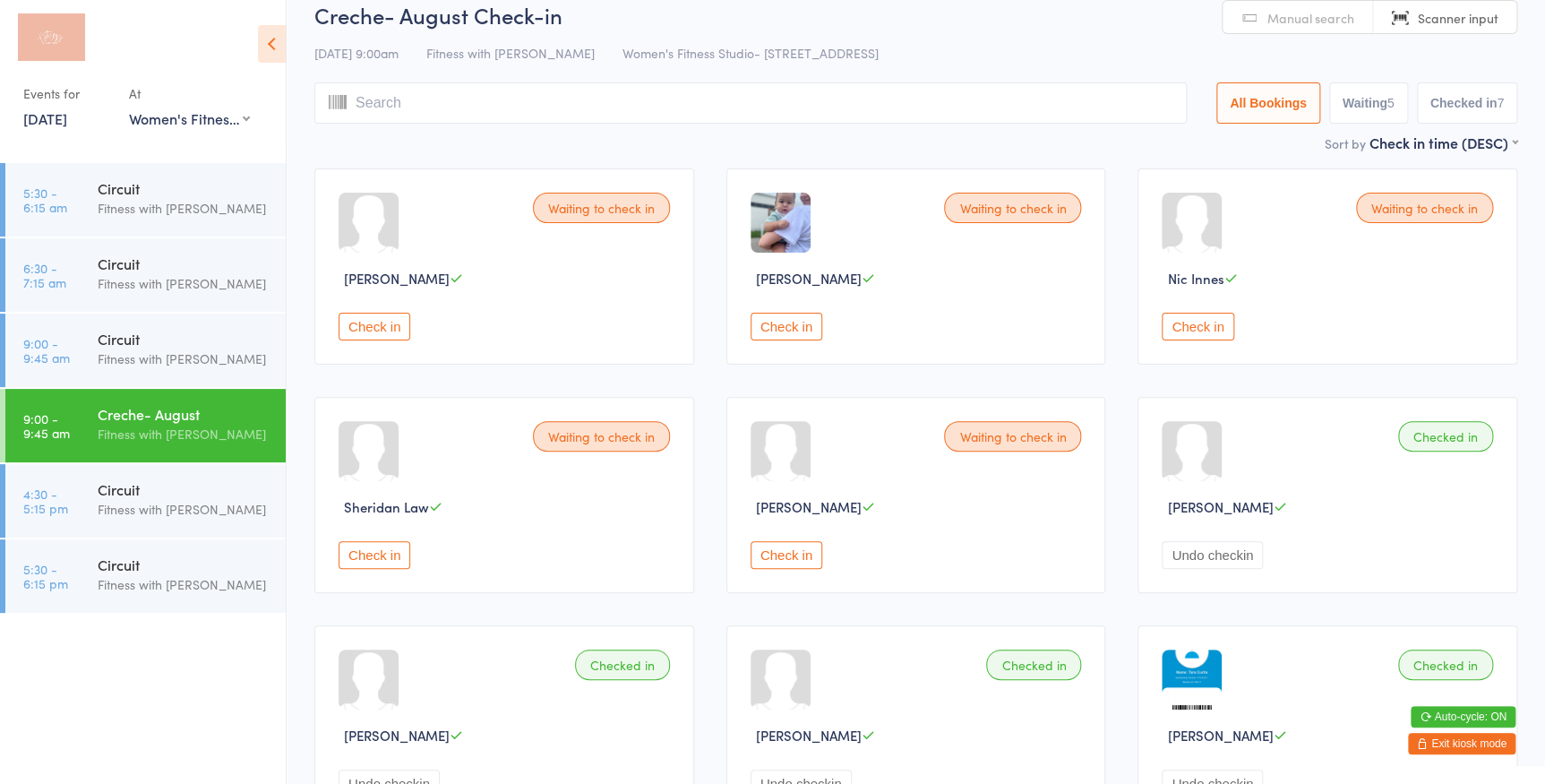
scroll to position [325, 0]
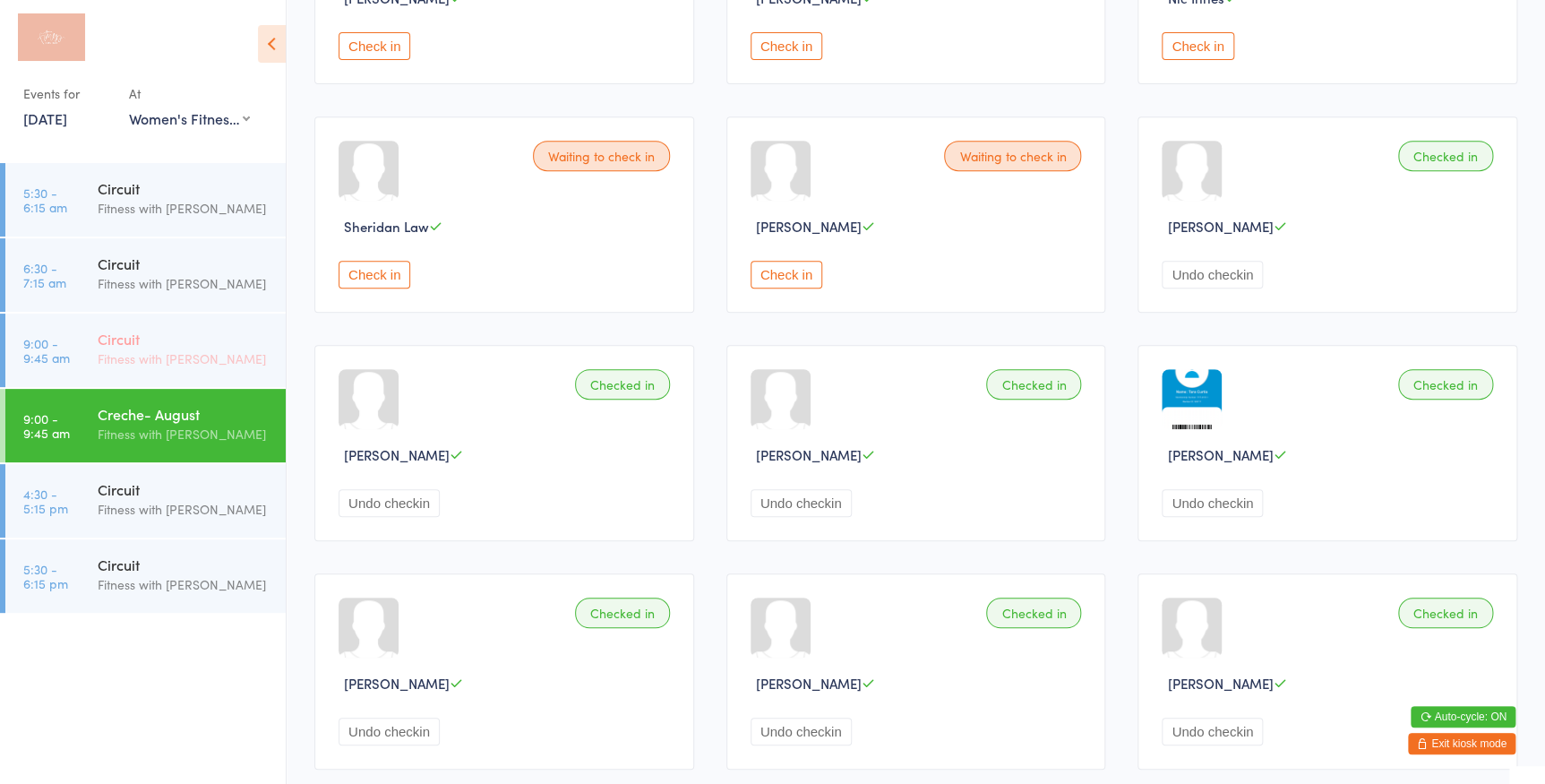
click at [170, 314] on div "Circuit Fitness with Zoe" at bounding box center [192, 349] width 188 height 71
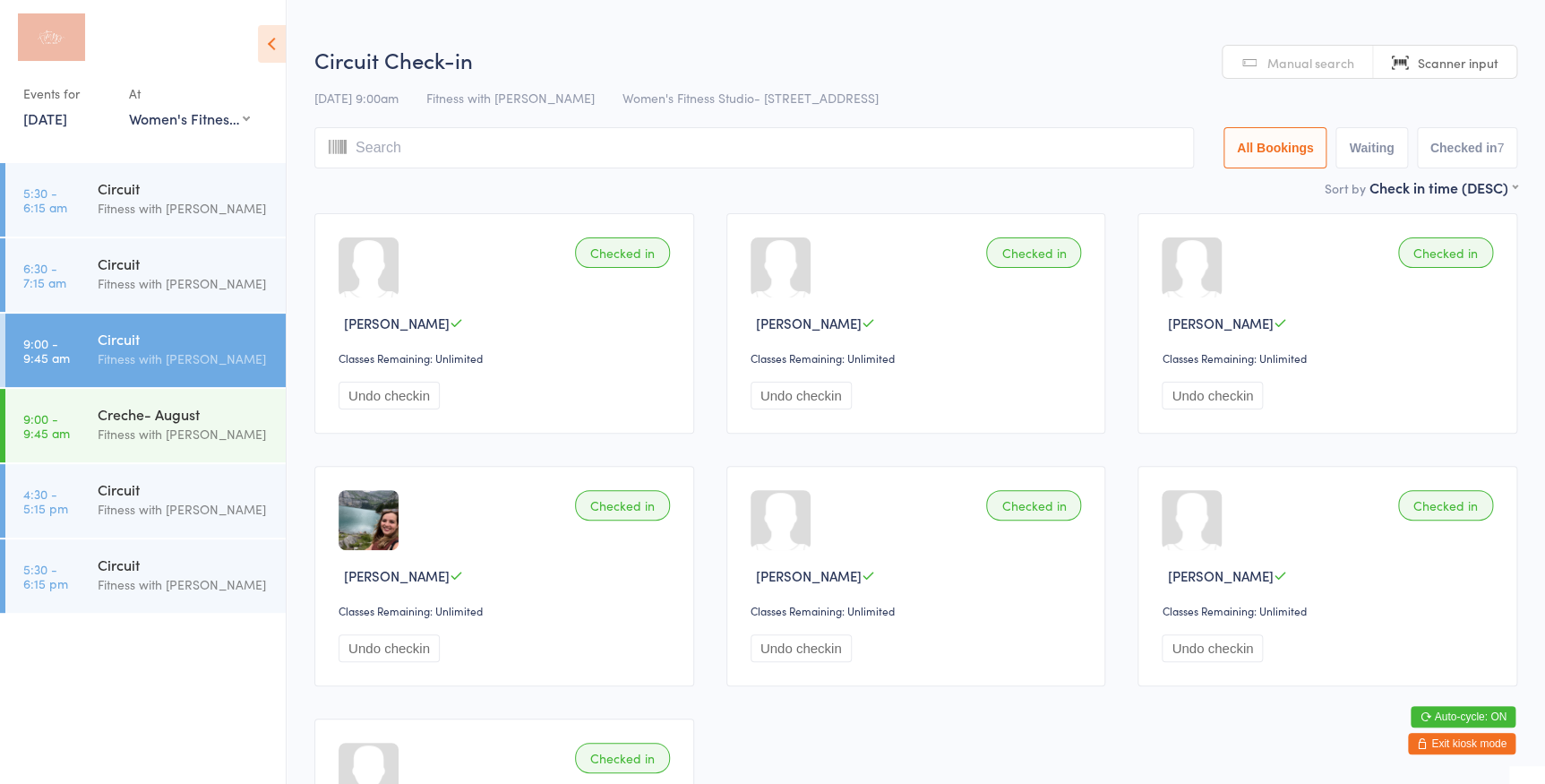
click at [394, 149] on input "search" at bounding box center [754, 148] width 879 height 41
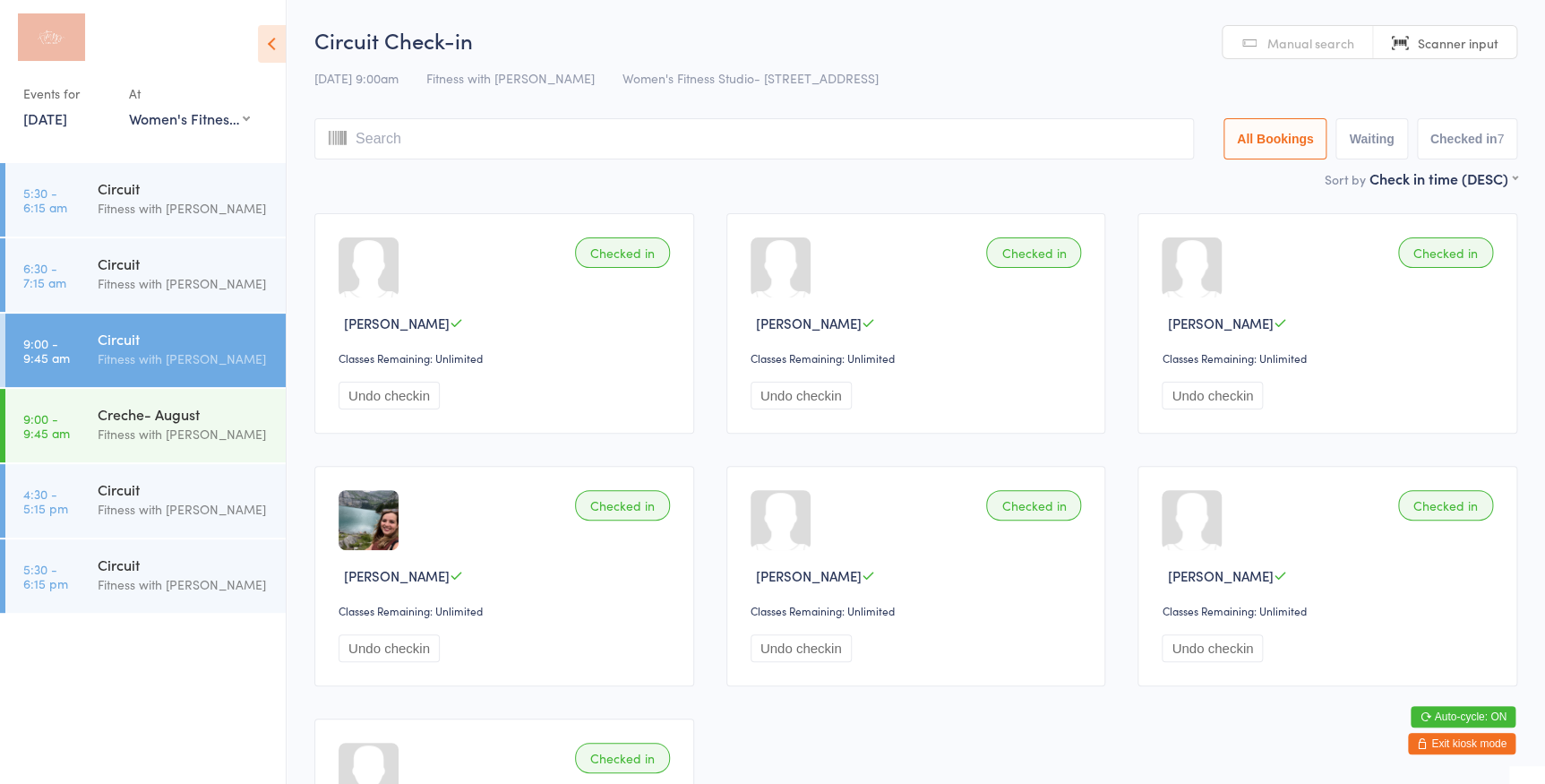
click at [1299, 46] on span "Manual search" at bounding box center [1310, 43] width 87 height 18
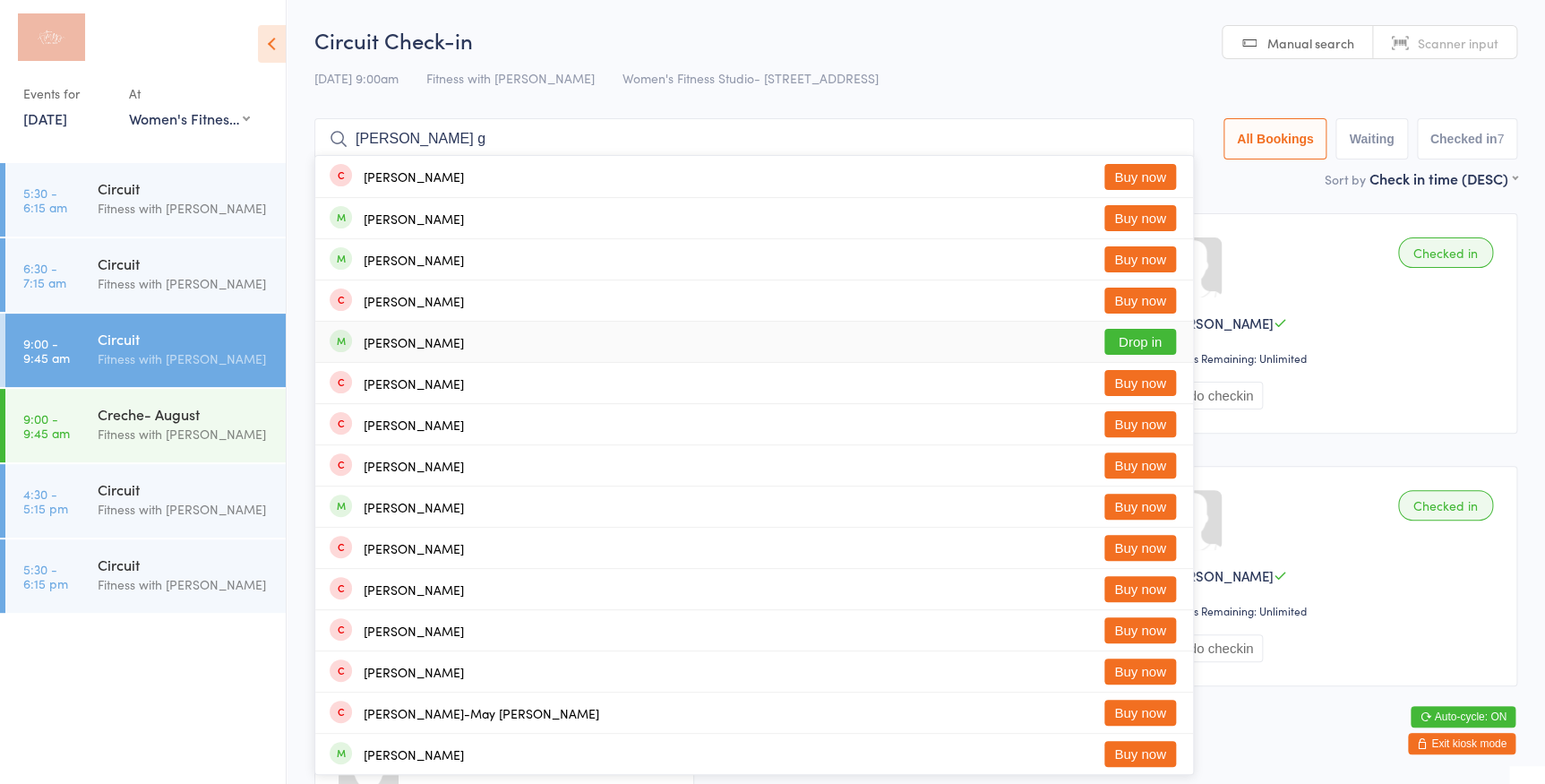
type input "stevens g"
click at [1137, 338] on button "Drop in" at bounding box center [1140, 342] width 72 height 26
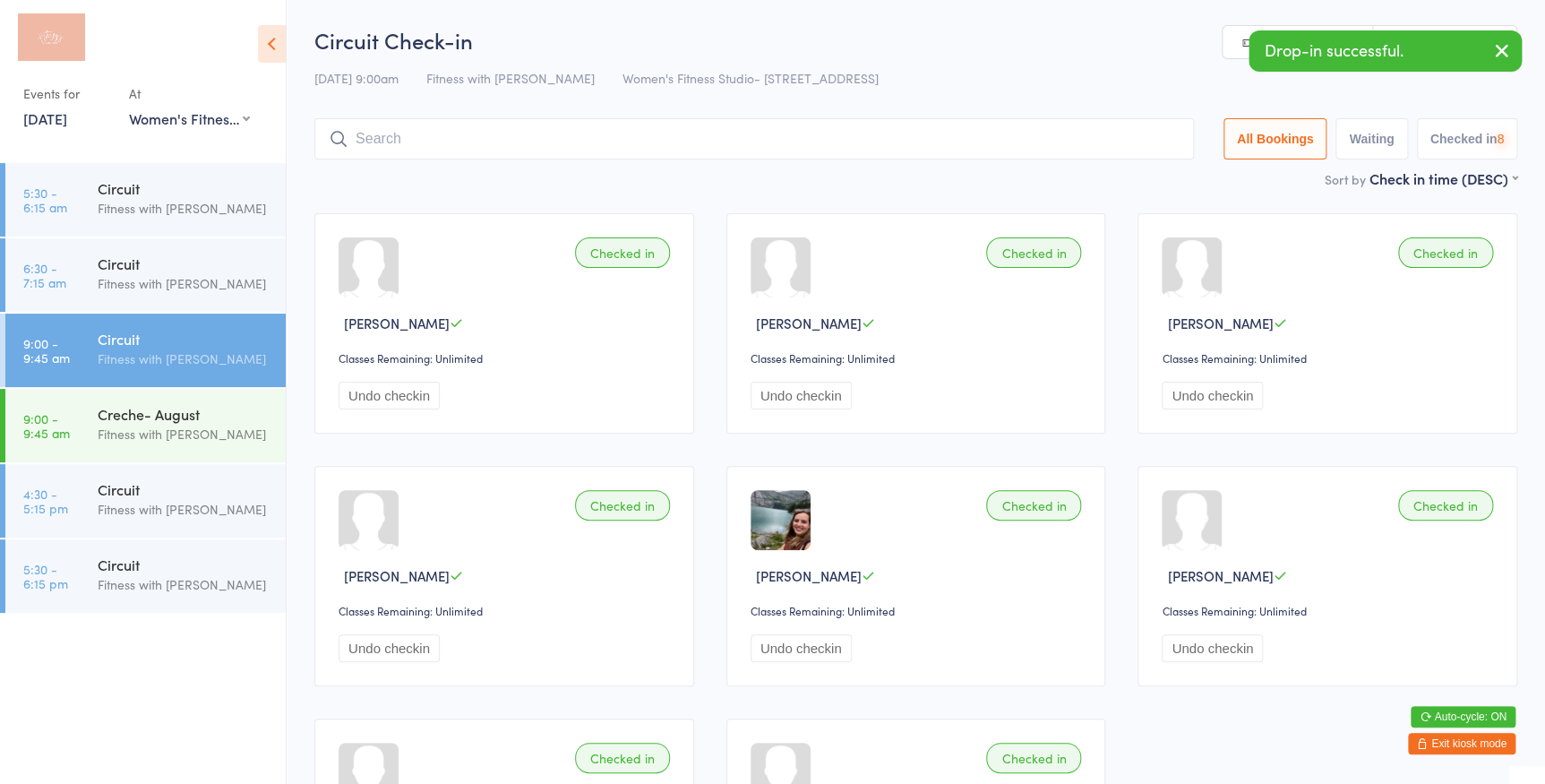
click at [1242, 39] on link "Manual search" at bounding box center [1298, 43] width 151 height 34
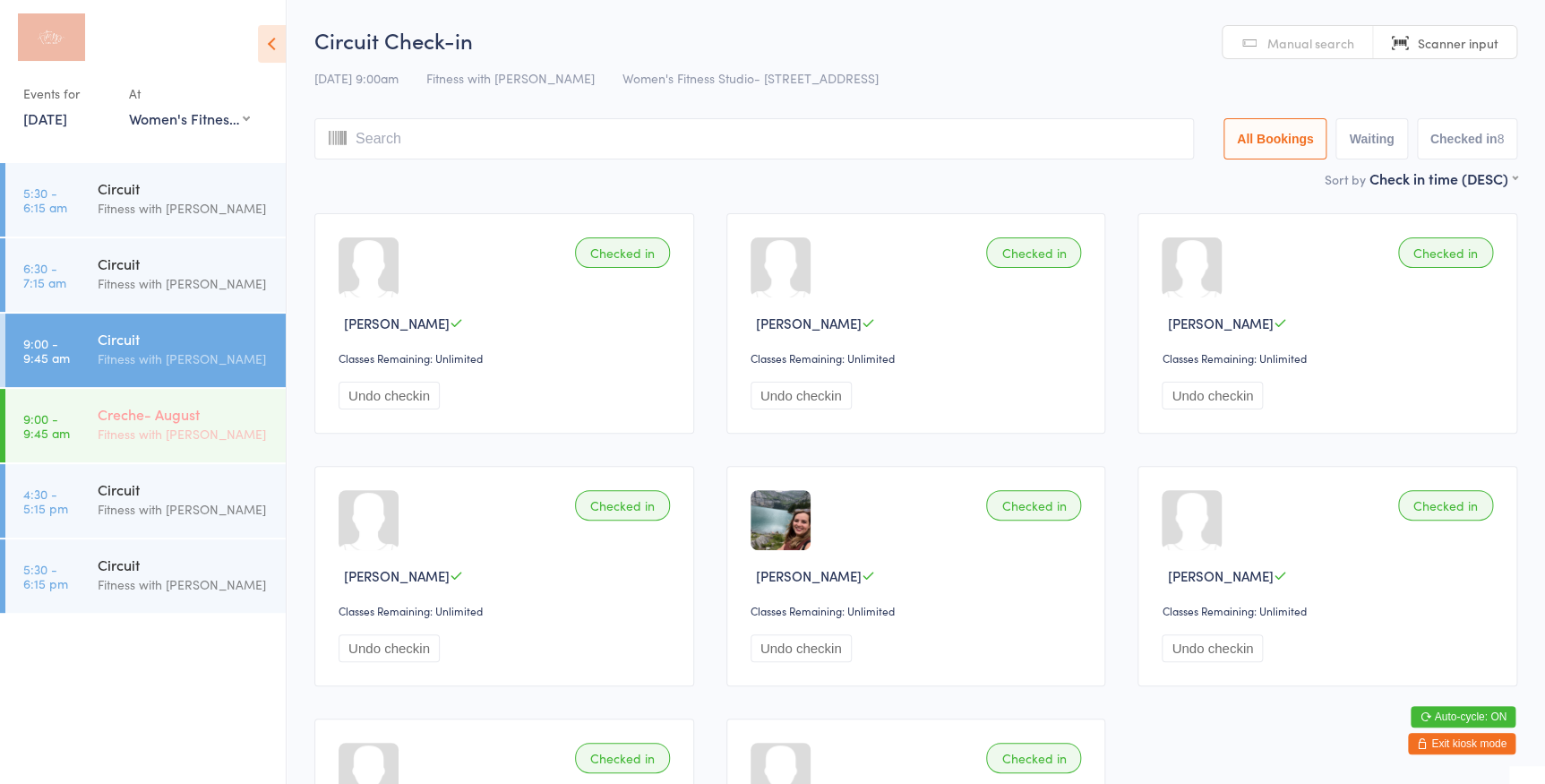
drag, startPoint x: 197, startPoint y: 418, endPoint x: 223, endPoint y: 426, distance: 27.2
click at [197, 418] on div "Creche- August" at bounding box center [184, 413] width 173 height 20
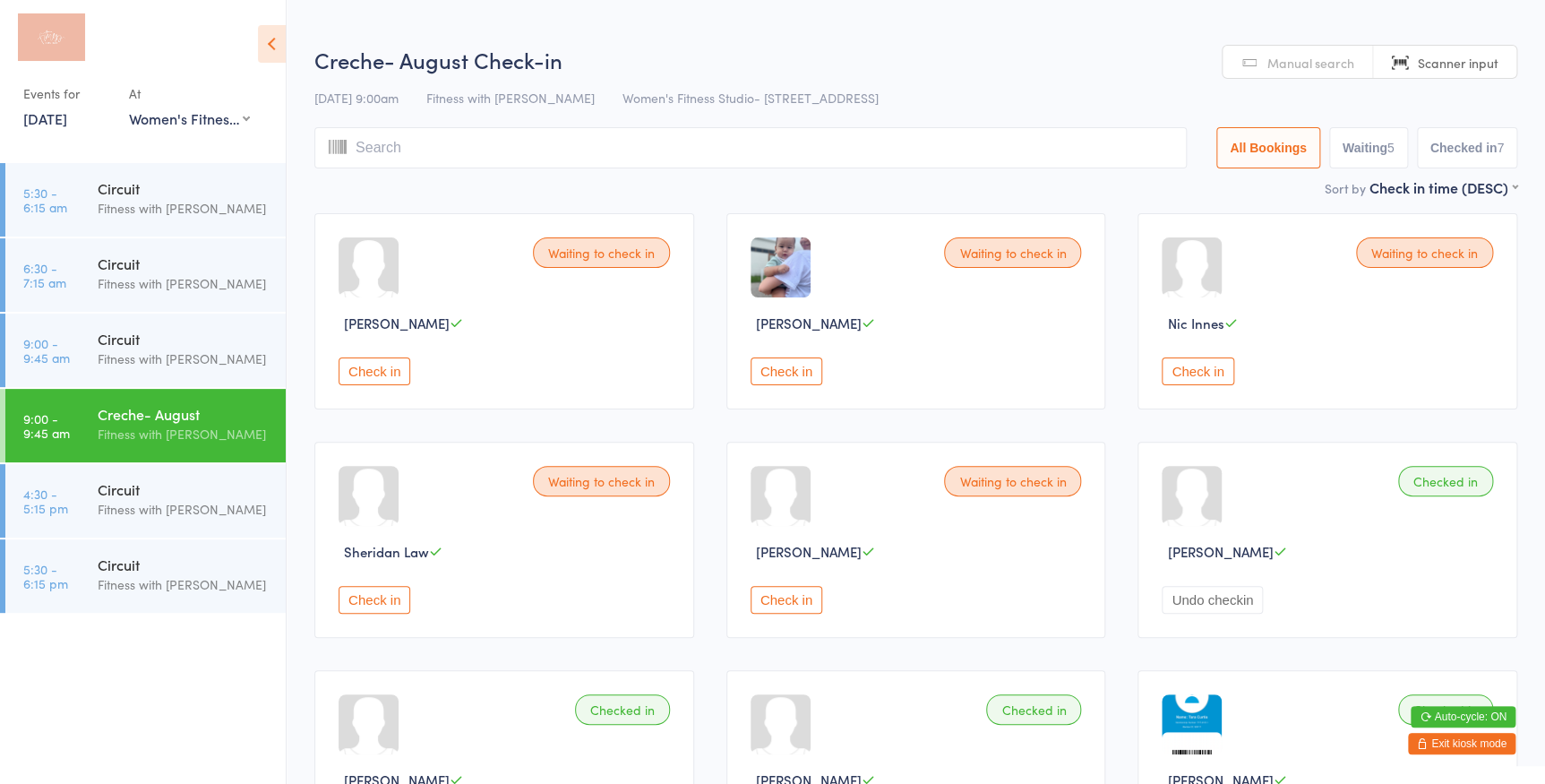
click at [400, 363] on button "Check in" at bounding box center [374, 372] width 72 height 28
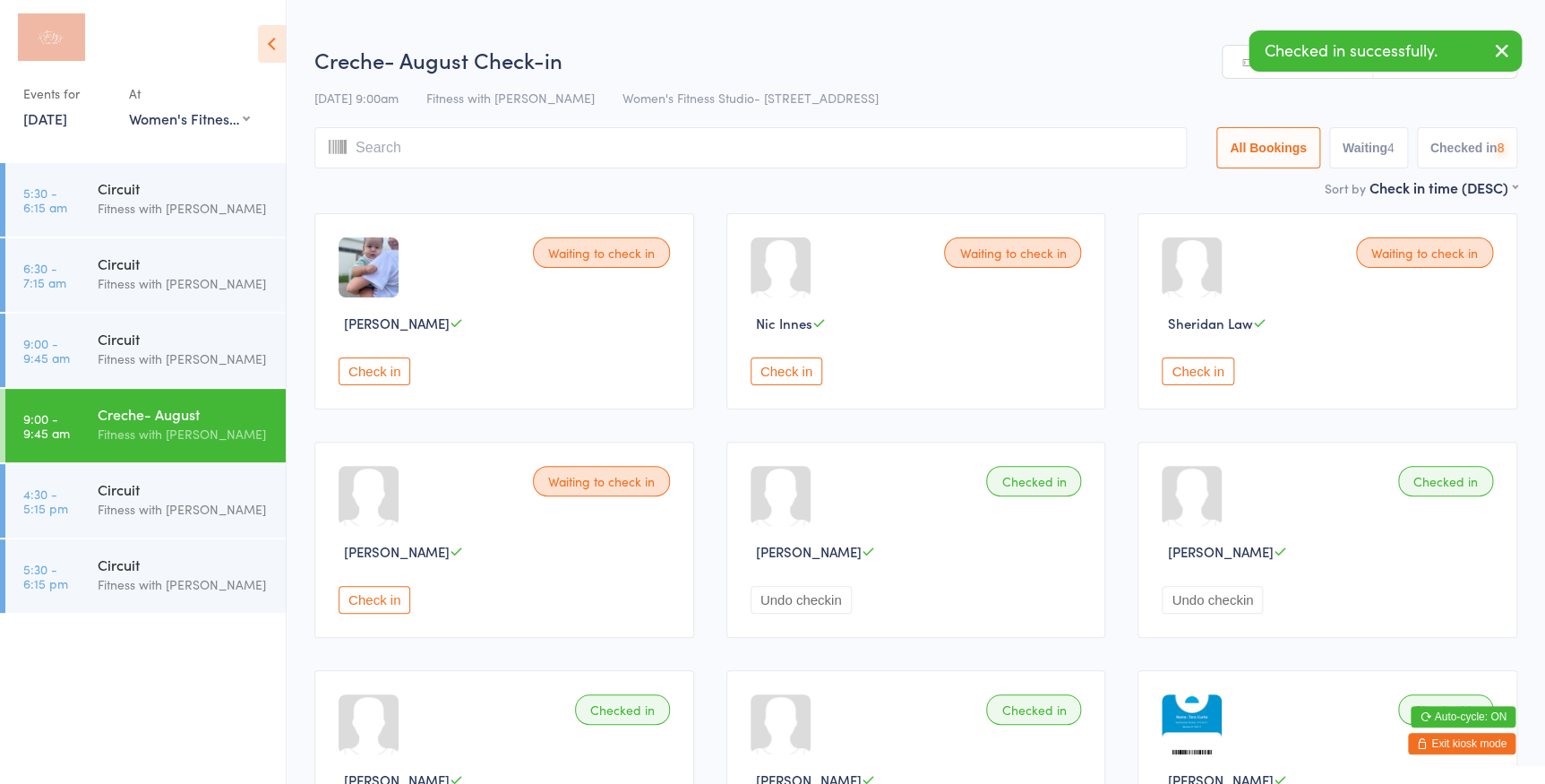
click at [400, 363] on button "Check in" at bounding box center [374, 372] width 72 height 28
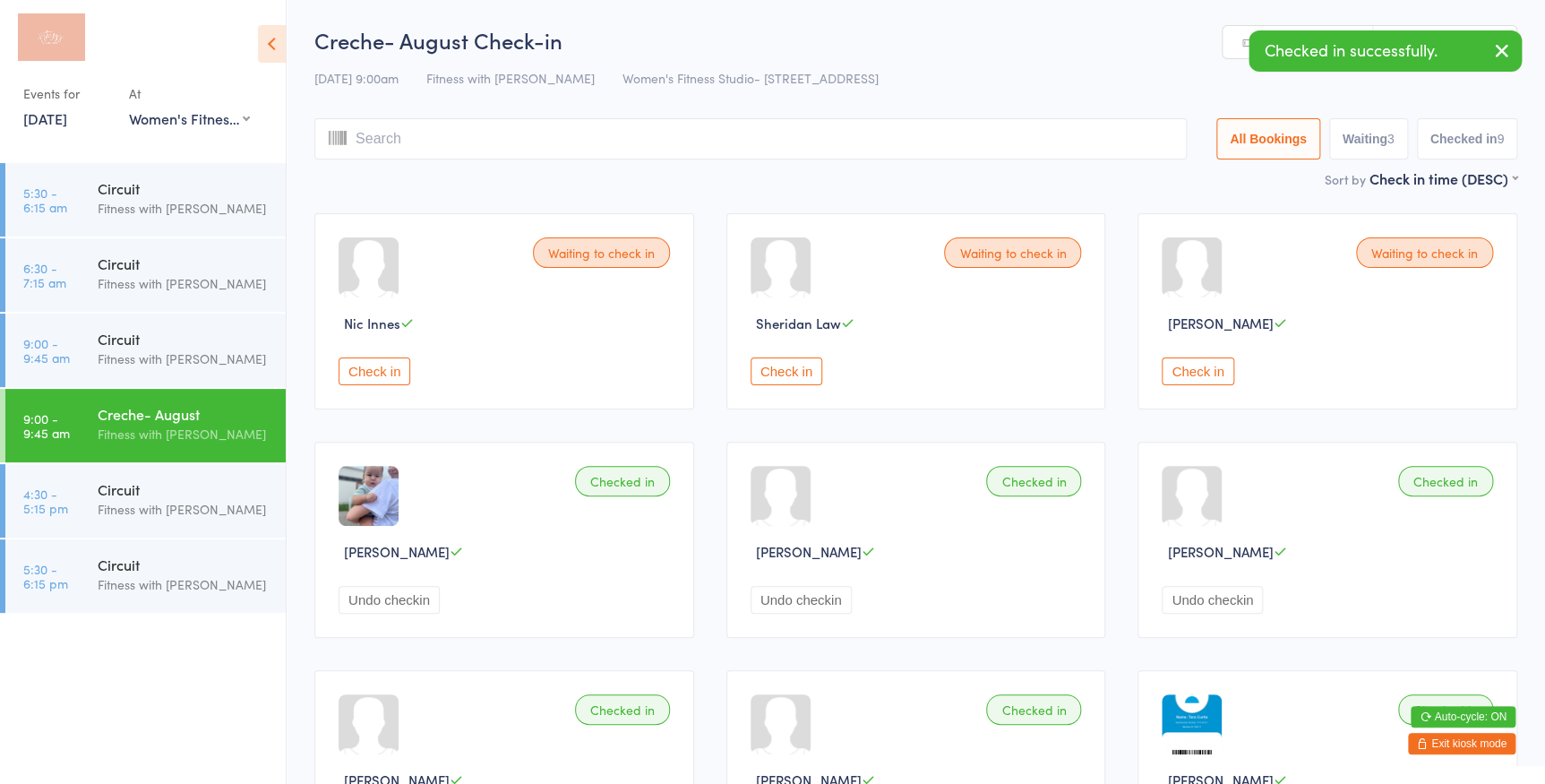
click at [400, 367] on button "Check in" at bounding box center [374, 372] width 72 height 28
click at [108, 348] on div "Fitness with [PERSON_NAME]" at bounding box center [184, 358] width 173 height 20
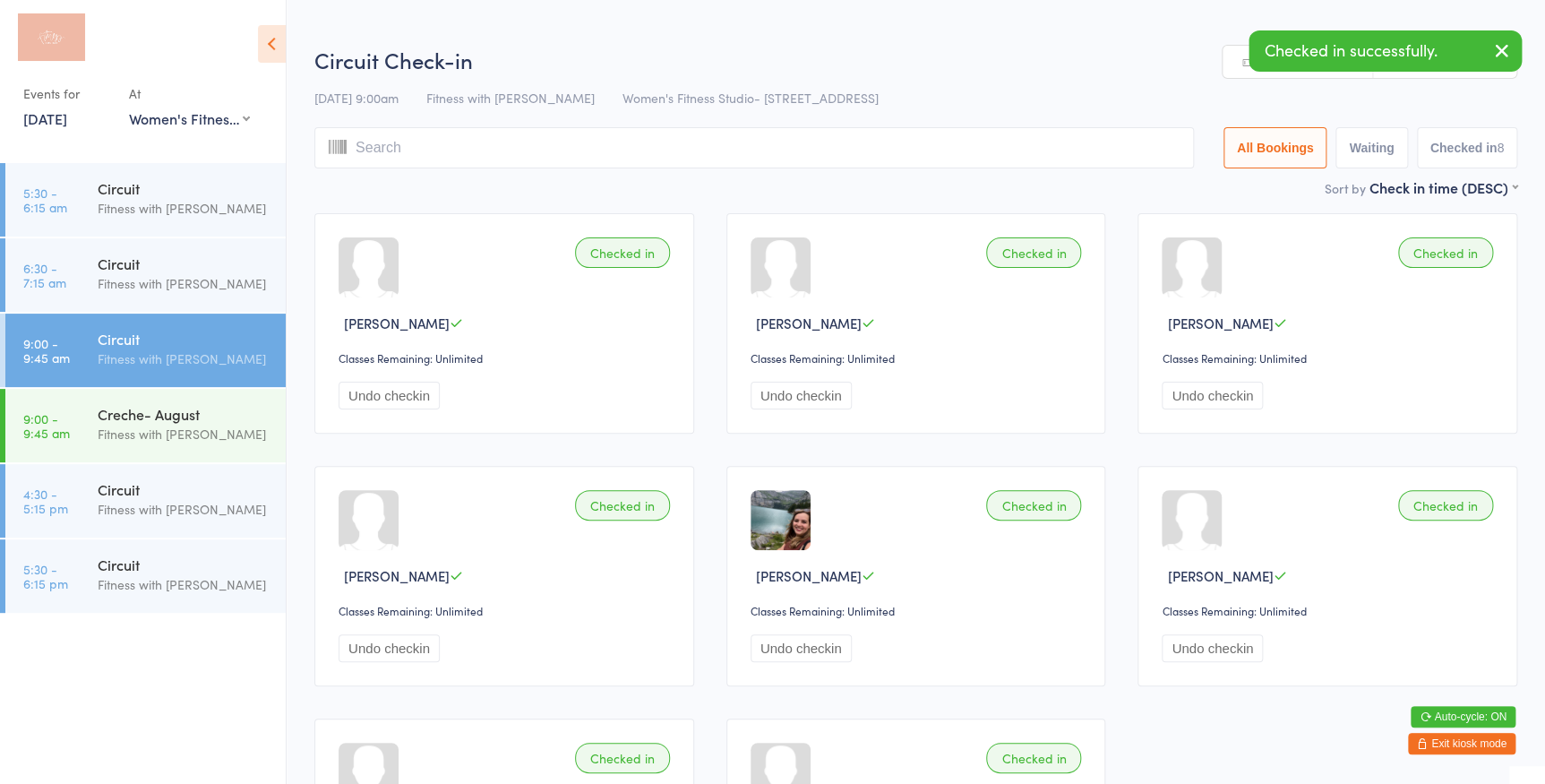
click at [1493, 47] on icon "button" at bounding box center [1501, 50] width 21 height 22
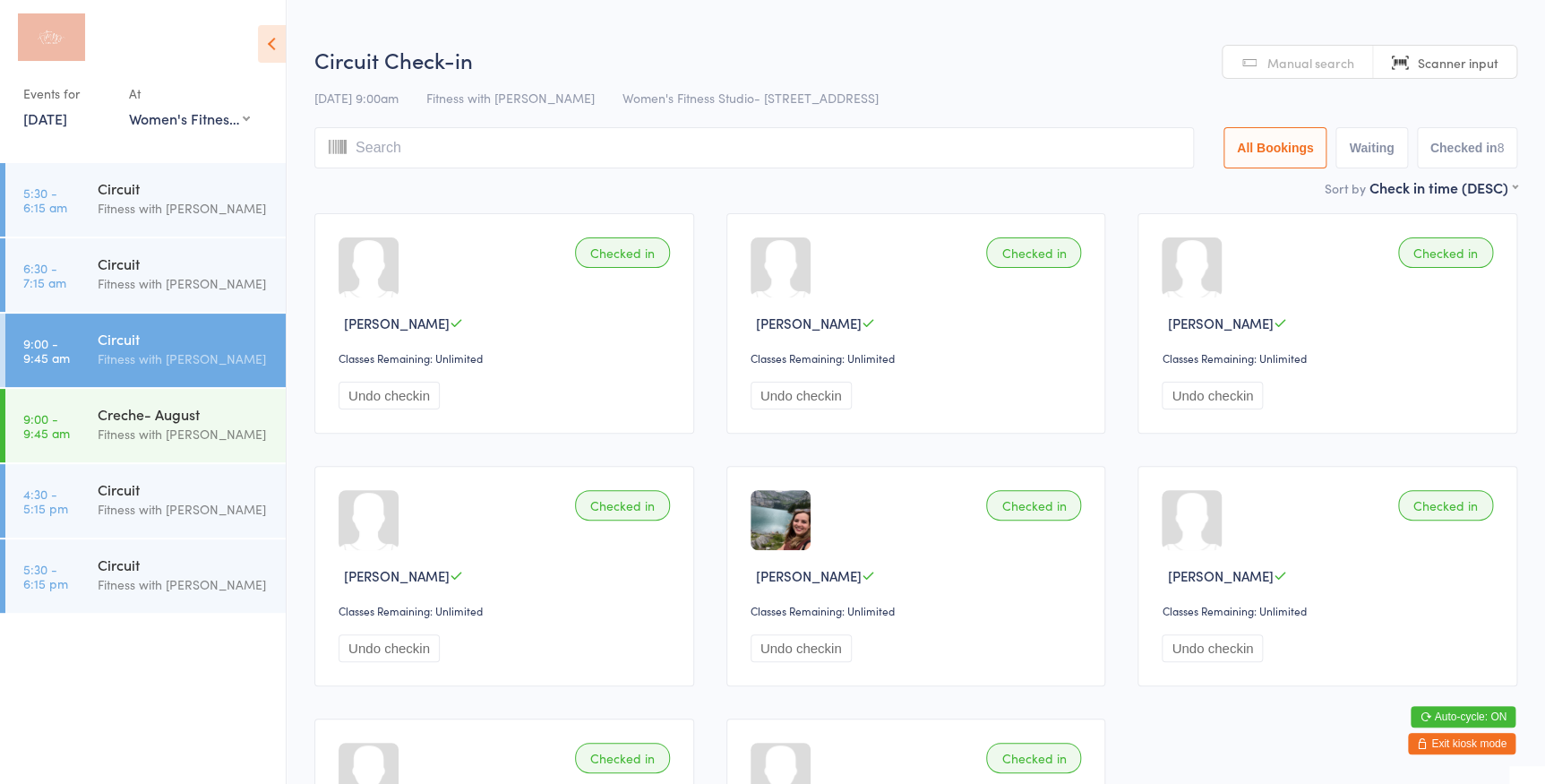
click at [1301, 61] on span "Manual search" at bounding box center [1310, 62] width 87 height 18
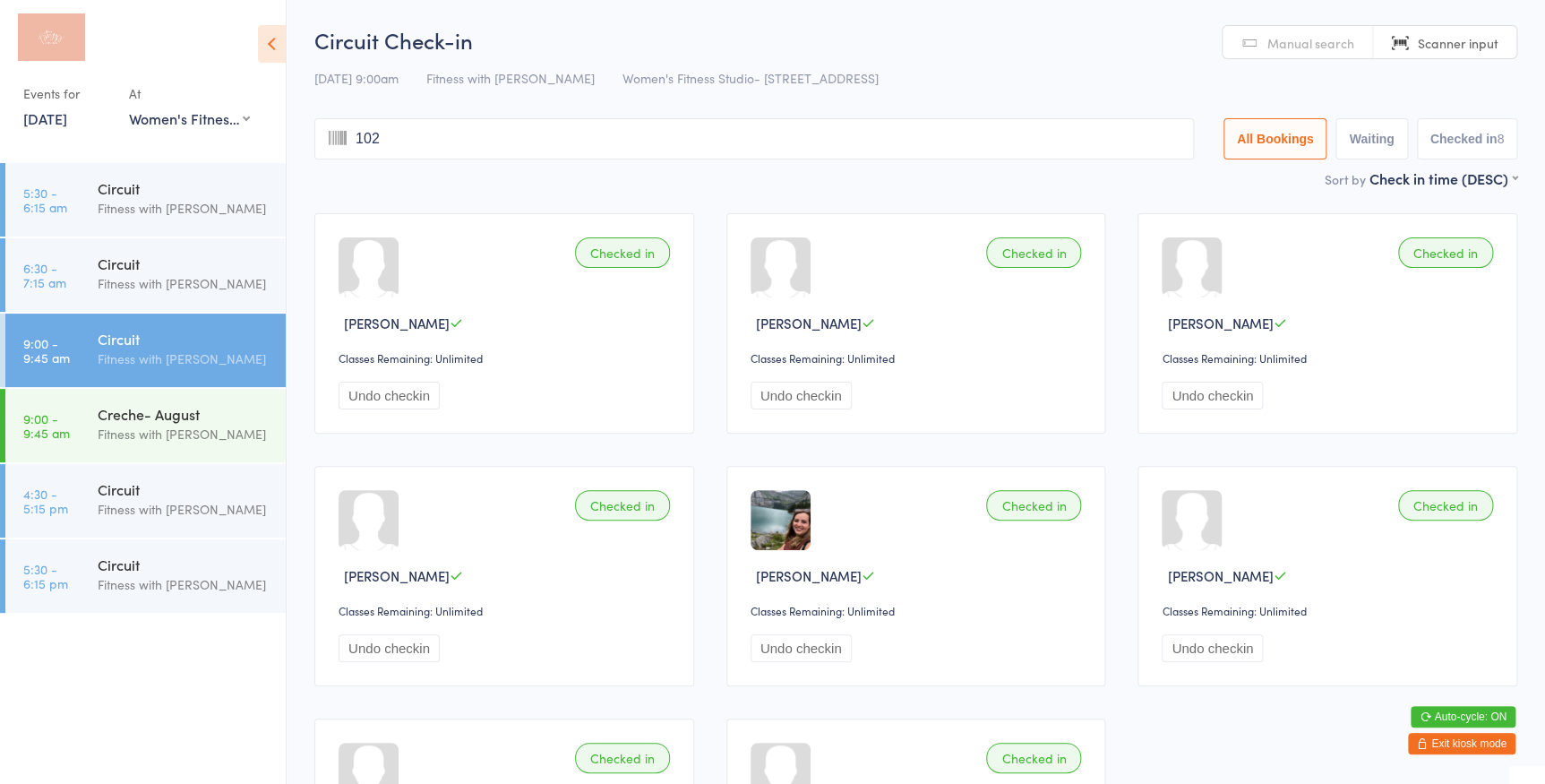
type input "1027"
type input "1337"
